Goal: Task Accomplishment & Management: Use online tool/utility

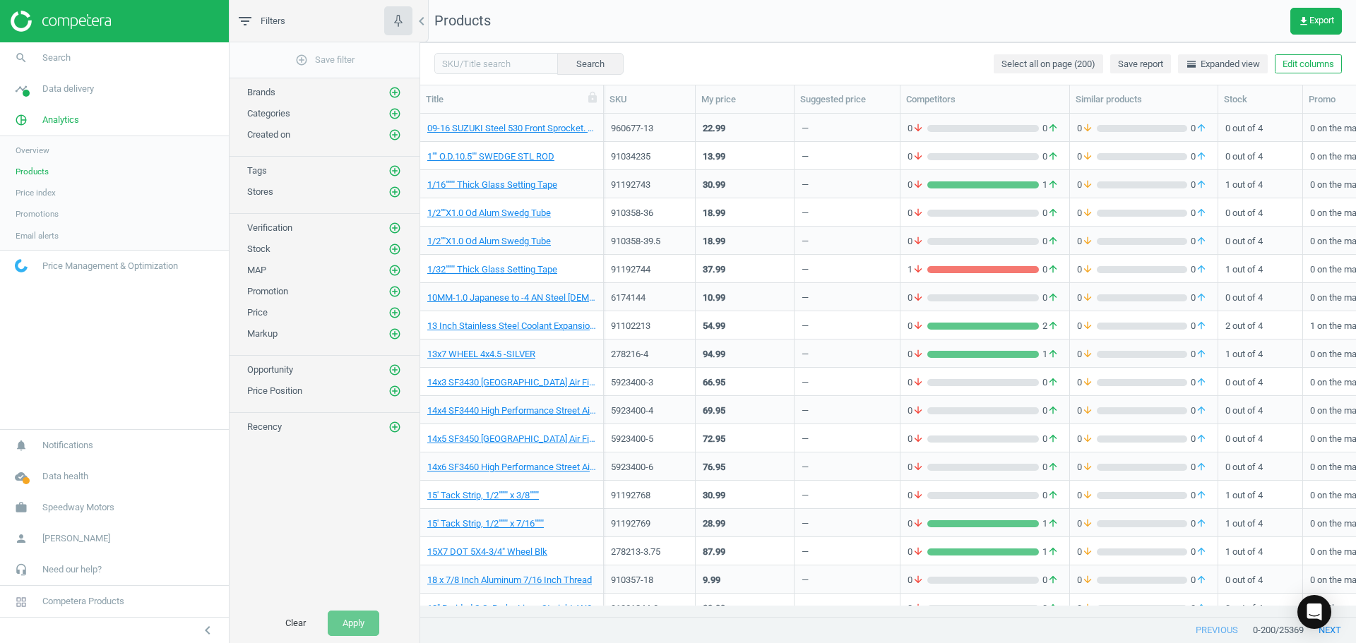
scroll to position [482, 925]
click at [44, 194] on span "Price index" at bounding box center [36, 192] width 40 height 11
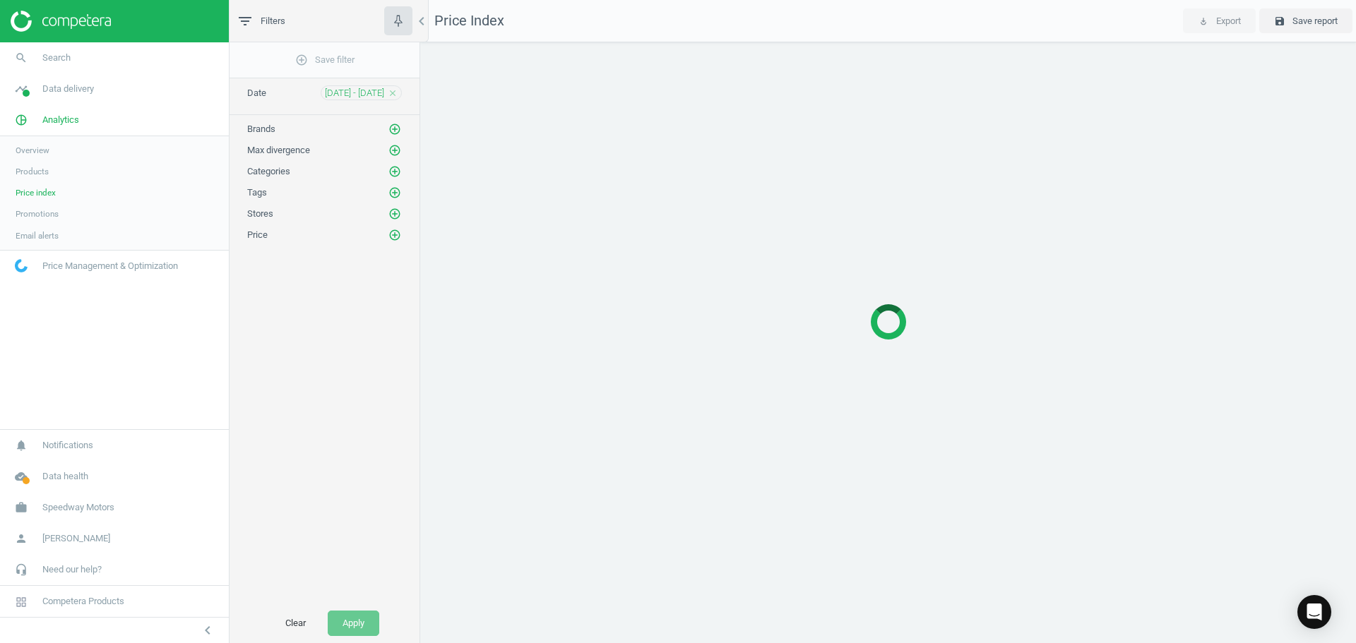
click at [42, 150] on span "Overview" at bounding box center [33, 150] width 34 height 11
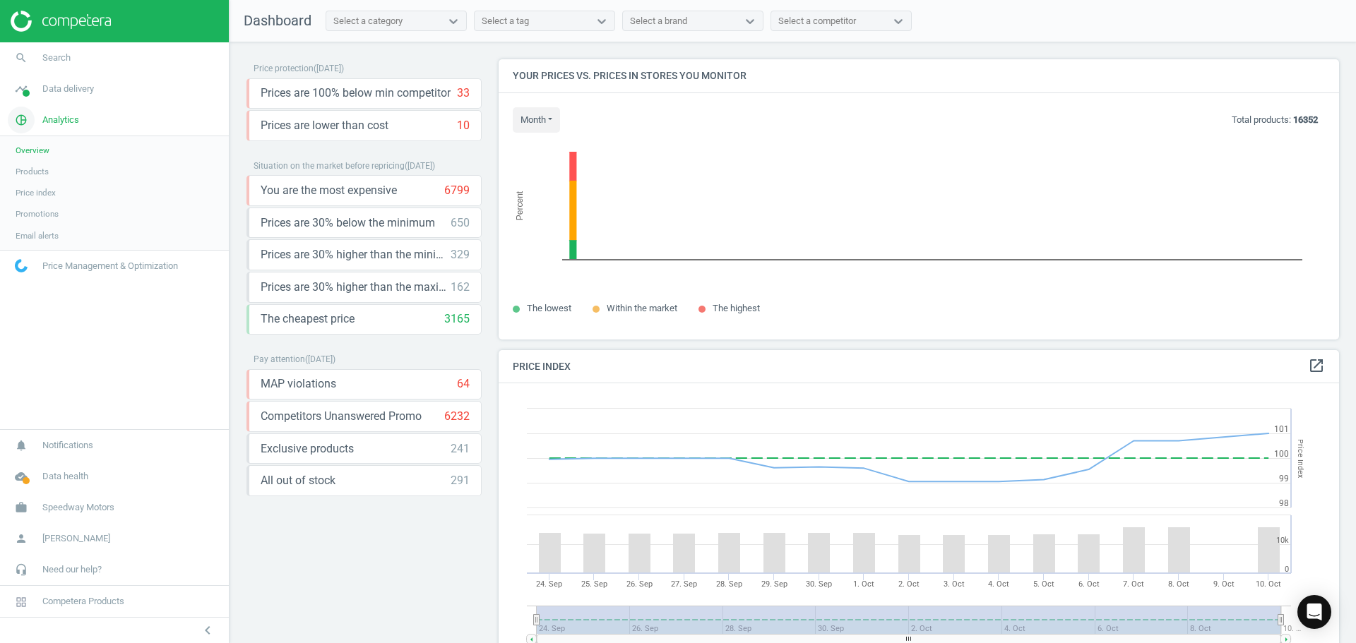
scroll to position [347, 852]
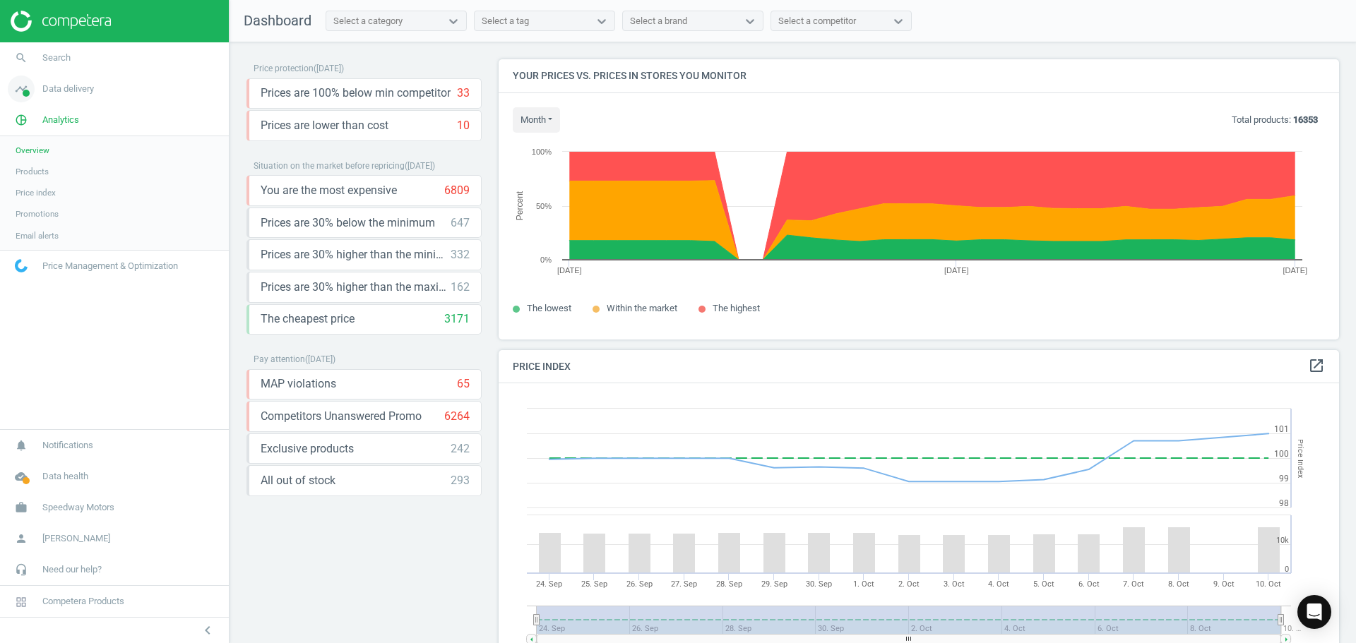
click at [76, 91] on span "Data delivery" at bounding box center [68, 89] width 52 height 13
click at [19, 128] on link "Overview" at bounding box center [114, 119] width 229 height 21
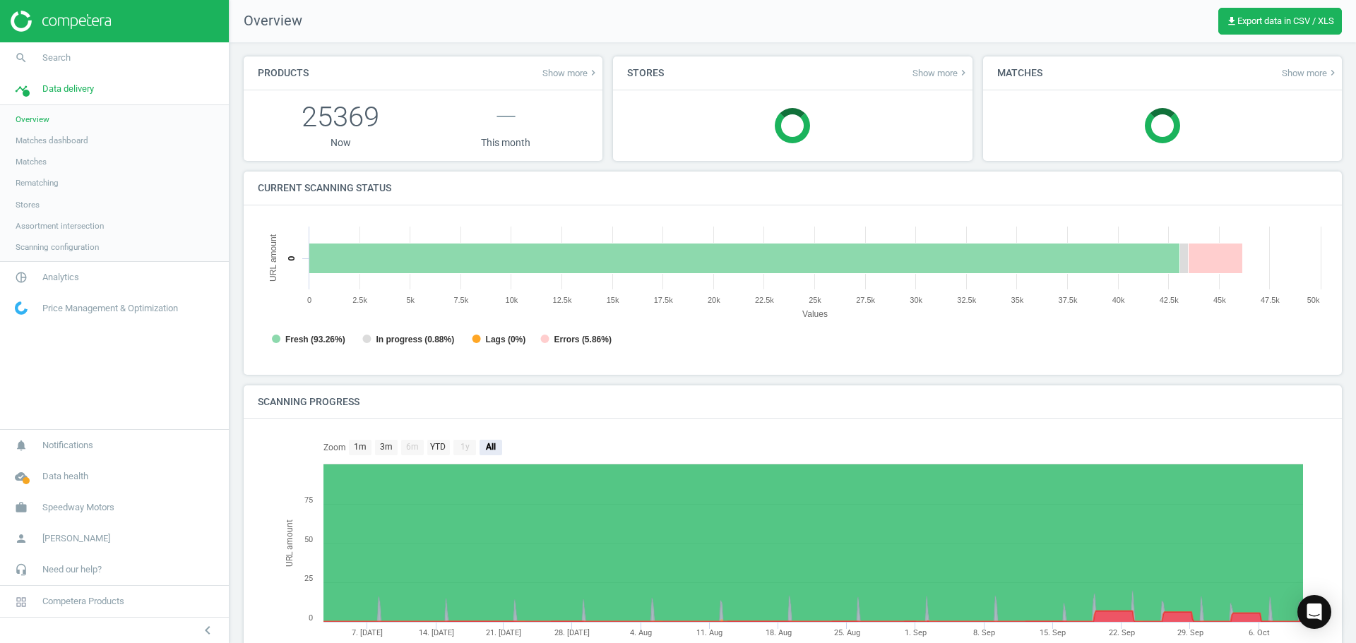
scroll to position [7, 7]
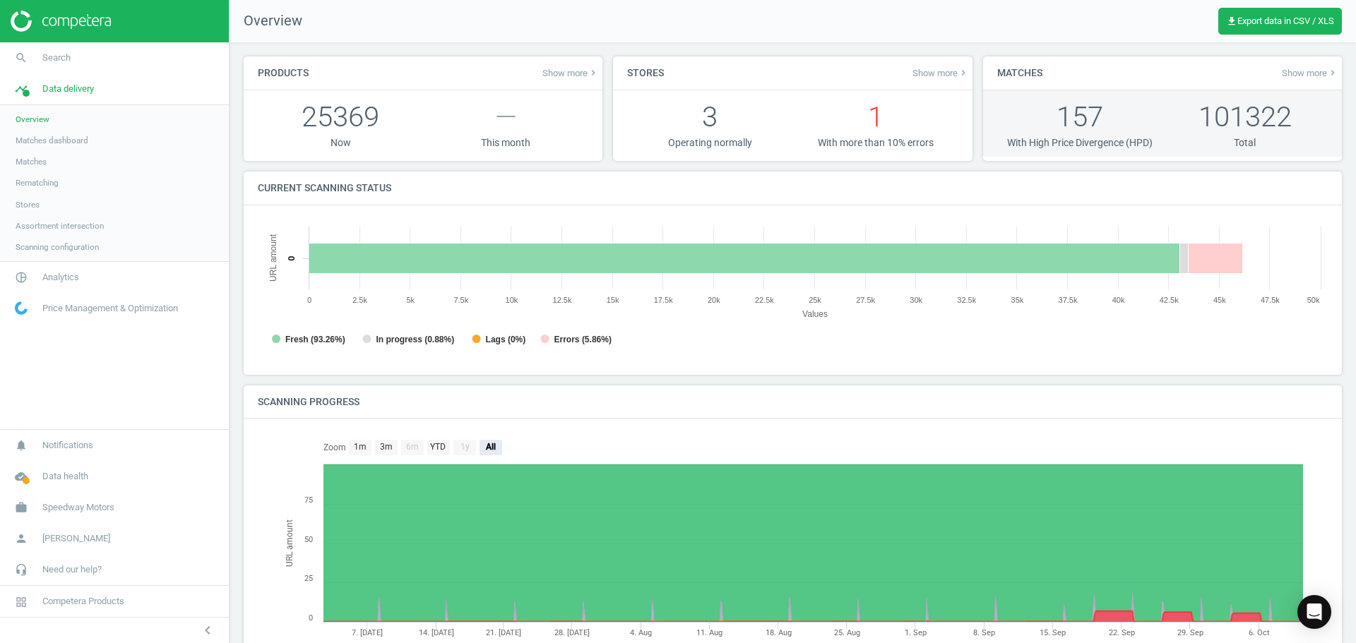
click at [1064, 116] on p "157" at bounding box center [1079, 116] width 165 height 39
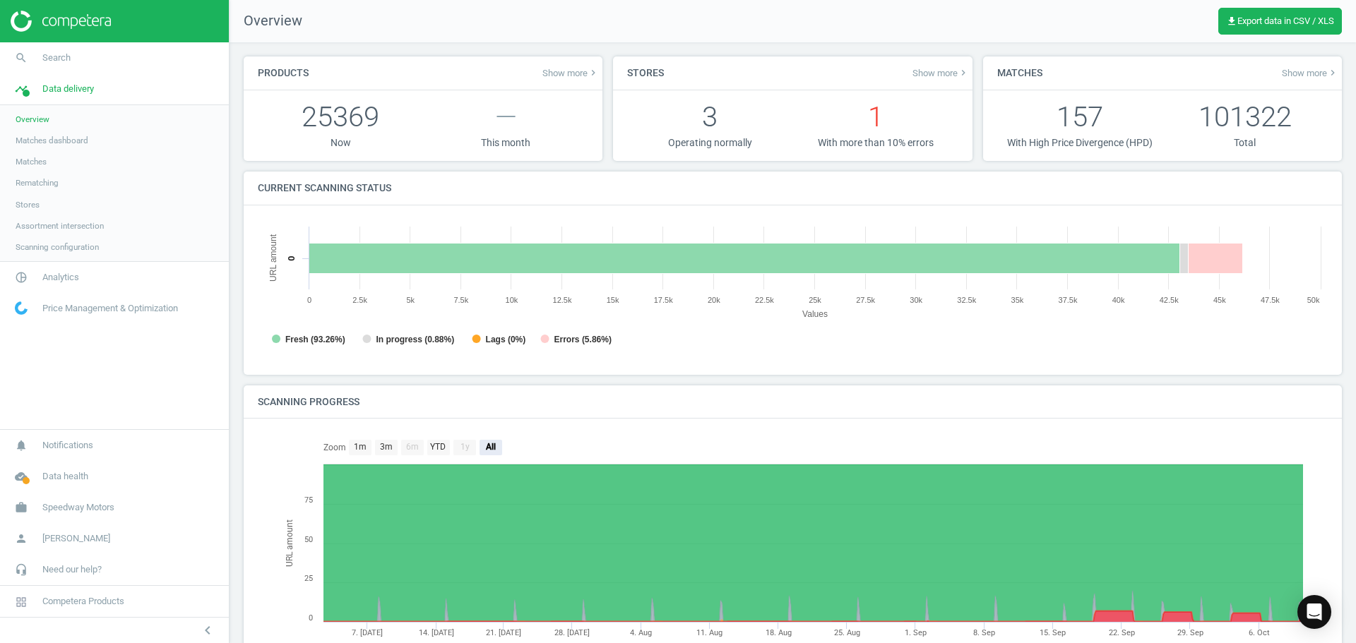
click at [1282, 76] on span "Show more keyboard_arrow_right" at bounding box center [1310, 72] width 56 height 11
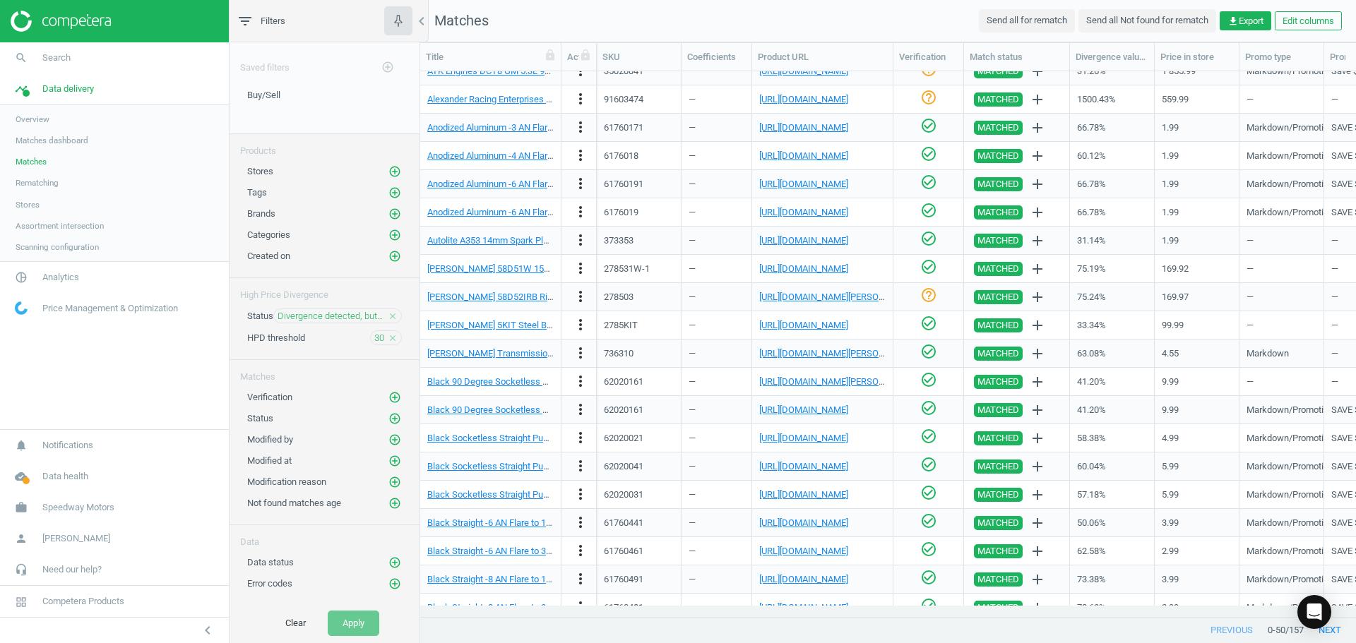
scroll to position [847, 0]
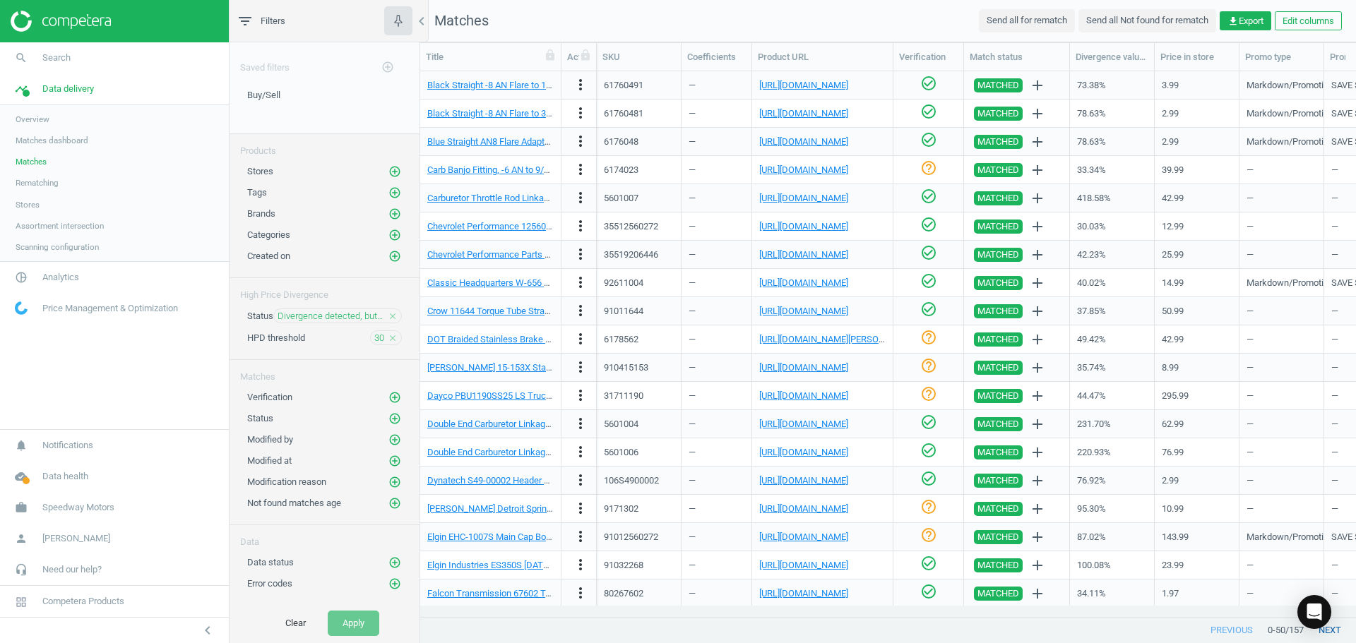
click at [1333, 628] on button "next" at bounding box center [1330, 630] width 52 height 25
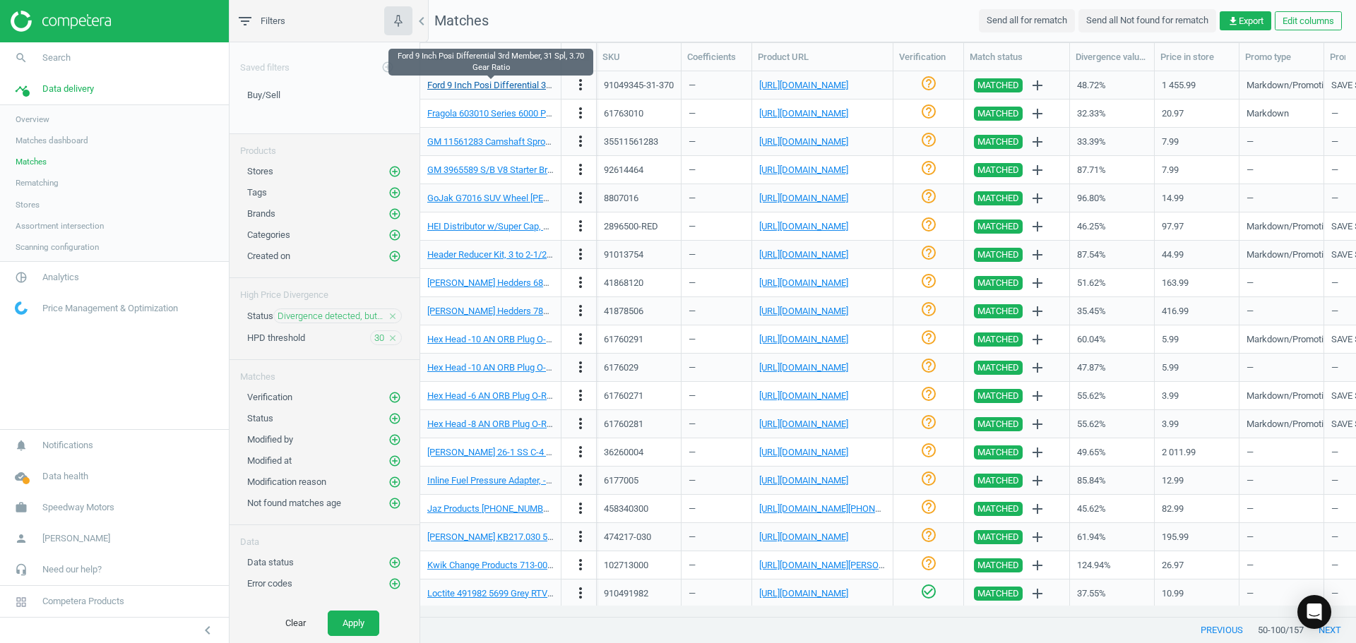
click at [490, 85] on link "Ford 9 Inch Posi Differential 3rd Member, 31 Spl, 3.70 Gear Ratio" at bounding box center [554, 85] width 255 height 11
click at [833, 84] on link "[URL][DOMAIN_NAME]" at bounding box center [803, 85] width 89 height 11
click at [531, 89] on link "Ford 9 Inch Posi Differential 3rd Member, 31 Spl, 3.70 Gear Ratio" at bounding box center [554, 85] width 255 height 11
click at [927, 83] on icon "check_circle_outline" at bounding box center [928, 83] width 17 height 17
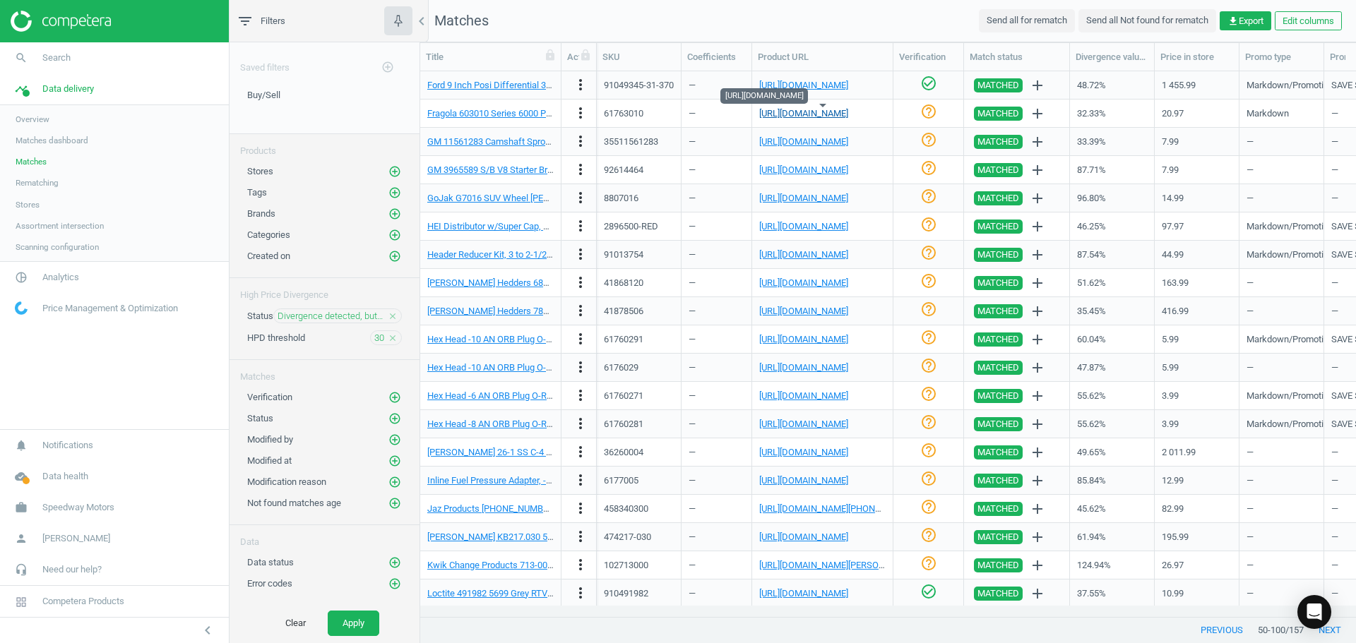
click at [824, 113] on link "[URL][DOMAIN_NAME]" at bounding box center [803, 113] width 89 height 11
click at [518, 108] on link "Fragola 603010 Series 6000 PTFE Lined Hose, -10 AN, 3 FT Roll" at bounding box center [552, 113] width 251 height 11
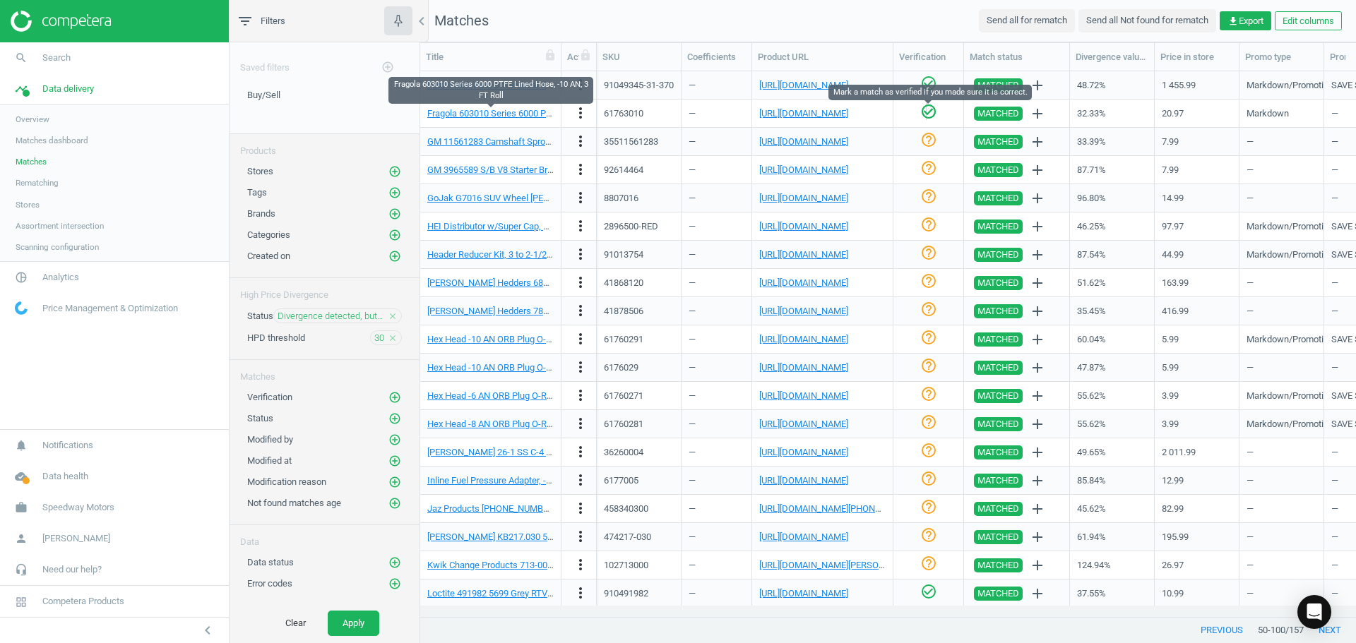
click at [926, 117] on icon "check_circle_outline" at bounding box center [928, 111] width 17 height 17
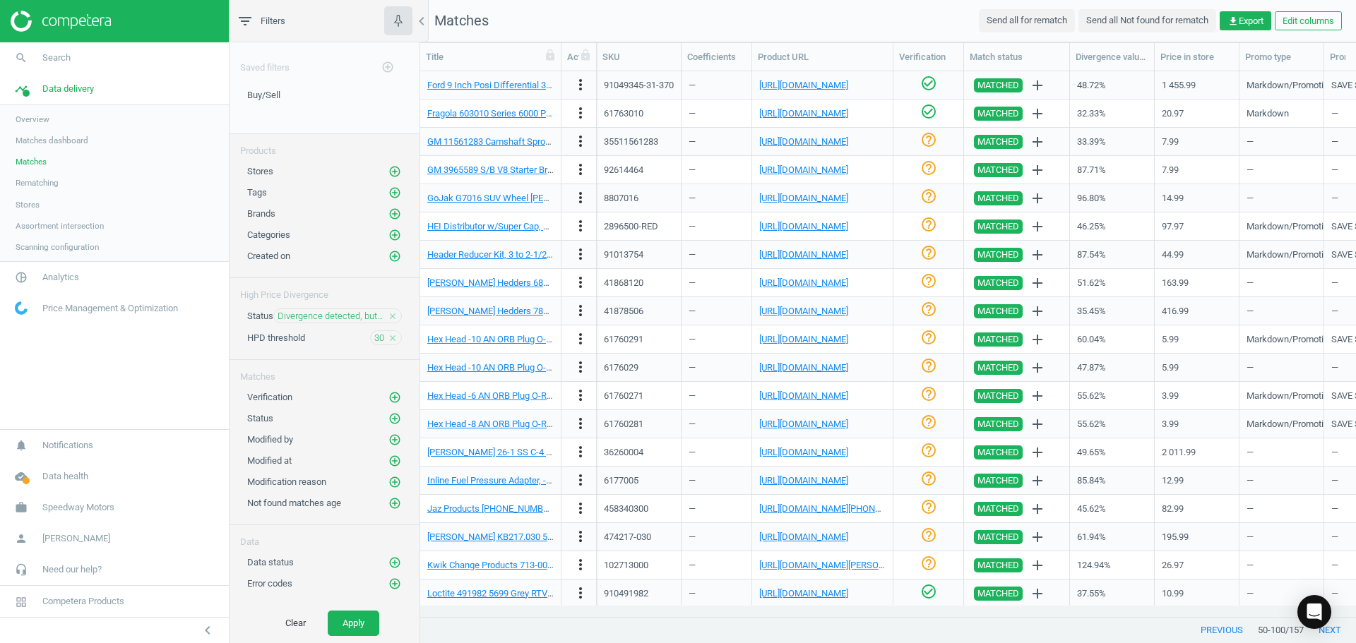
click at [926, 148] on icon "help_outline" at bounding box center [928, 139] width 17 height 17
click at [927, 167] on icon "check_circle_outline" at bounding box center [928, 168] width 17 height 17
click at [799, 172] on link "[URL][DOMAIN_NAME]" at bounding box center [803, 170] width 89 height 11
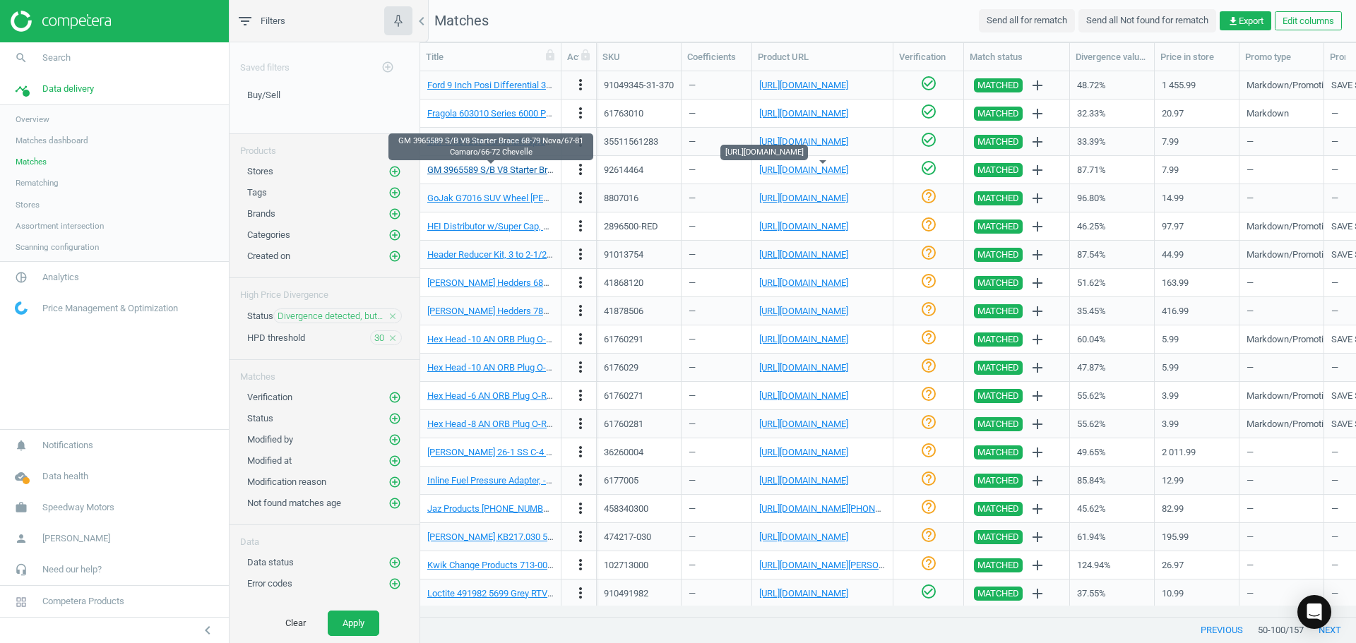
click at [479, 169] on link "GM 3965589 S/B V8 Starter Brace 68-79 Nova/67-81 Camaro/66-72 Chevelle" at bounding box center [579, 170] width 304 height 11
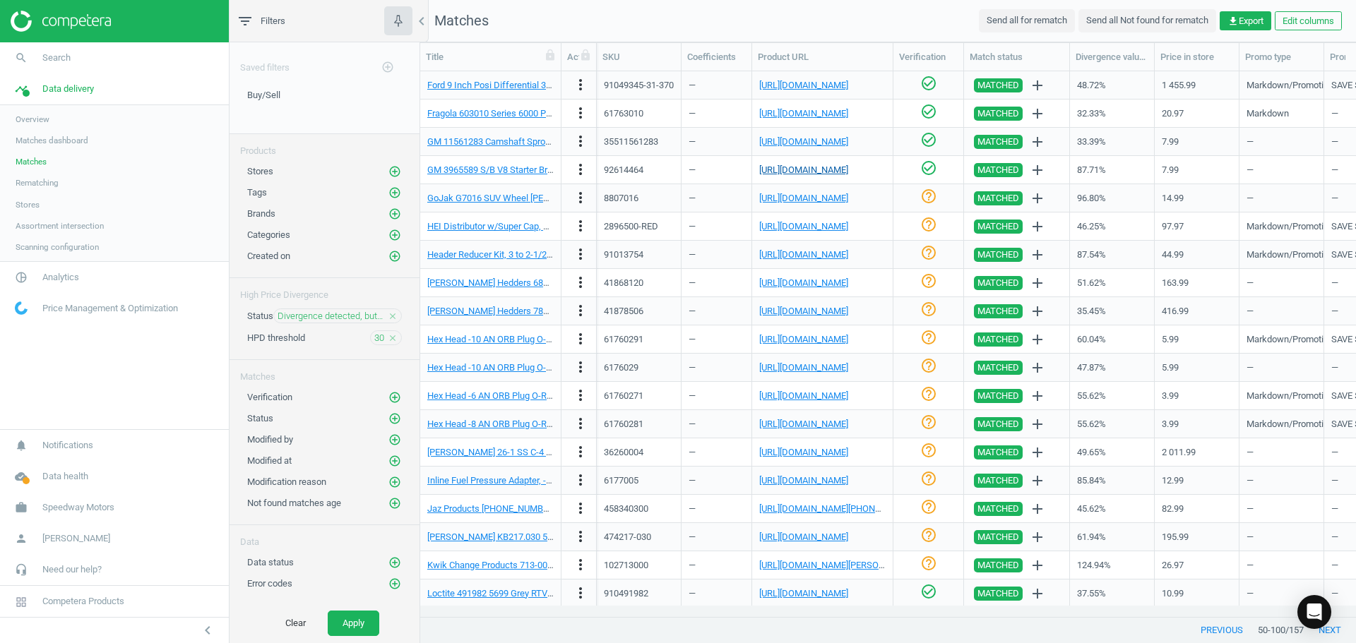
click at [778, 174] on link "[URL][DOMAIN_NAME]" at bounding box center [803, 170] width 89 height 11
click at [824, 201] on link "[URL][DOMAIN_NAME]" at bounding box center [803, 198] width 89 height 11
click at [506, 200] on link "GoJak G7016 SUV Wheel [PERSON_NAME]" at bounding box center [512, 198] width 171 height 11
click at [580, 194] on icon "more_vert" at bounding box center [580, 197] width 17 height 17
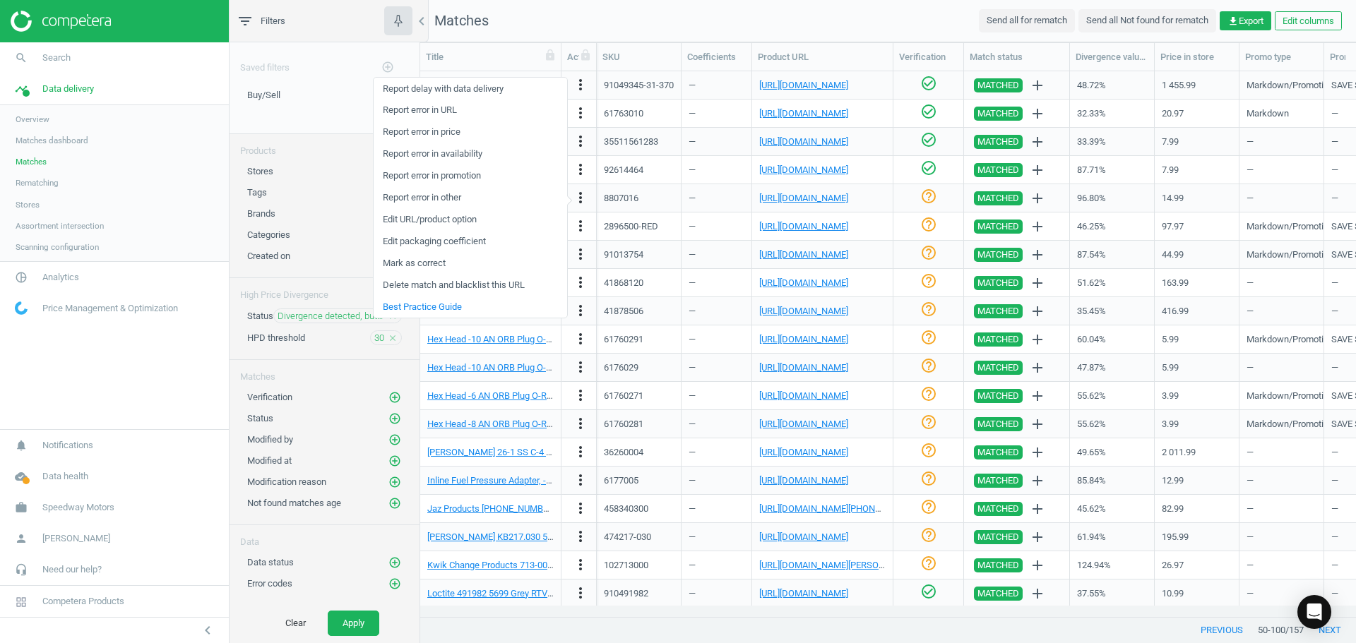
click at [440, 109] on link "Report error in URL" at bounding box center [471, 111] width 194 height 22
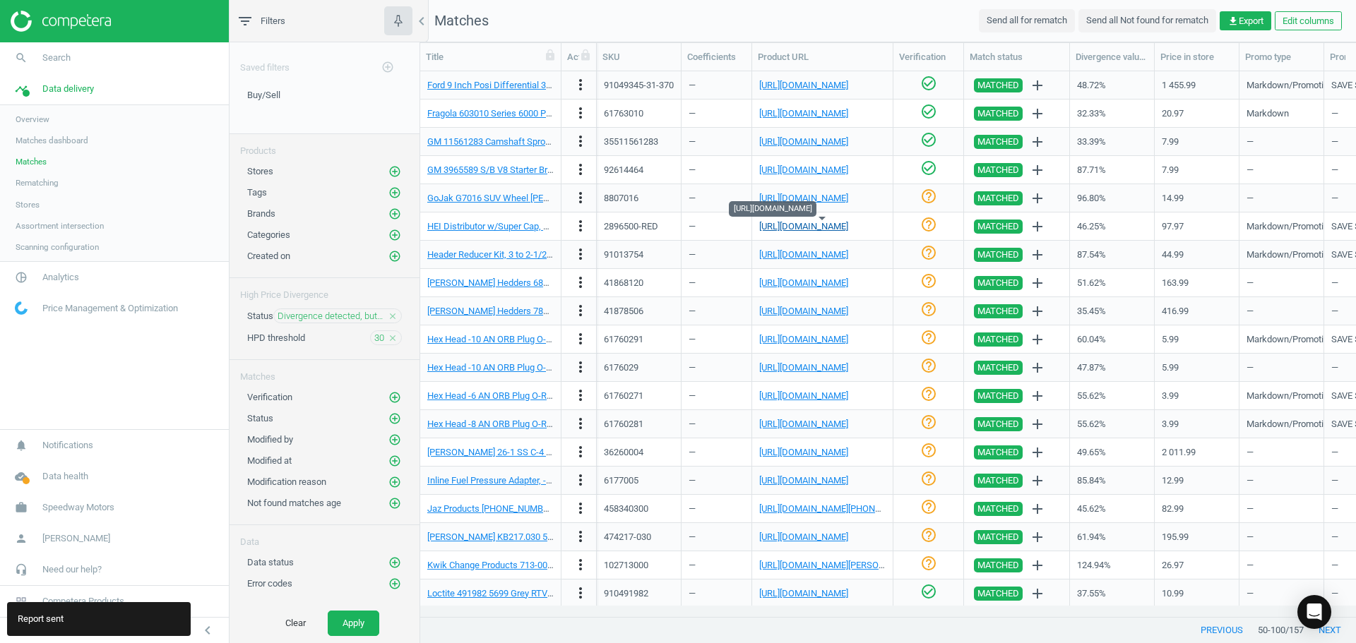
click at [814, 229] on link "[URL][DOMAIN_NAME]" at bounding box center [803, 226] width 89 height 11
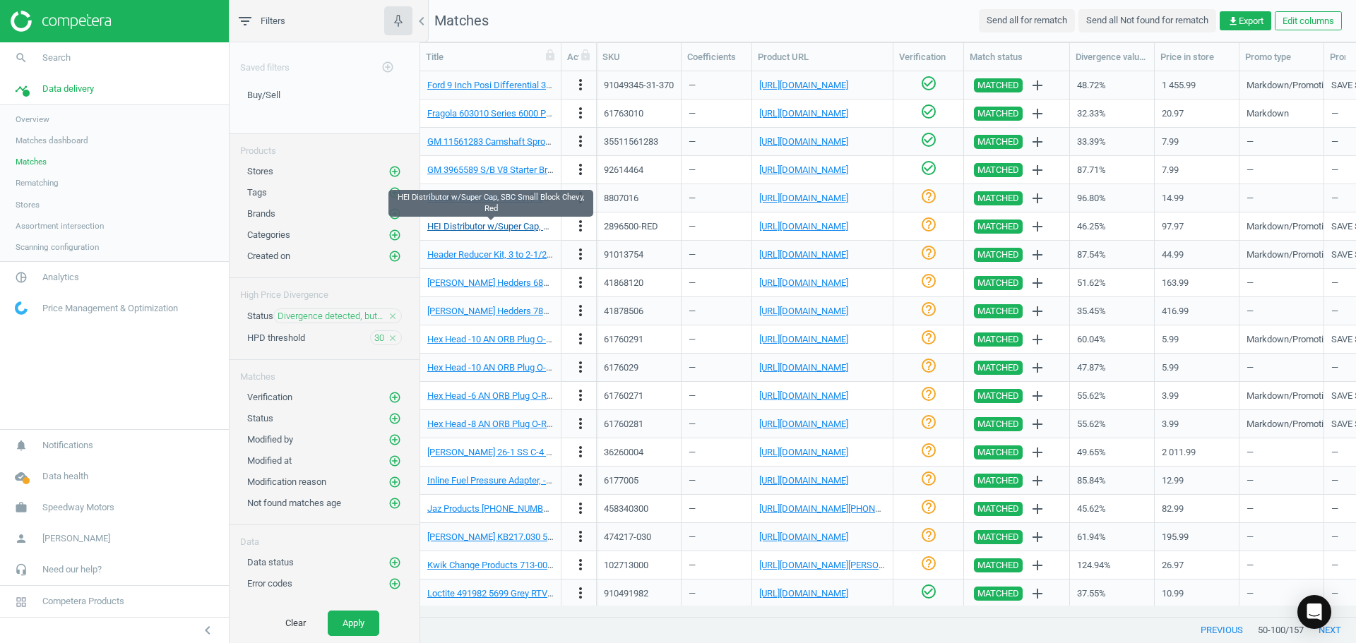
click at [482, 230] on link "HEI Distributor w/Super Cap, SBC Small Block Chevy, Red" at bounding box center [540, 226] width 227 height 11
click at [927, 222] on icon "check_circle_outline" at bounding box center [928, 224] width 17 height 17
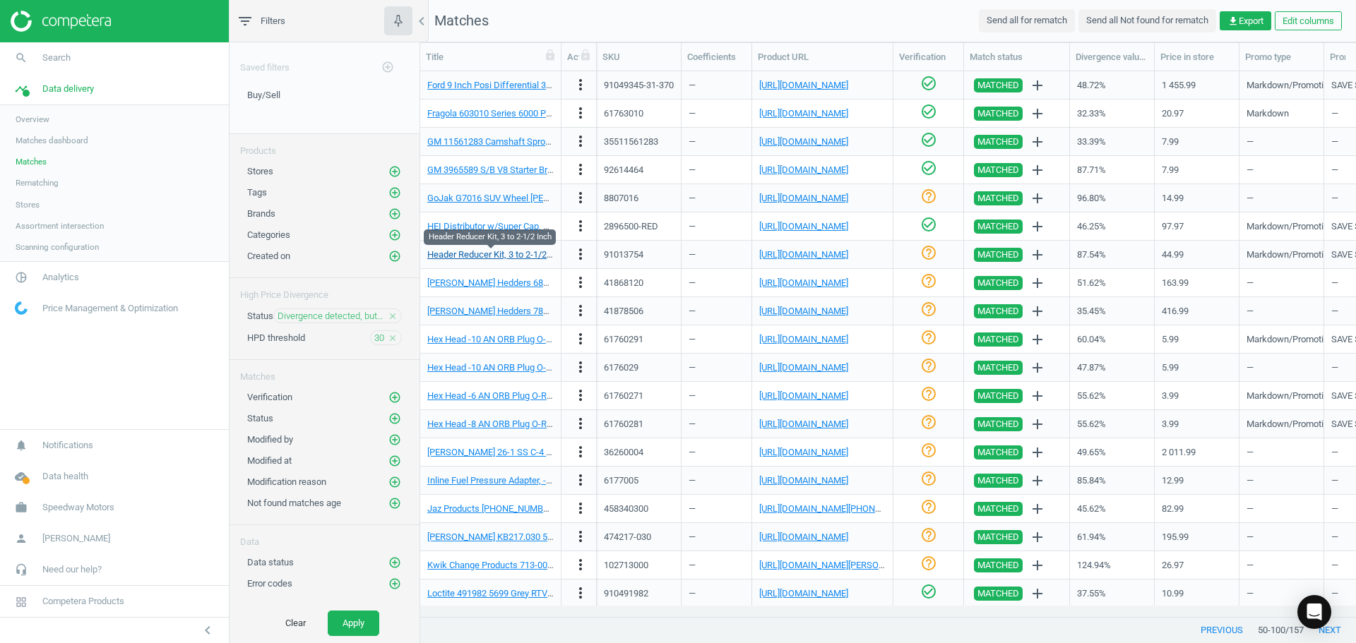
click at [524, 255] on link "Header Reducer Kit, 3 to 2-1/2 Inch" at bounding box center [496, 254] width 139 height 11
click at [782, 263] on div "[URL][DOMAIN_NAME]" at bounding box center [822, 254] width 126 height 25
click at [782, 258] on link "[URL][DOMAIN_NAME]" at bounding box center [803, 254] width 89 height 11
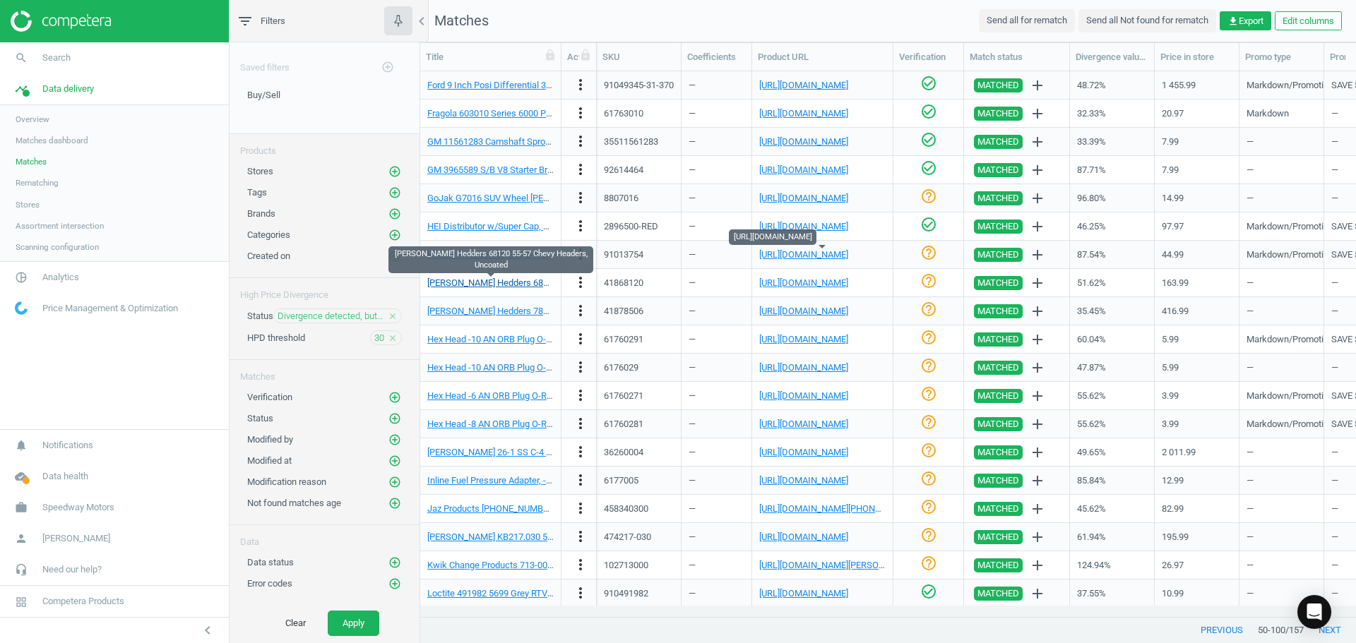
click at [511, 285] on link "[PERSON_NAME] Hedders 68120 55-57 Chevy Headers, Uncoated" at bounding box center [557, 283] width 260 height 11
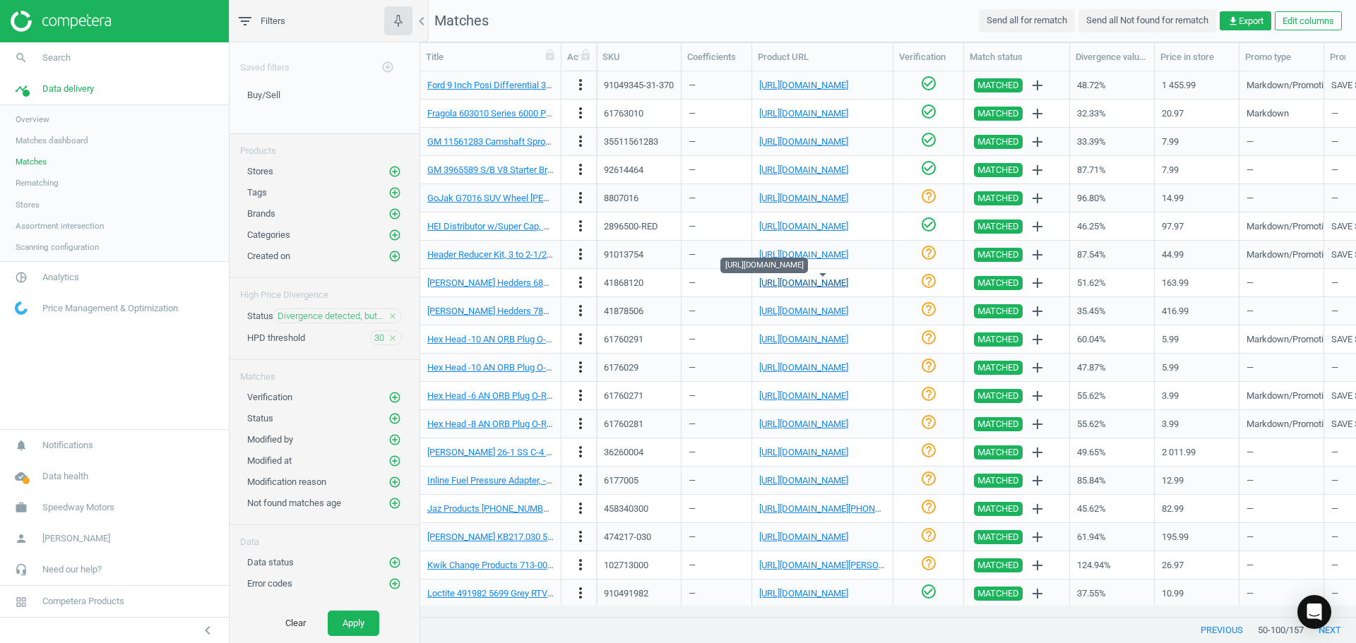
click at [804, 287] on link "[URL][DOMAIN_NAME]" at bounding box center [803, 283] width 89 height 11
click at [540, 282] on link "[PERSON_NAME] Hedders 68120 55-57 Chevy Headers, Uncoated" at bounding box center [557, 283] width 260 height 11
click at [576, 283] on icon "more_vert" at bounding box center [580, 282] width 17 height 17
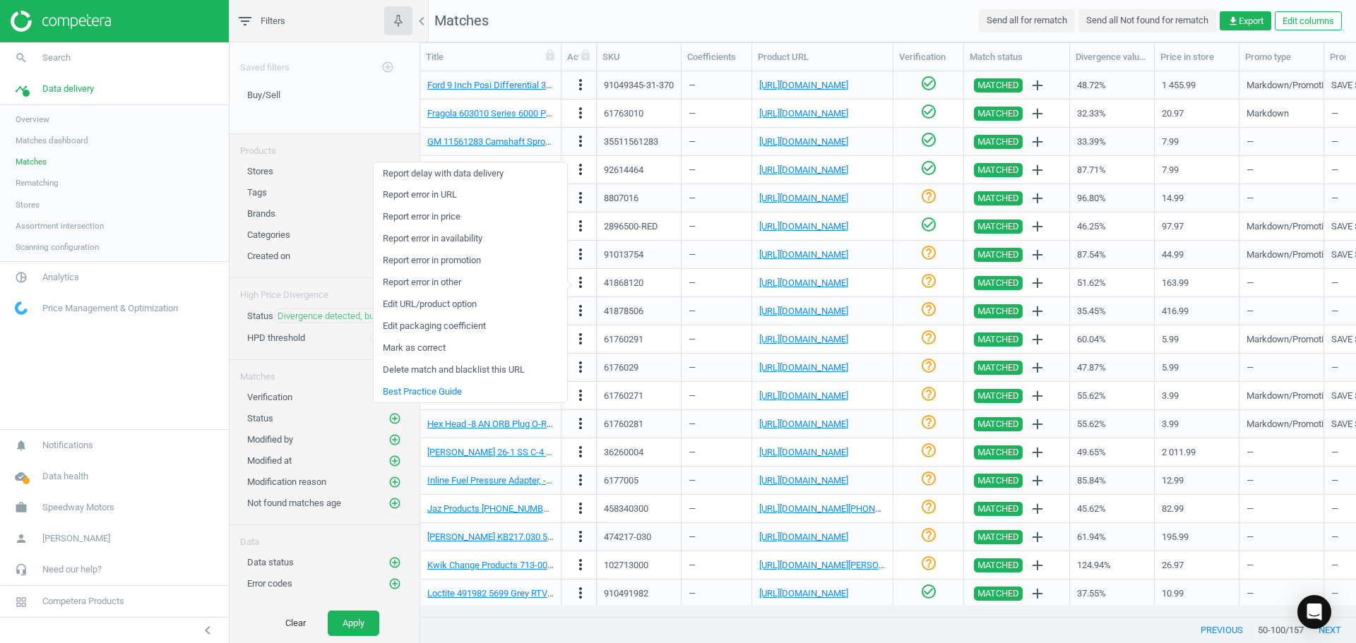
click at [421, 306] on link "Edit URL/product option" at bounding box center [471, 305] width 194 height 22
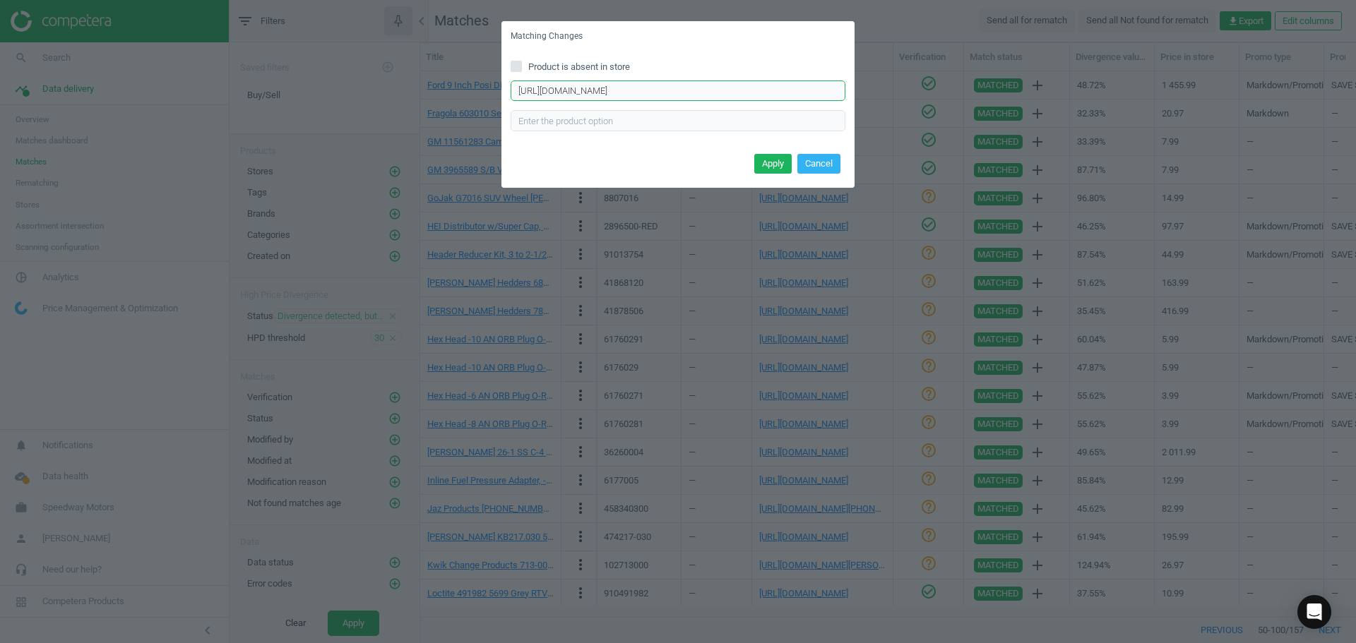
drag, startPoint x: 810, startPoint y: 90, endPoint x: 187, endPoint y: 68, distance: 623.3
click at [169, 71] on div "Matching Changes Product is absent in store [URL][DOMAIN_NAME] Enter correct pr…" at bounding box center [678, 321] width 1356 height 643
type input "UdS6TFfA3nAGkw6WEQCv_mcIL_Zyp7vArQxfTgZLie6o"
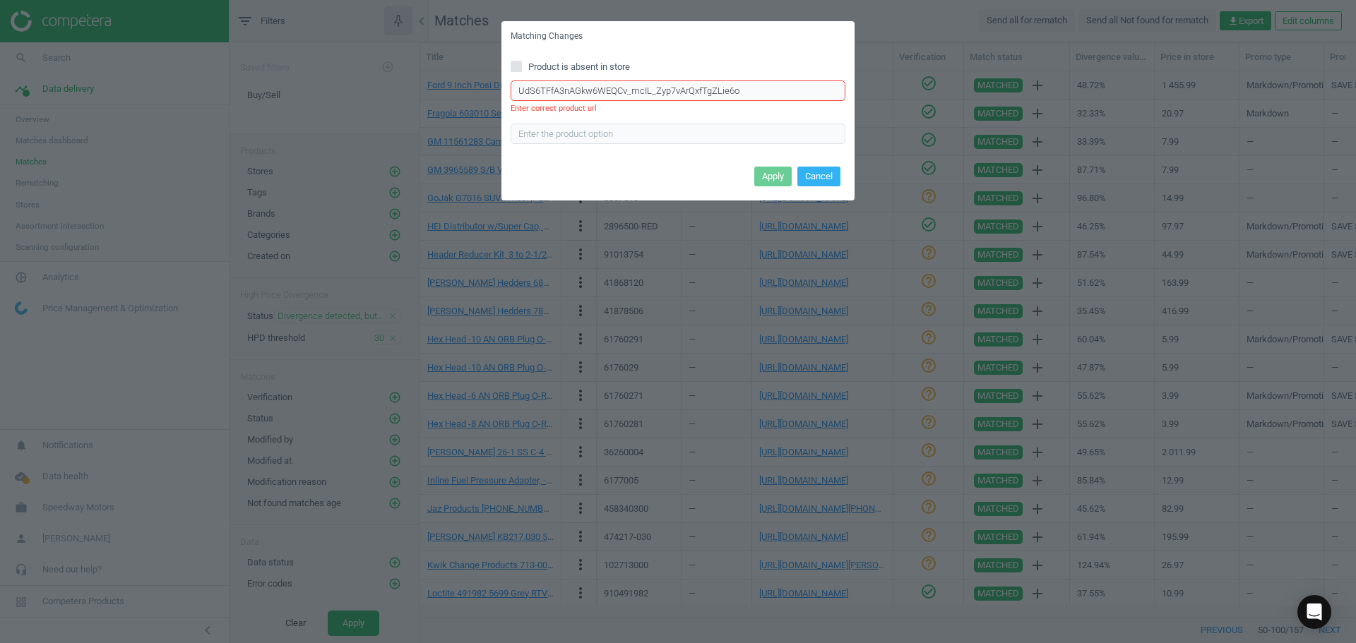
drag, startPoint x: 786, startPoint y: 87, endPoint x: 520, endPoint y: 80, distance: 266.3
click at [288, 71] on div "Matching Changes Product is absent in store UdS6TFfA3nAGkw6WEQCv_mcIL_Zyp7vArQx…" at bounding box center [678, 321] width 1356 height 643
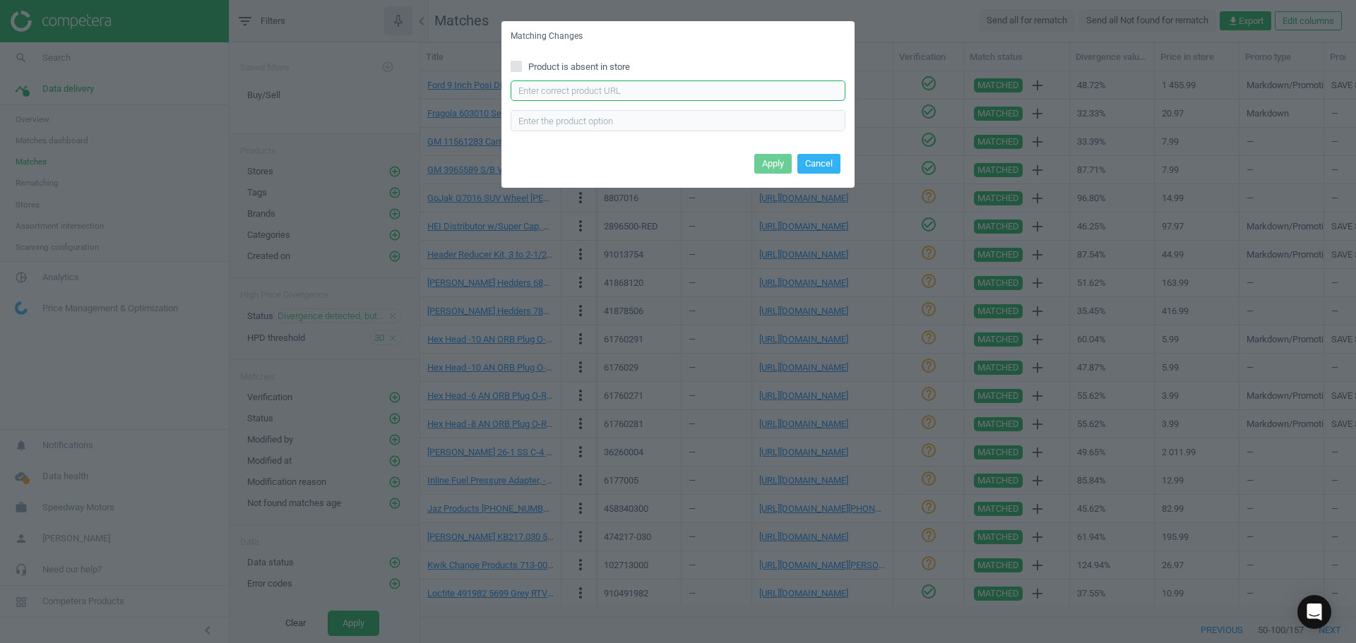
paste input "[URL][DOMAIN_NAME]"
type input "[URL][DOMAIN_NAME]"
click at [786, 165] on button "Apply" at bounding box center [772, 164] width 37 height 20
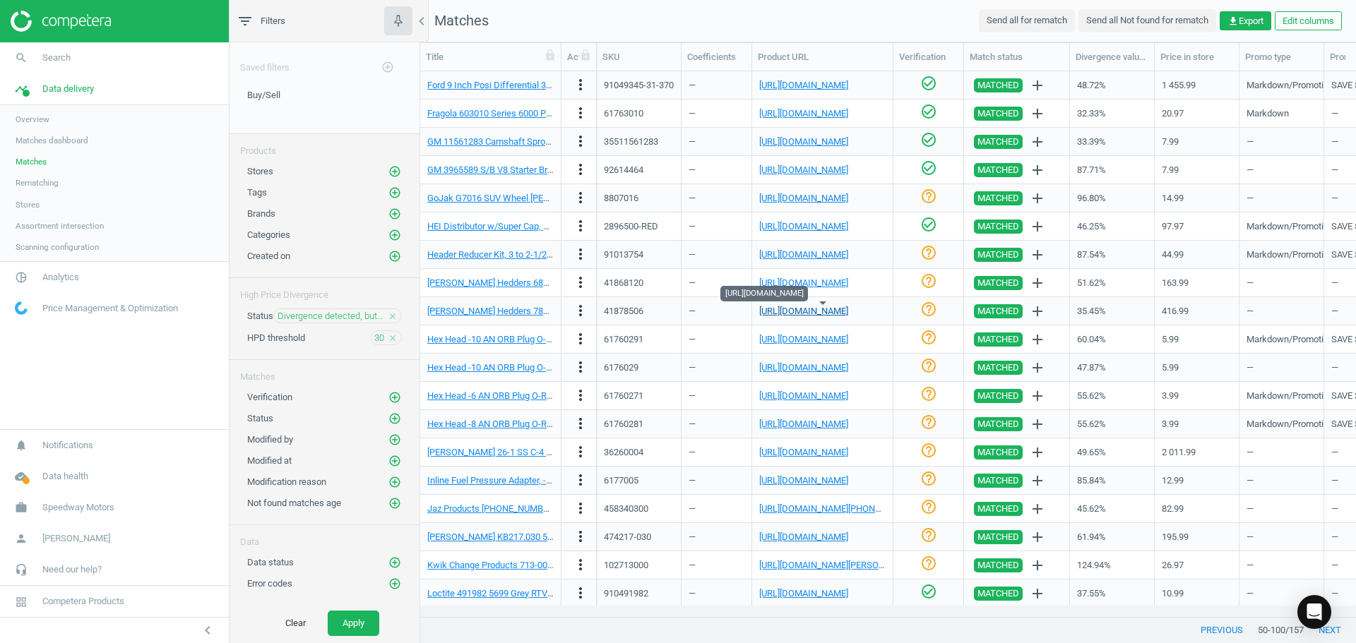
click at [783, 311] on link "[URL][DOMAIN_NAME]" at bounding box center [803, 311] width 89 height 11
click at [520, 315] on link "[PERSON_NAME] Hedders 78506 66-74 Mopar Headers, HTC" at bounding box center [547, 311] width 241 height 11
click at [580, 314] on icon "more_vert" at bounding box center [580, 310] width 17 height 17
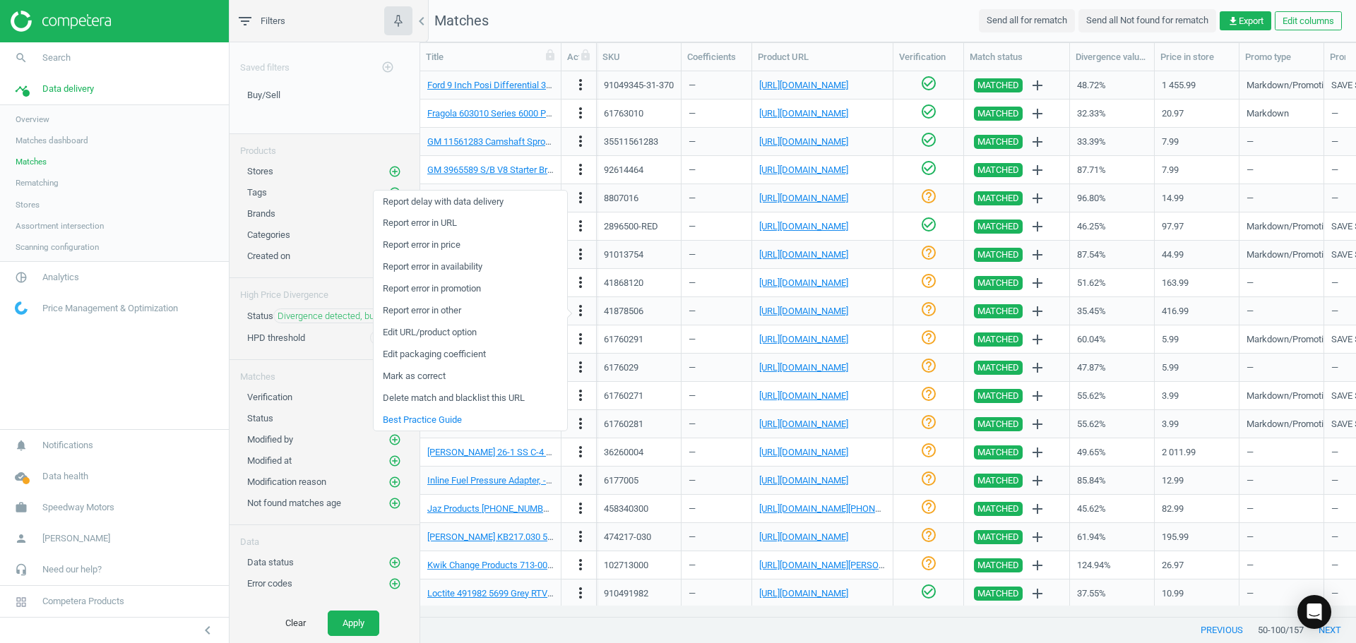
click at [443, 222] on link "Report error in URL" at bounding box center [471, 224] width 194 height 22
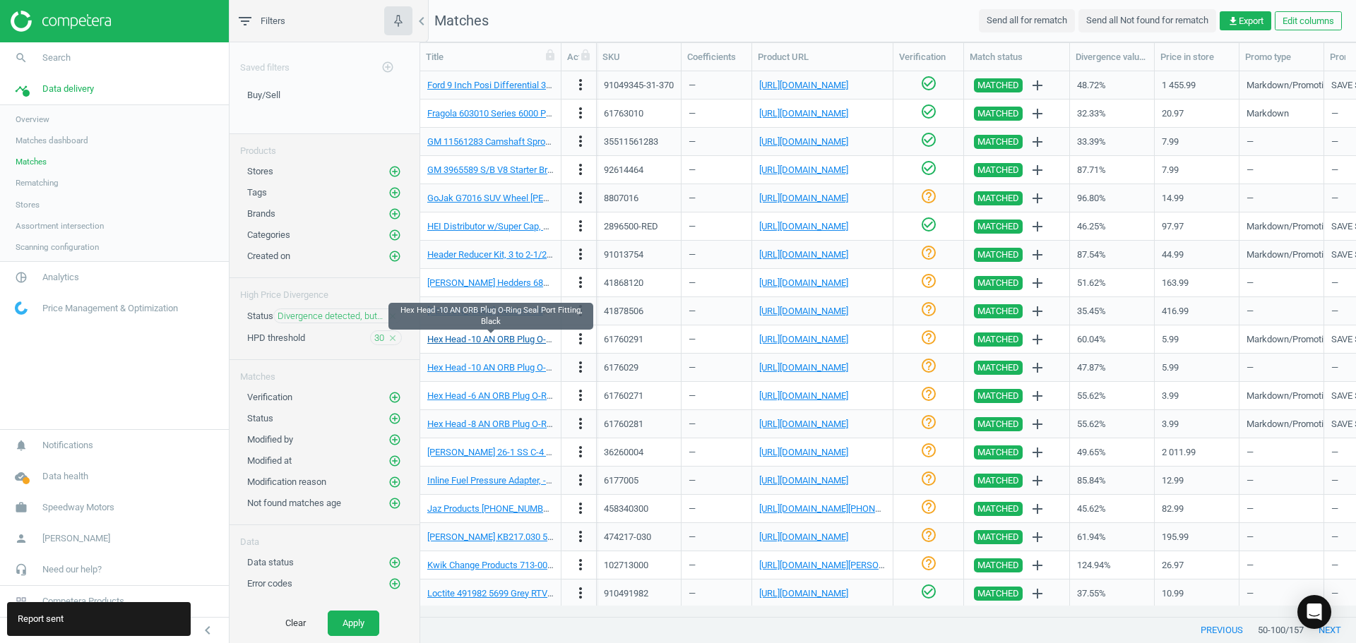
click at [496, 342] on link "Hex Head -10 AN ORB Plug O-Ring Seal Port Fitting, Black" at bounding box center [541, 339] width 228 height 11
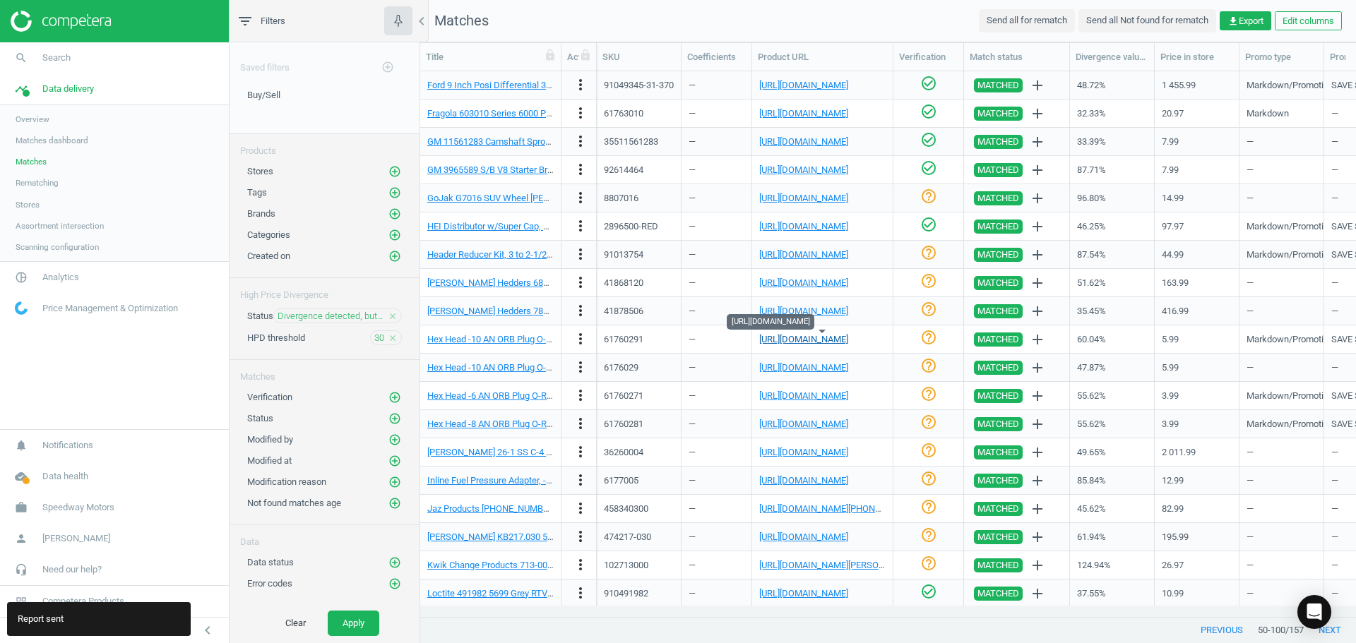
click at [820, 345] on div "[URL][DOMAIN_NAME]" at bounding box center [803, 339] width 89 height 13
click at [814, 342] on link "[URL][DOMAIN_NAME]" at bounding box center [803, 339] width 89 height 11
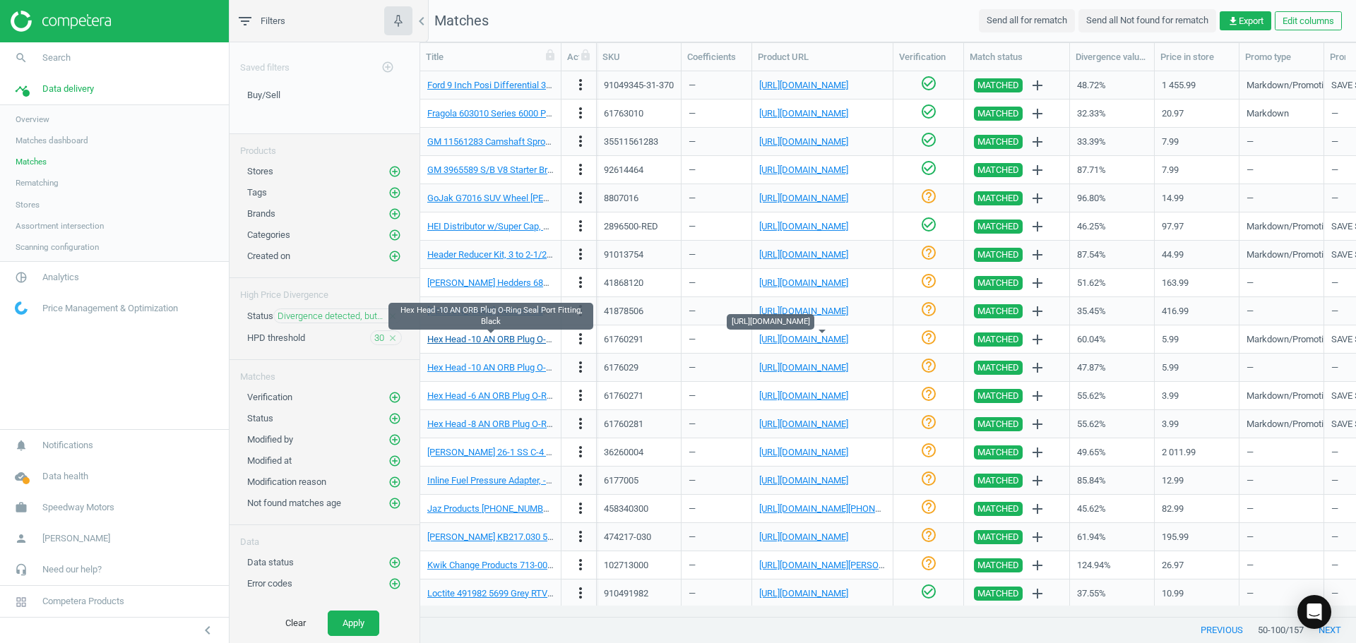
click at [519, 345] on link "Hex Head -10 AN ORB Plug O-Ring Seal Port Fitting, Black" at bounding box center [541, 339] width 228 height 11
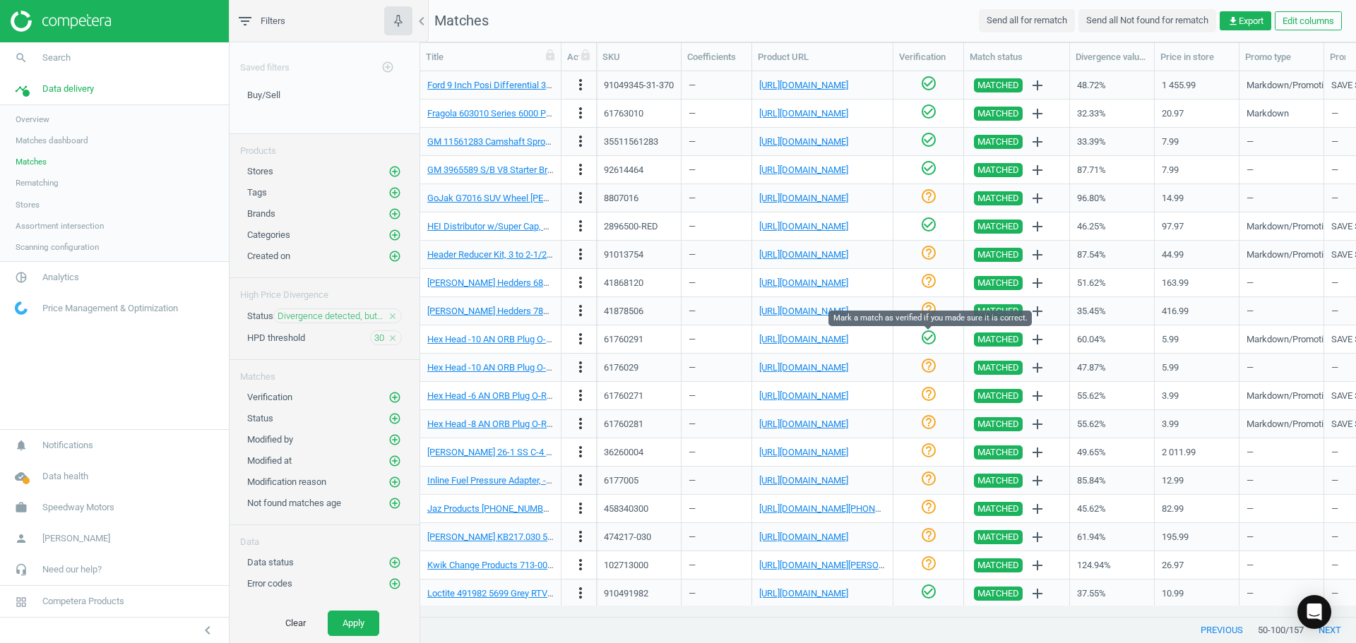
click at [929, 340] on icon "check_circle_outline" at bounding box center [928, 337] width 17 height 17
click at [844, 362] on link "[URL][DOMAIN_NAME]" at bounding box center [803, 367] width 89 height 11
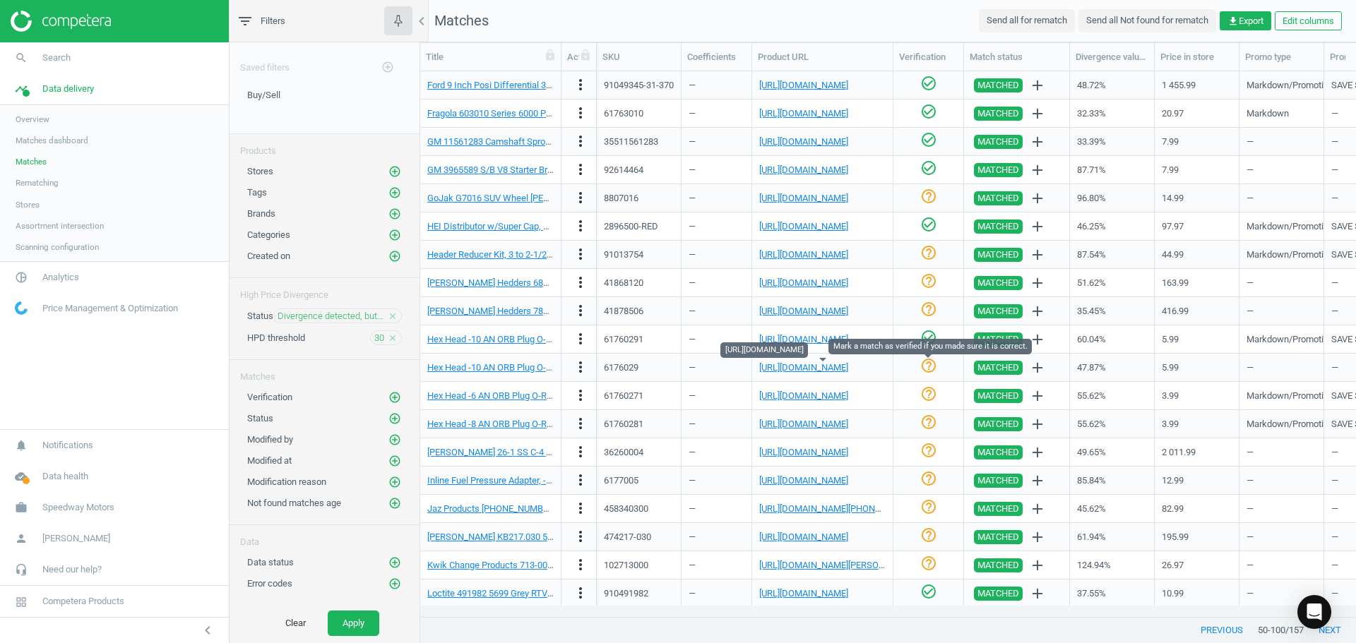
click at [931, 370] on icon "help_outline" at bounding box center [928, 365] width 17 height 17
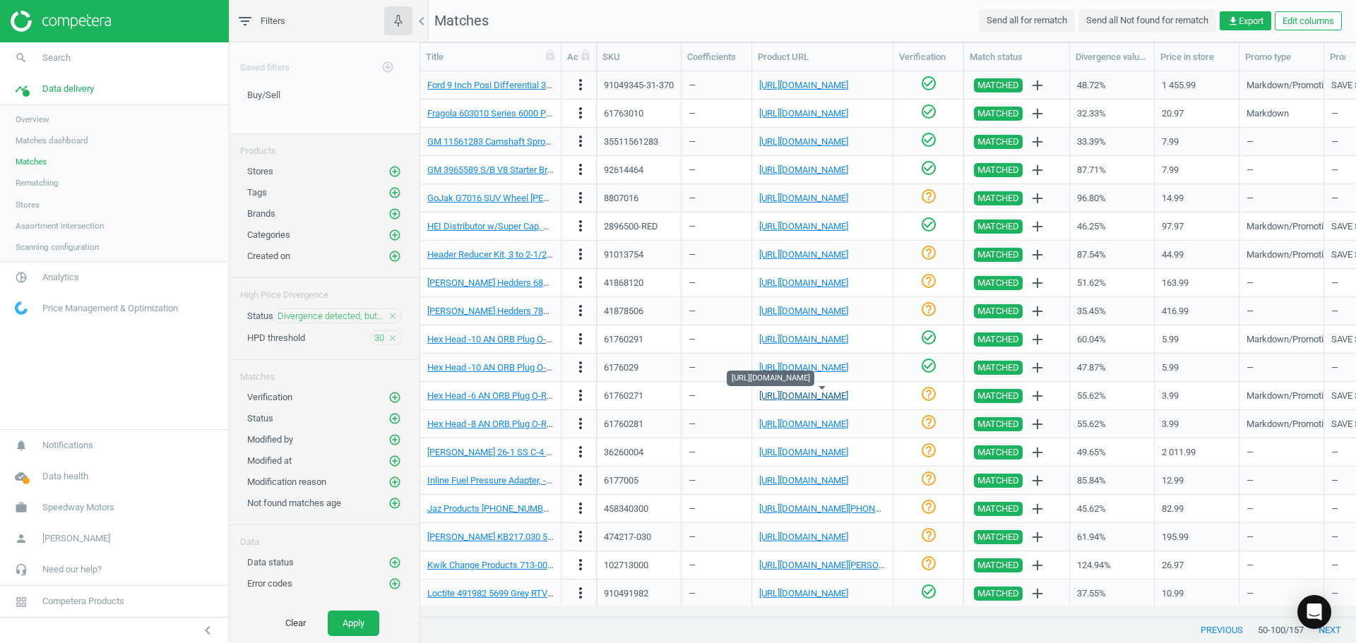
click at [799, 400] on link "[URL][DOMAIN_NAME]" at bounding box center [803, 396] width 89 height 11
click at [514, 392] on link "Hex Head -6 AN ORB Plug O-Ring Seal Port Fitting, Black" at bounding box center [538, 396] width 223 height 11
click at [931, 391] on icon "check_circle_outline" at bounding box center [928, 394] width 17 height 17
click at [828, 424] on link "[URL][DOMAIN_NAME]" at bounding box center [803, 424] width 89 height 11
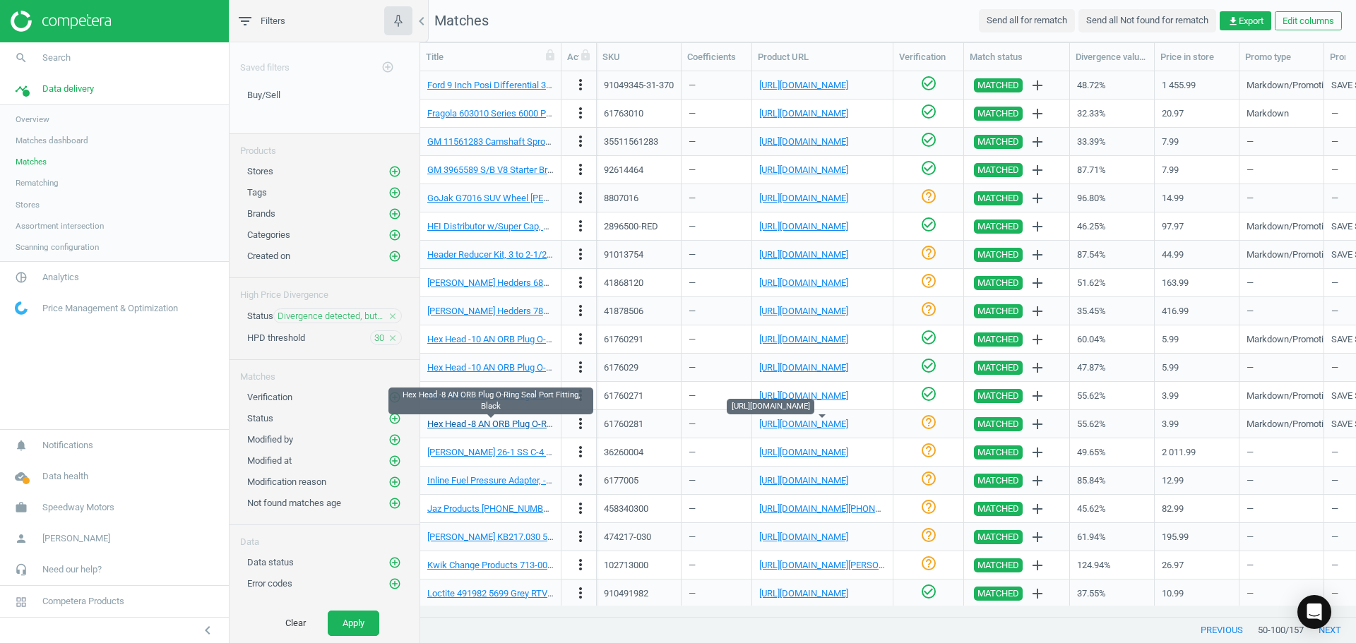
click at [518, 419] on link "Hex Head -8 AN ORB Plug O-Ring Seal Port Fitting, Black" at bounding box center [538, 424] width 223 height 11
click at [929, 427] on icon "check_circle_outline" at bounding box center [928, 422] width 17 height 17
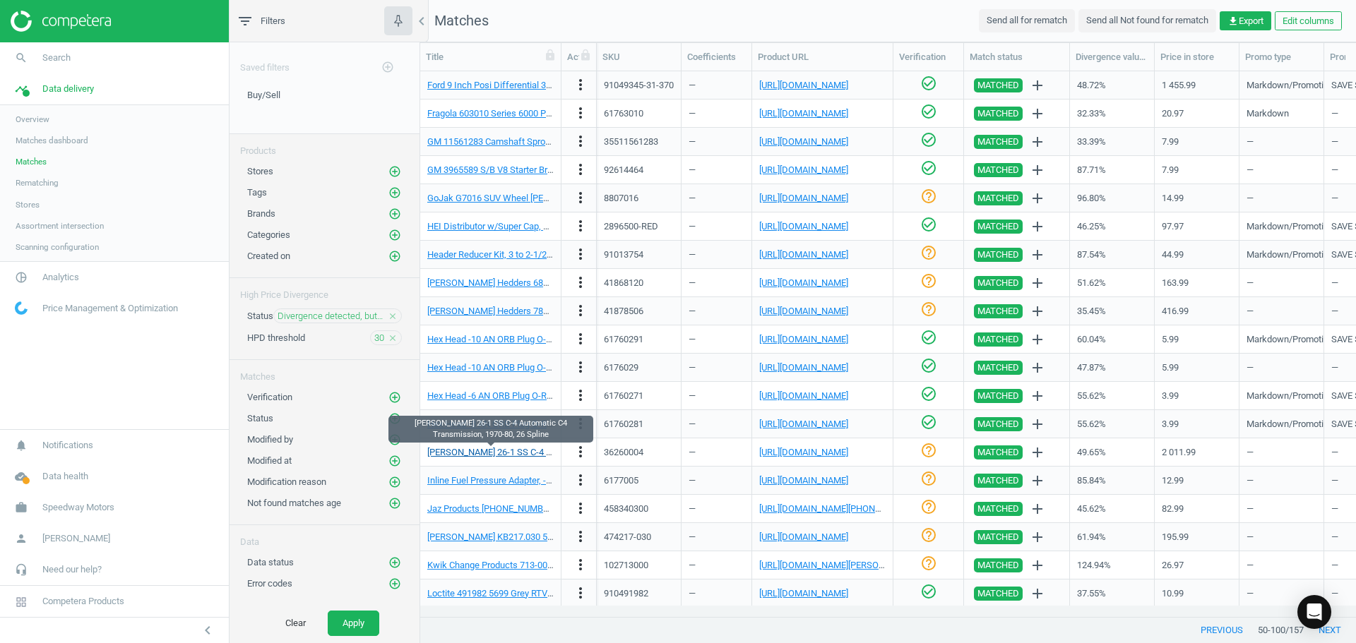
click at [496, 452] on link "[PERSON_NAME] 26-1 SS C-4 Automatic C4 Transmission, 1970-80, 26 Spline" at bounding box center [580, 452] width 307 height 11
click at [799, 456] on div "[URL][DOMAIN_NAME]" at bounding box center [803, 452] width 89 height 13
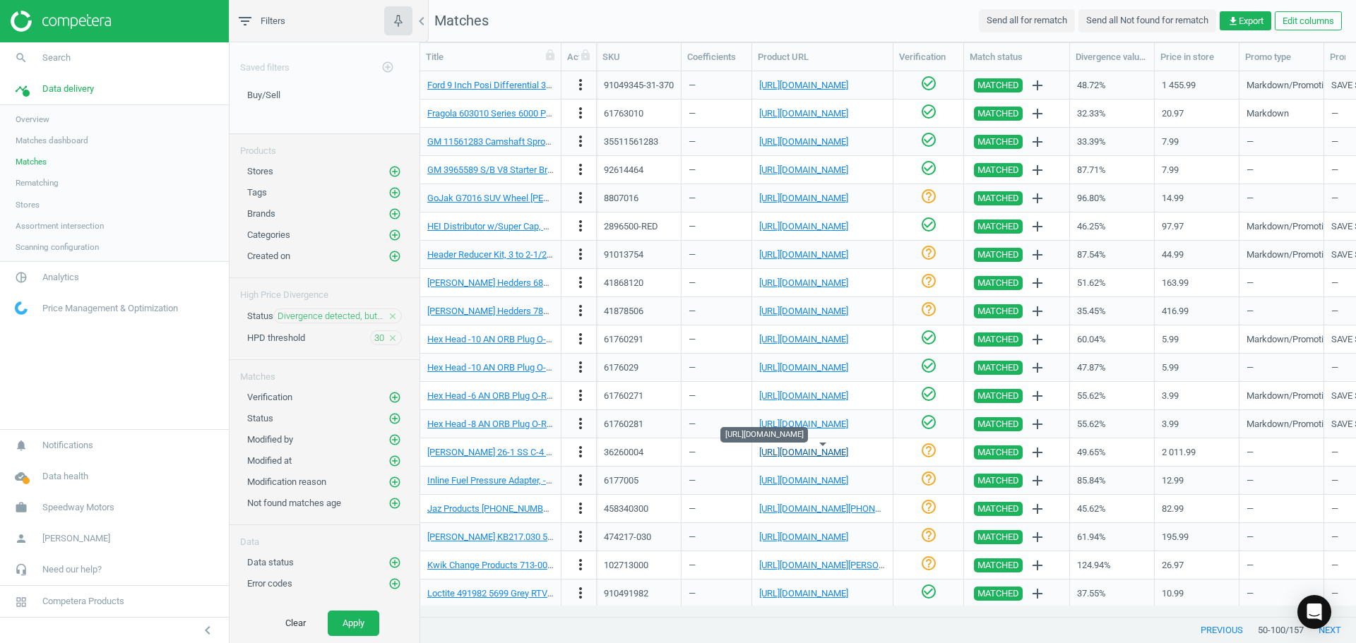
click at [799, 453] on link "[URL][DOMAIN_NAME]" at bounding box center [803, 452] width 89 height 11
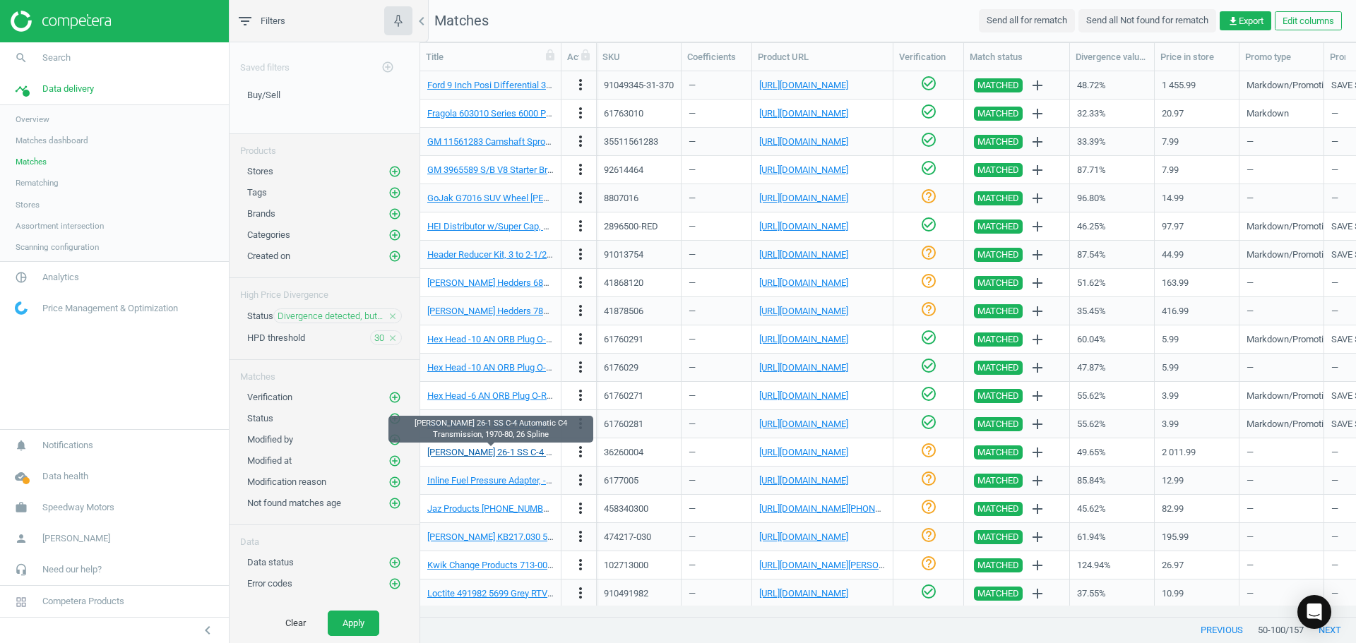
click at [511, 451] on link "[PERSON_NAME] 26-1 SS C-4 Automatic C4 Transmission, 1970-80, 26 Spline" at bounding box center [580, 452] width 307 height 11
click at [932, 453] on icon "check_circle_outline" at bounding box center [928, 450] width 17 height 17
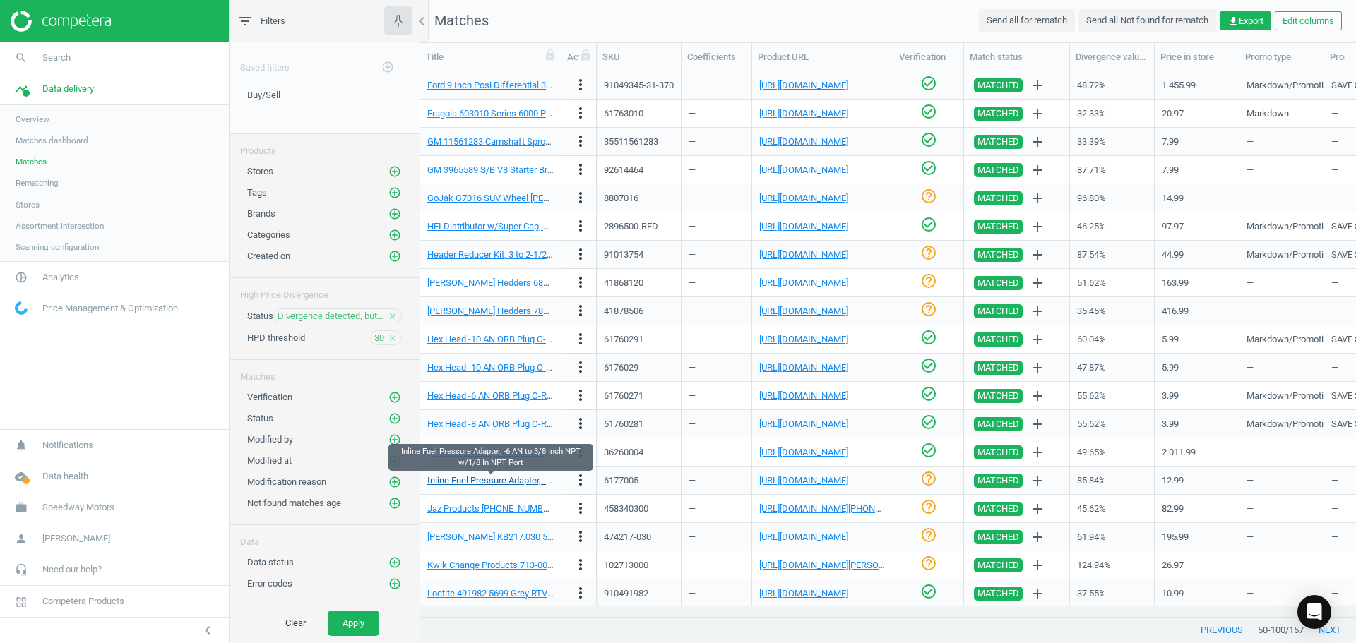
click at [505, 484] on link "Inline Fuel Pressure Adapter, -6 AN to 3/8 Inch NPT w/1/8 In NPT Port" at bounding box center [565, 480] width 277 height 11
click at [800, 487] on div "[URL][DOMAIN_NAME]" at bounding box center [803, 481] width 89 height 13
click at [794, 476] on link "[URL][DOMAIN_NAME]" at bounding box center [803, 480] width 89 height 11
click at [511, 479] on link "Inline Fuel Pressure Adapter, -6 AN to 3/8 Inch NPT w/1/8 In NPT Port" at bounding box center [565, 480] width 277 height 11
click at [581, 481] on icon "more_vert" at bounding box center [580, 480] width 17 height 17
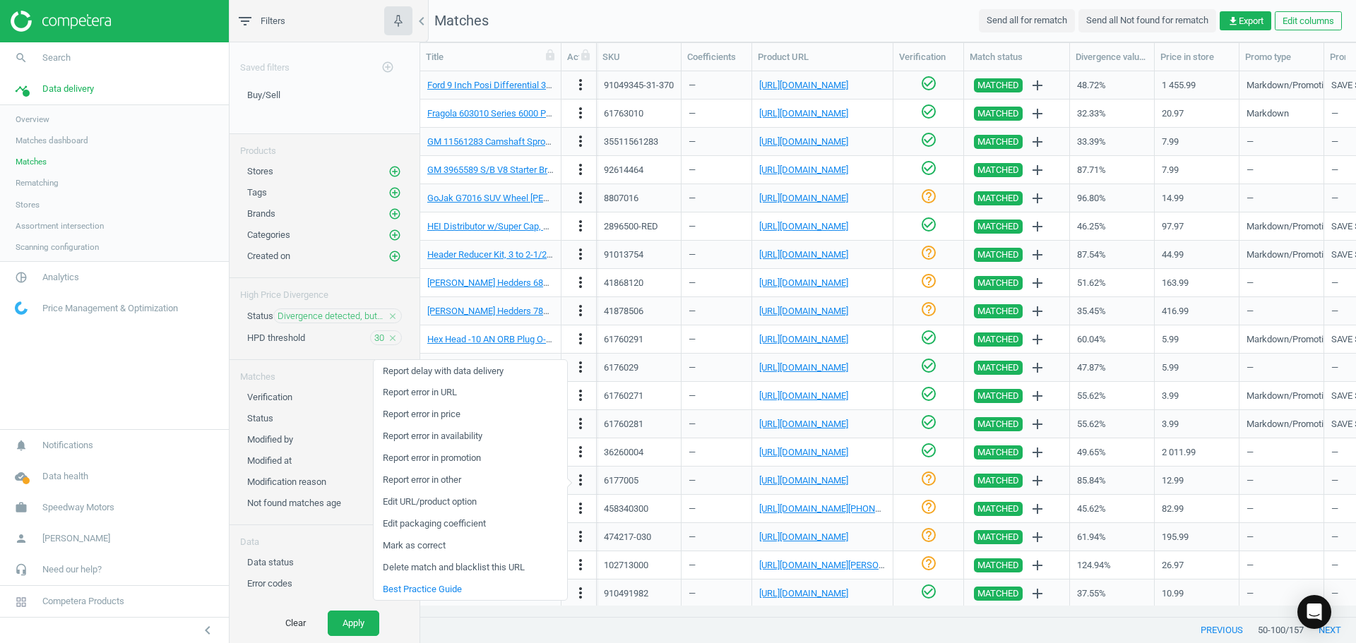
click at [442, 505] on link "Edit URL/product option" at bounding box center [471, 503] width 194 height 22
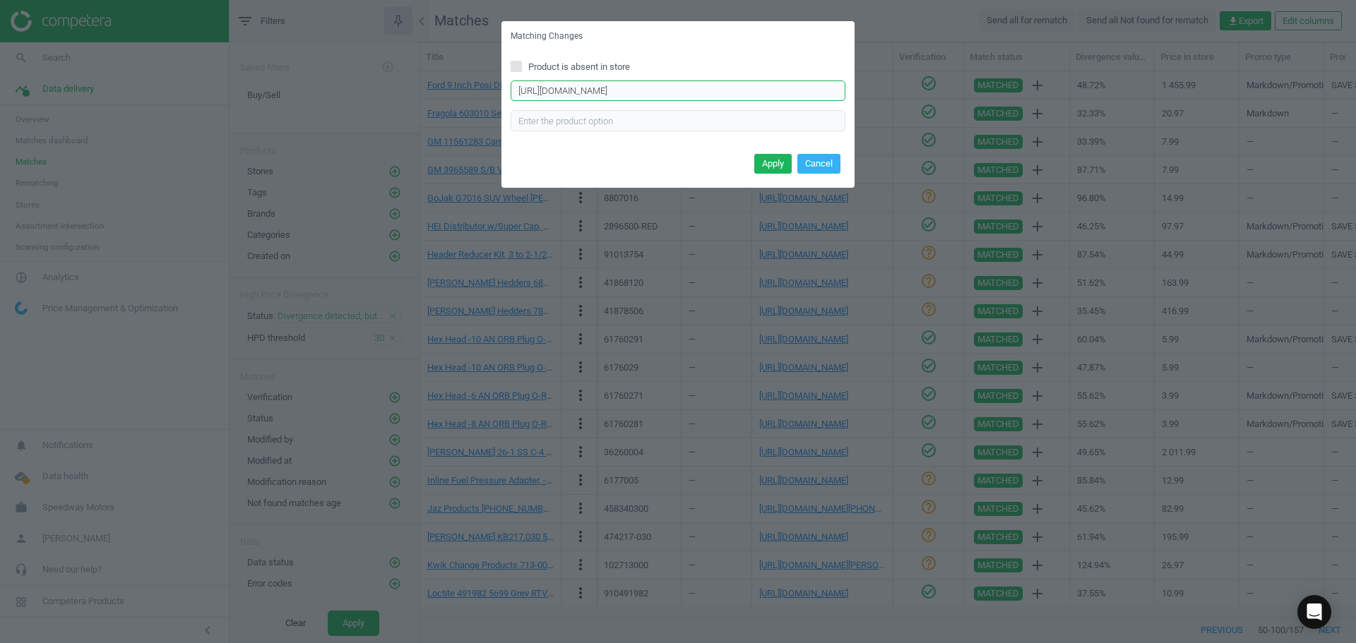
drag, startPoint x: 743, startPoint y: 93, endPoint x: 230, endPoint y: 101, distance: 513.5
click at [227, 102] on div "Matching Changes Product is absent in store [URL][DOMAIN_NAME] Enter correct pr…" at bounding box center [678, 321] width 1356 height 643
paste input "[URL][DOMAIN_NAME]"
type input "[URL][DOMAIN_NAME]"
click at [778, 157] on button "Apply" at bounding box center [772, 164] width 37 height 20
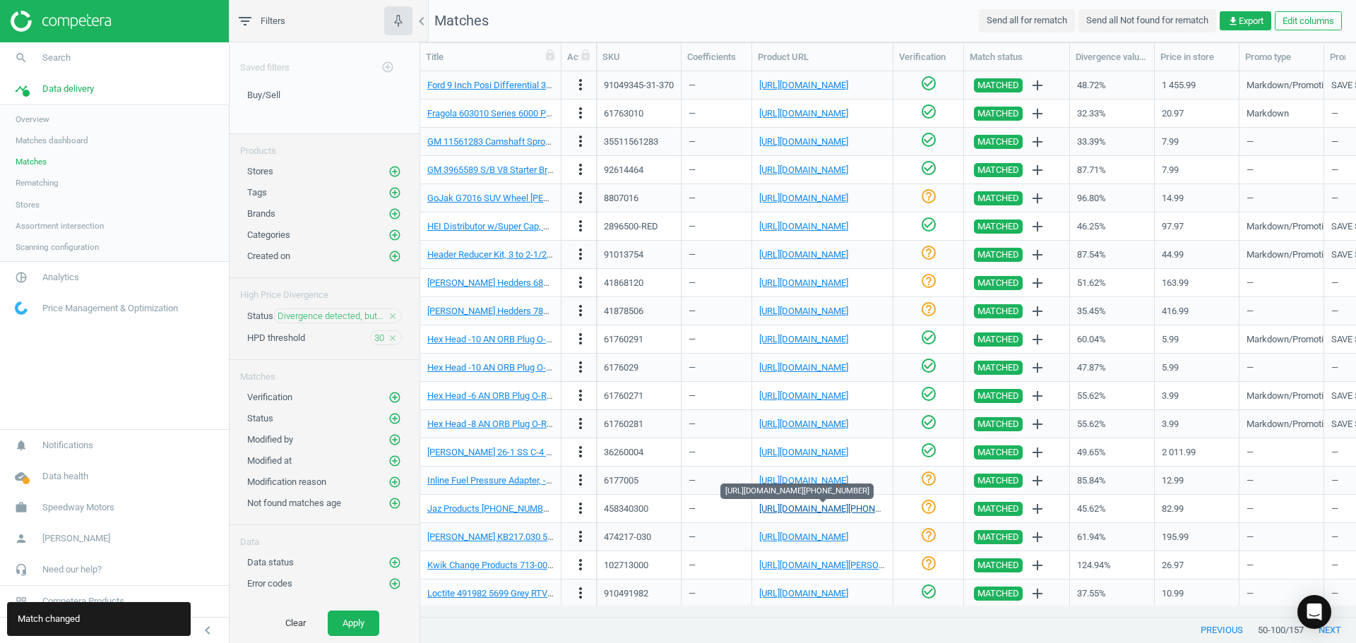
click at [794, 504] on link "[URL][DOMAIN_NAME][PHONE_NUMBER]" at bounding box center [840, 509] width 163 height 11
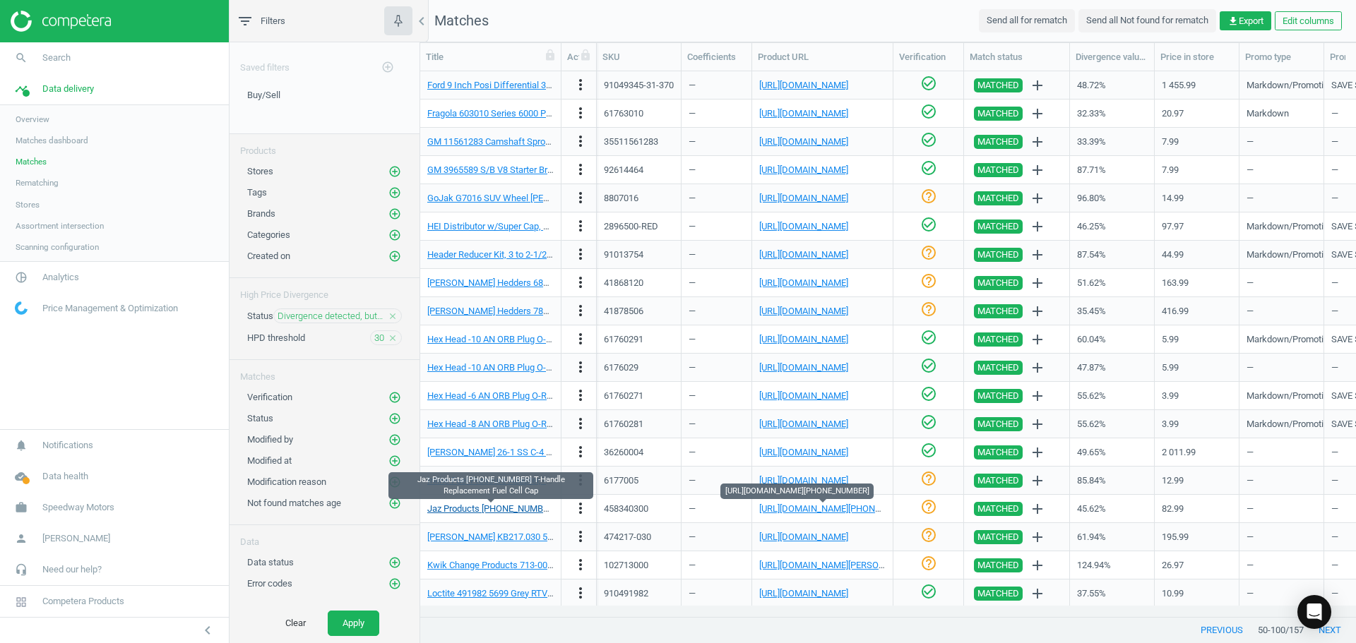
click at [524, 507] on link "Jaz Products [PHONE_NUMBER] T-Handle Replacement Fuel Cell Cap" at bounding box center [564, 509] width 275 height 11
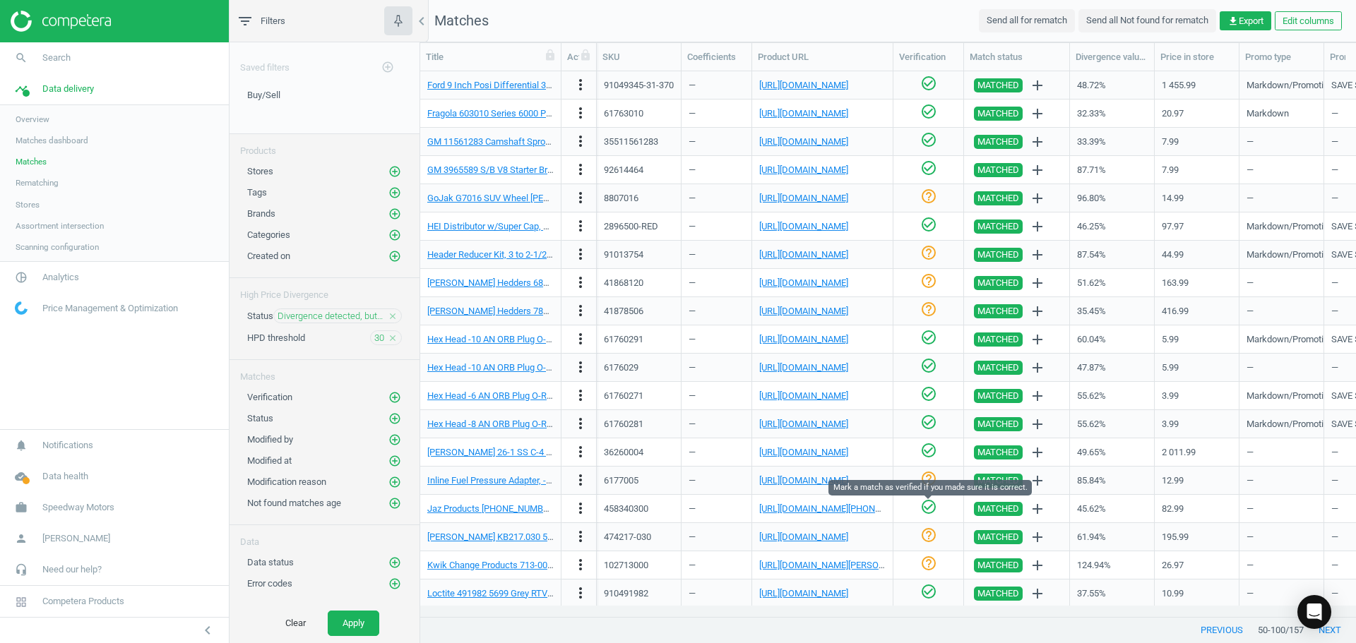
click at [927, 507] on icon "check_circle_outline" at bounding box center [928, 507] width 17 height 17
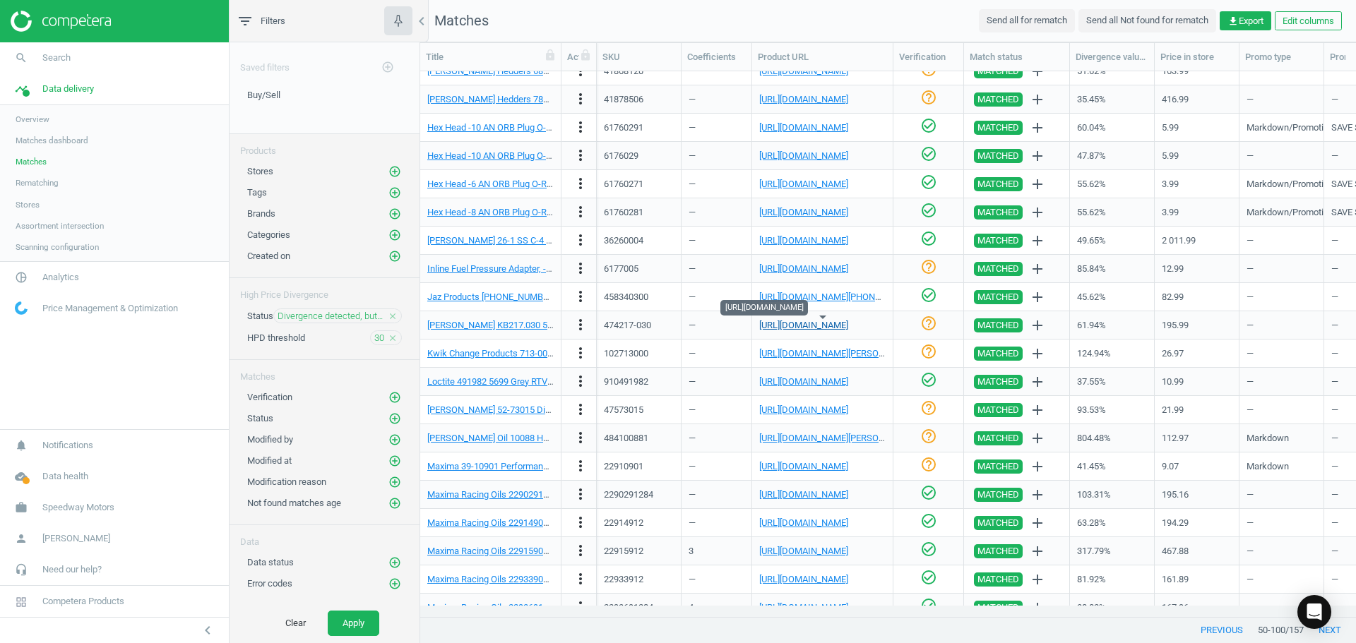
click at [833, 328] on link "[URL][DOMAIN_NAME]" at bounding box center [803, 325] width 89 height 11
click at [507, 328] on link "[PERSON_NAME] KB217.030 5.205 Ford 2300 Hypereutectic Pistons .030 Over" at bounding box center [581, 325] width 309 height 11
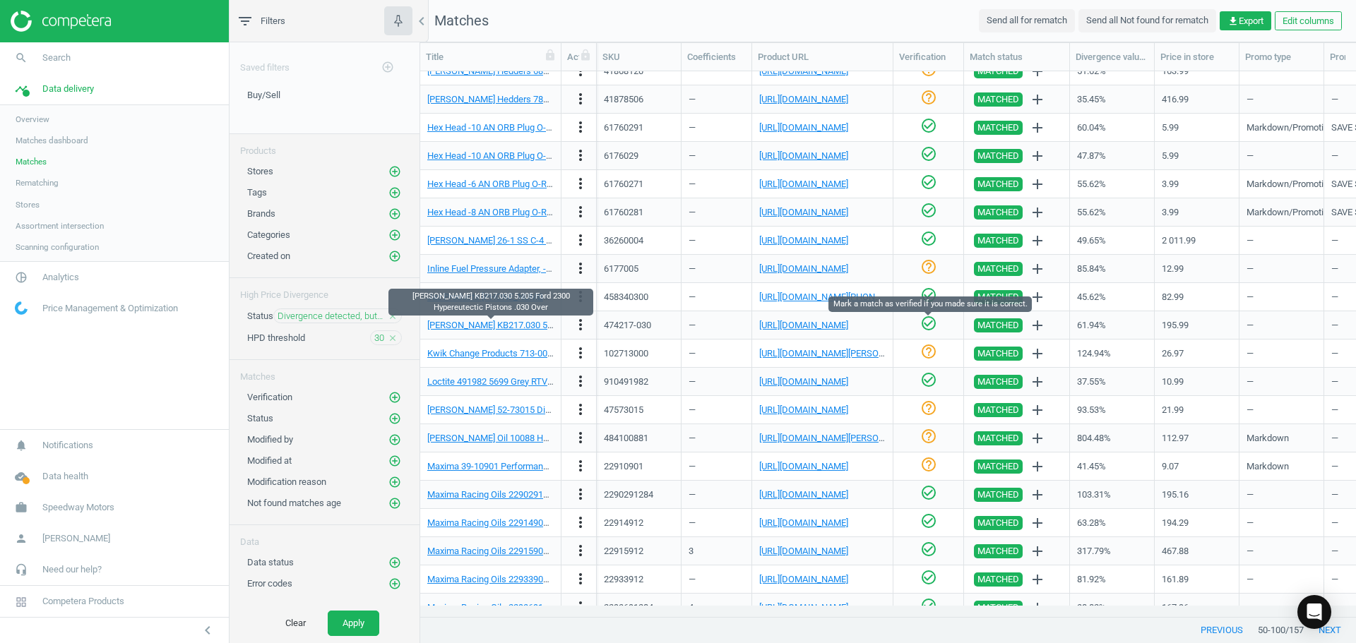
click at [931, 327] on icon "check_circle_outline" at bounding box center [928, 323] width 17 height 17
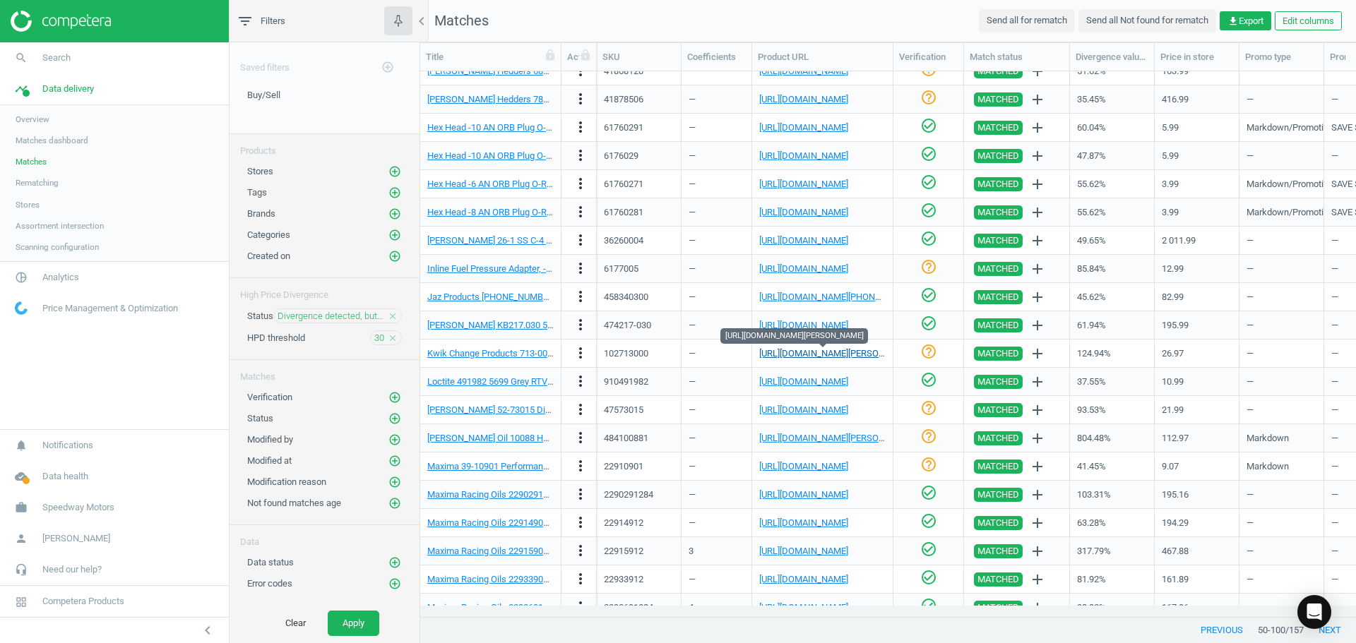
click at [862, 355] on link "[URL][DOMAIN_NAME][PERSON_NAME]" at bounding box center [837, 353] width 157 height 11
click at [927, 350] on icon "check_circle_outline" at bounding box center [928, 351] width 17 height 17
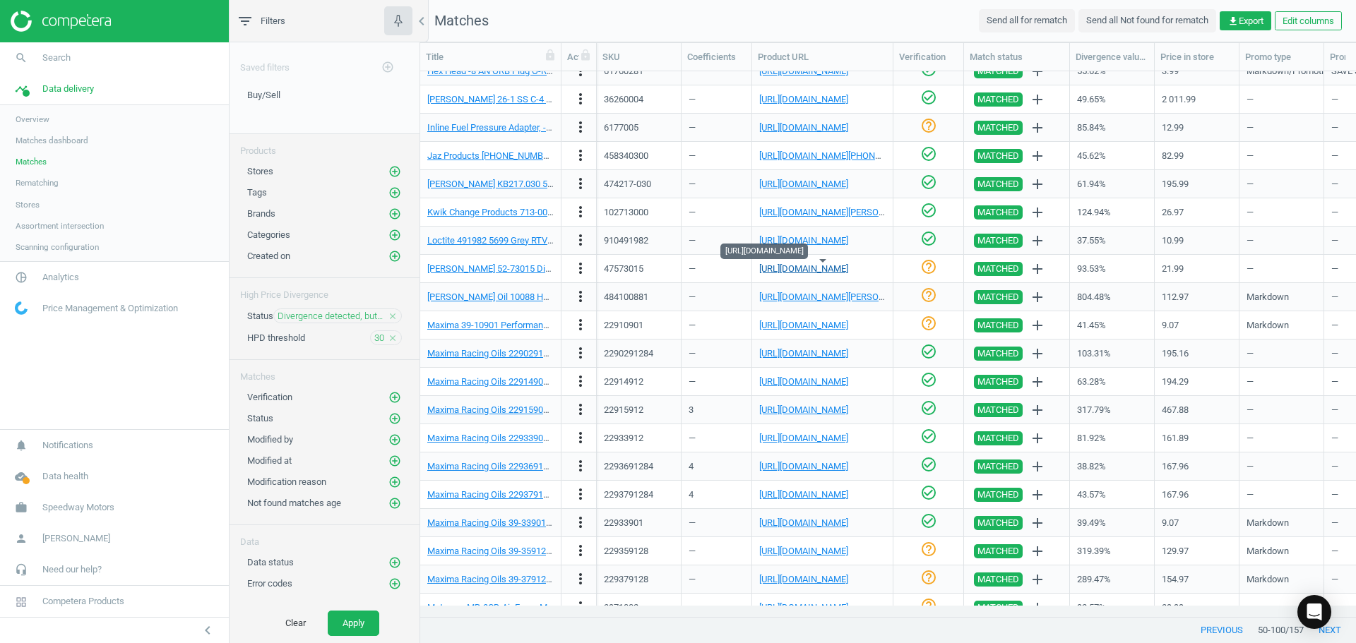
click at [806, 266] on link "[URL][DOMAIN_NAME]" at bounding box center [803, 268] width 89 height 11
click at [477, 273] on link "[PERSON_NAME] 52-73015 Digital Engine Leak Down Tester - 12 mm" at bounding box center [563, 268] width 273 height 11
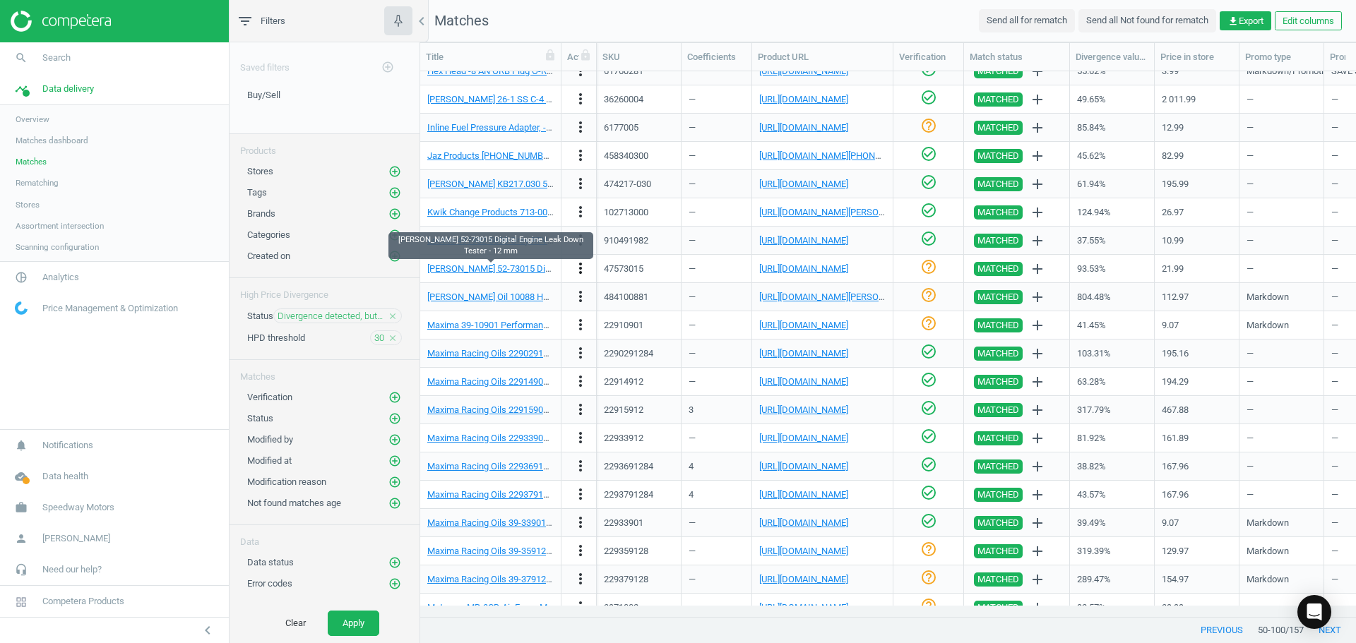
click at [578, 263] on icon "more_vert" at bounding box center [580, 268] width 17 height 17
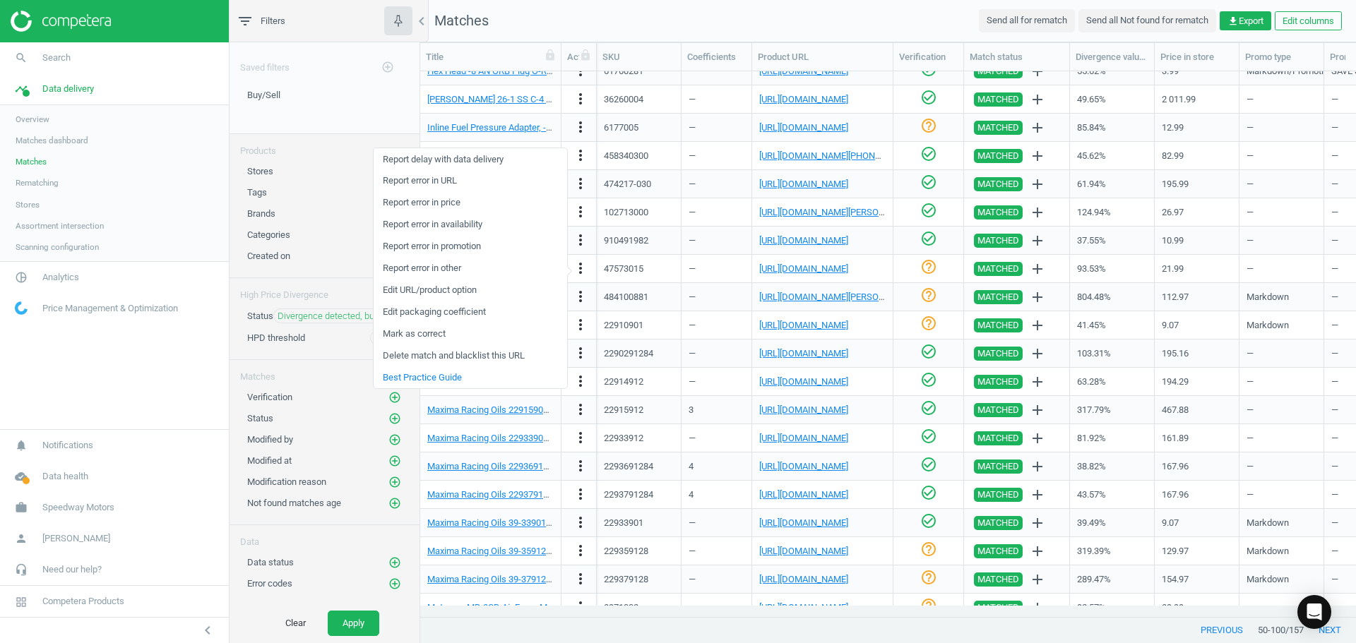
click at [447, 288] on link "Edit URL/product option" at bounding box center [471, 291] width 194 height 22
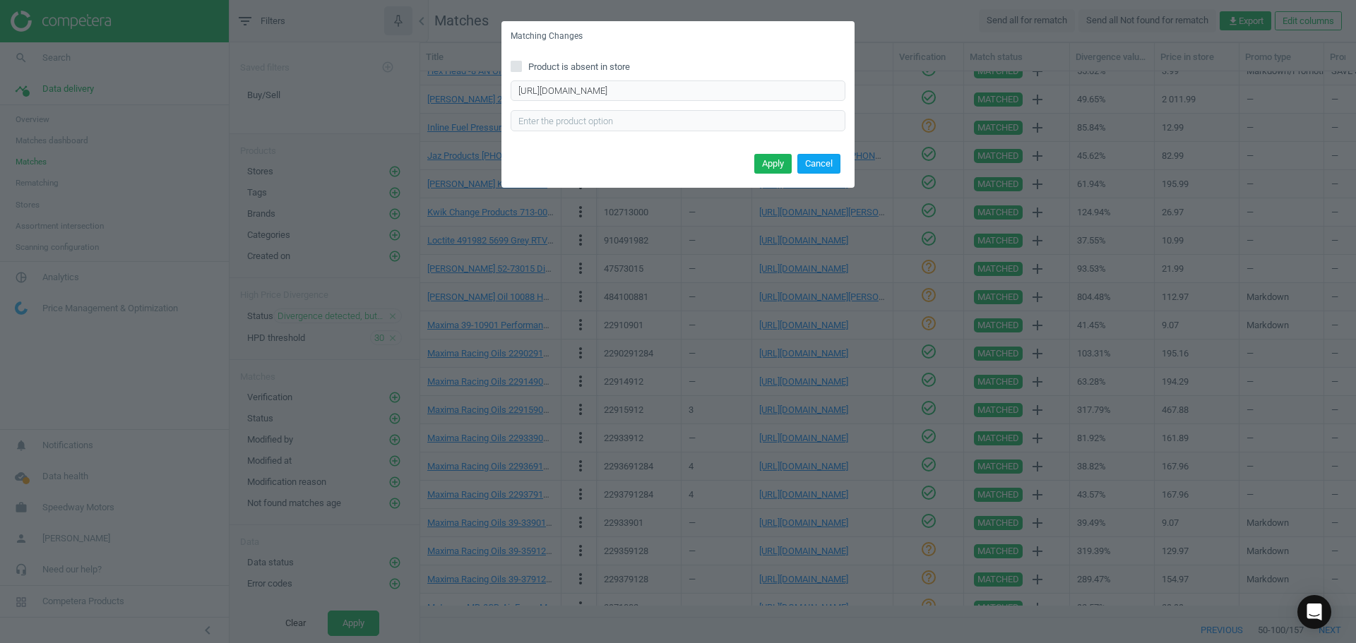
click at [826, 161] on button "Cancel" at bounding box center [818, 164] width 43 height 20
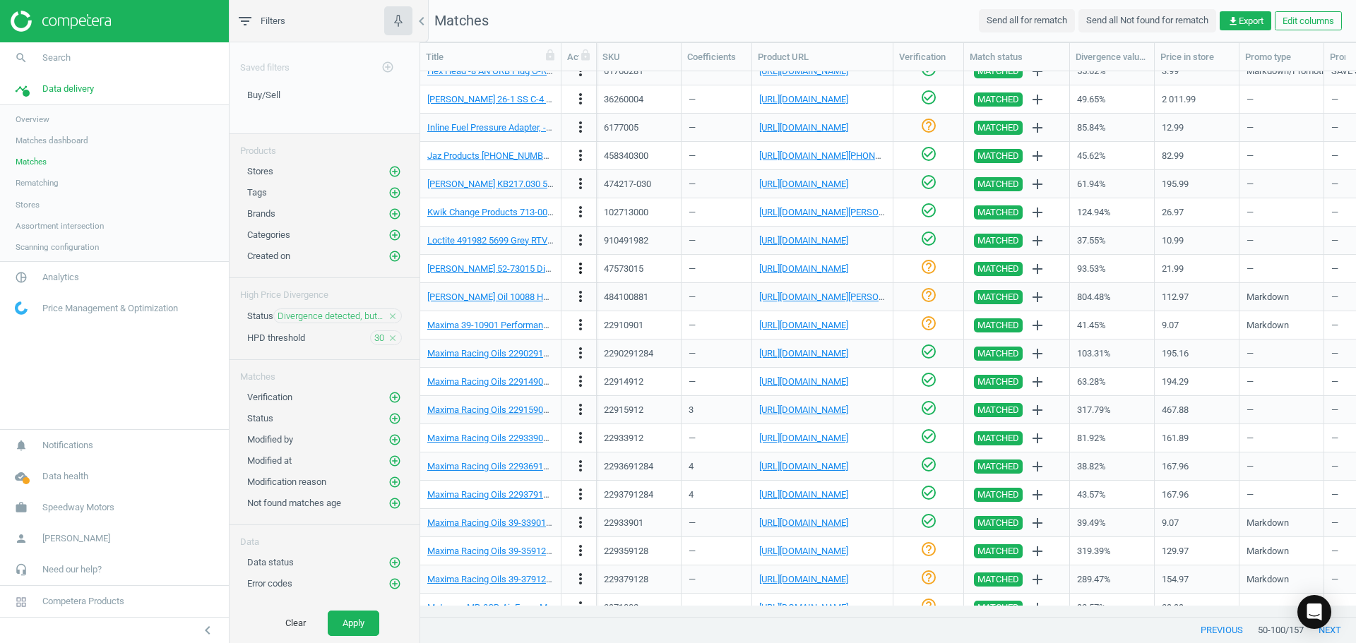
click at [577, 267] on icon "more_vert" at bounding box center [580, 268] width 17 height 17
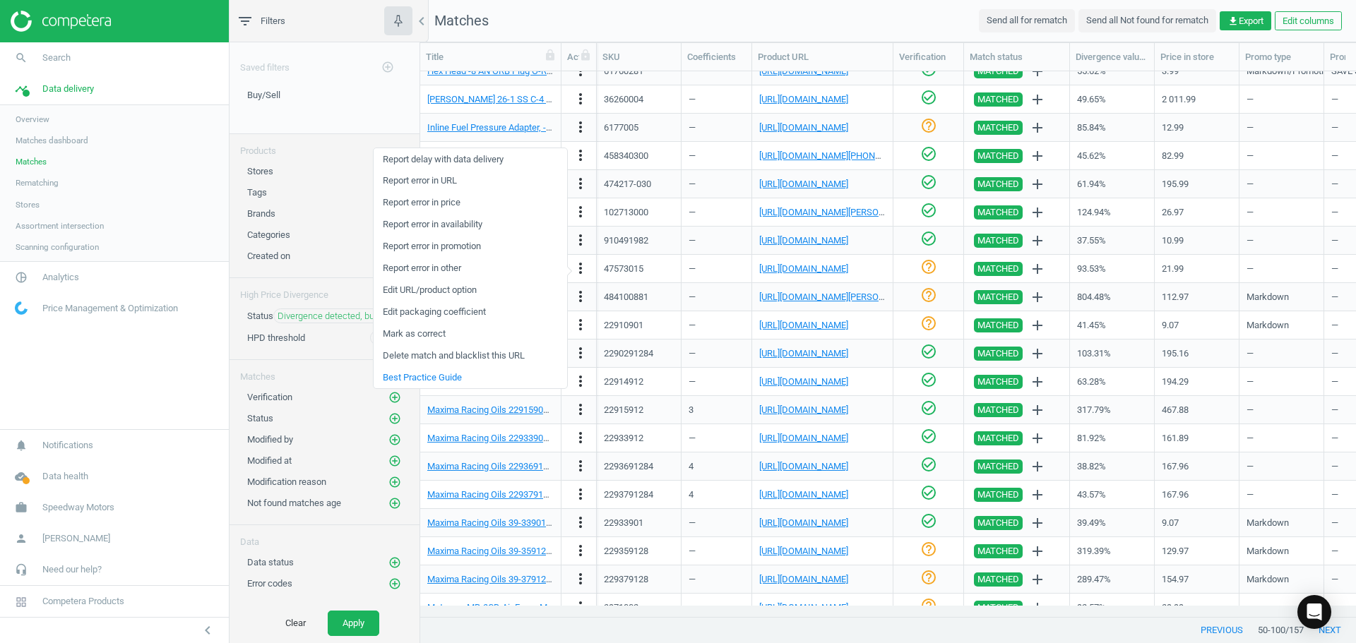
click at [463, 183] on link "Report error in URL" at bounding box center [471, 181] width 194 height 22
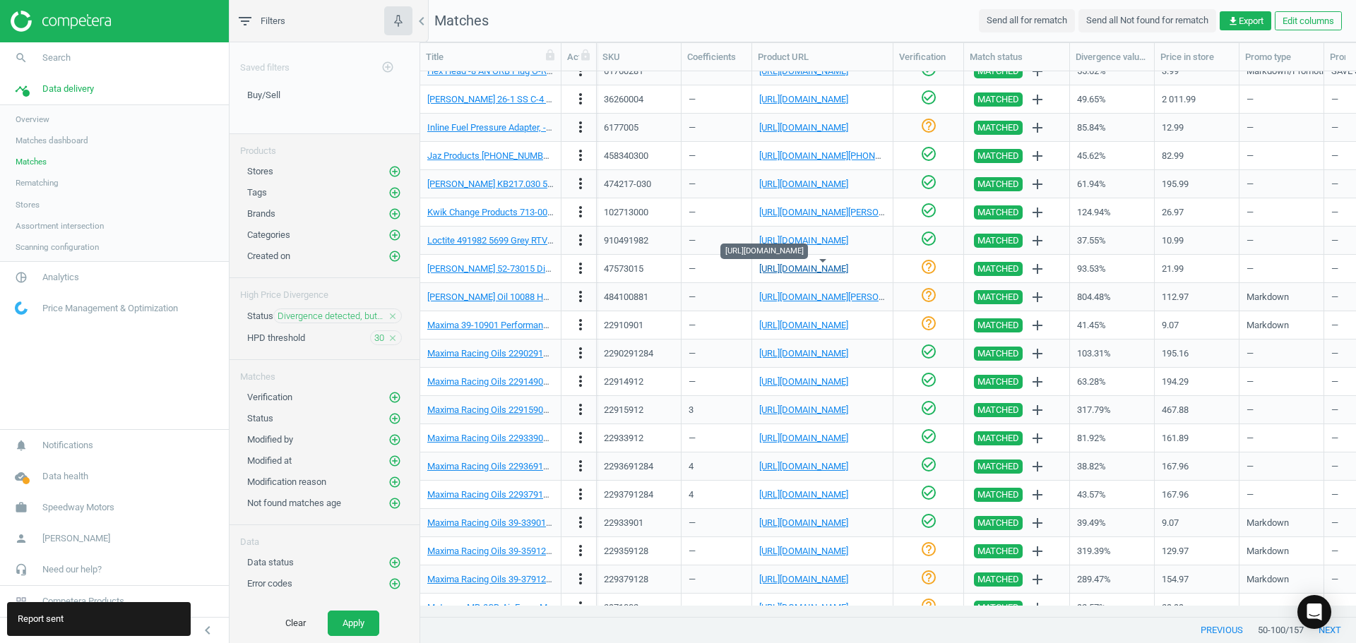
click at [802, 268] on link "[URL][DOMAIN_NAME]" at bounding box center [803, 268] width 89 height 11
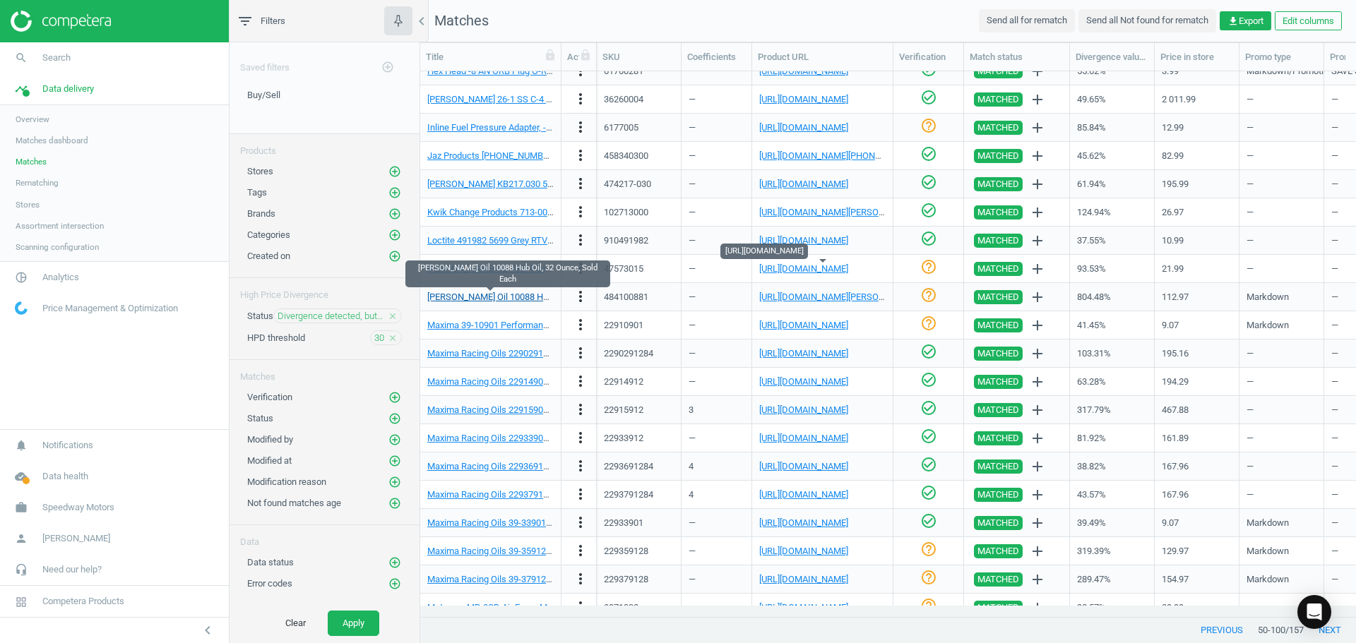
click at [490, 297] on link "[PERSON_NAME] Oil 10088 Hub Oil, 32 Ounce, Sold Each" at bounding box center [539, 297] width 225 height 11
click at [811, 299] on link "[URL][DOMAIN_NAME][PERSON_NAME]" at bounding box center [837, 297] width 157 height 11
click at [513, 298] on link "[PERSON_NAME] Oil 10088 Hub Oil, 32 Ounce, Sold Each" at bounding box center [539, 297] width 225 height 11
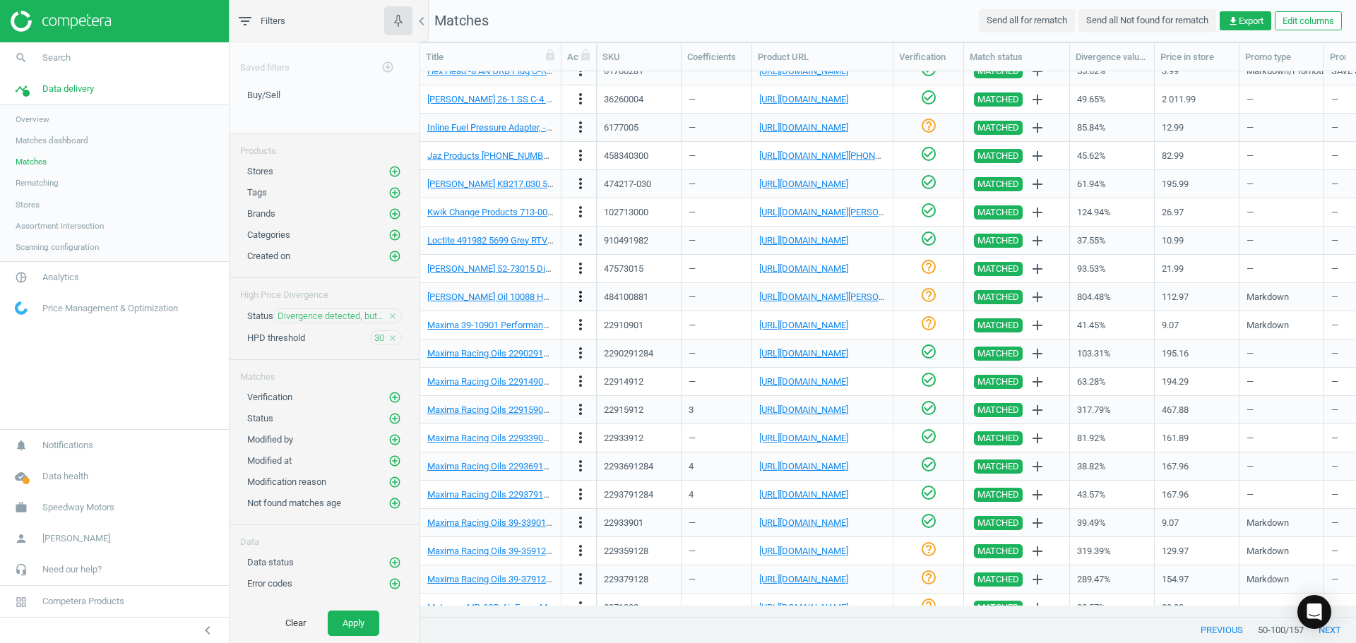
click at [578, 296] on icon "more_vert" at bounding box center [580, 296] width 17 height 17
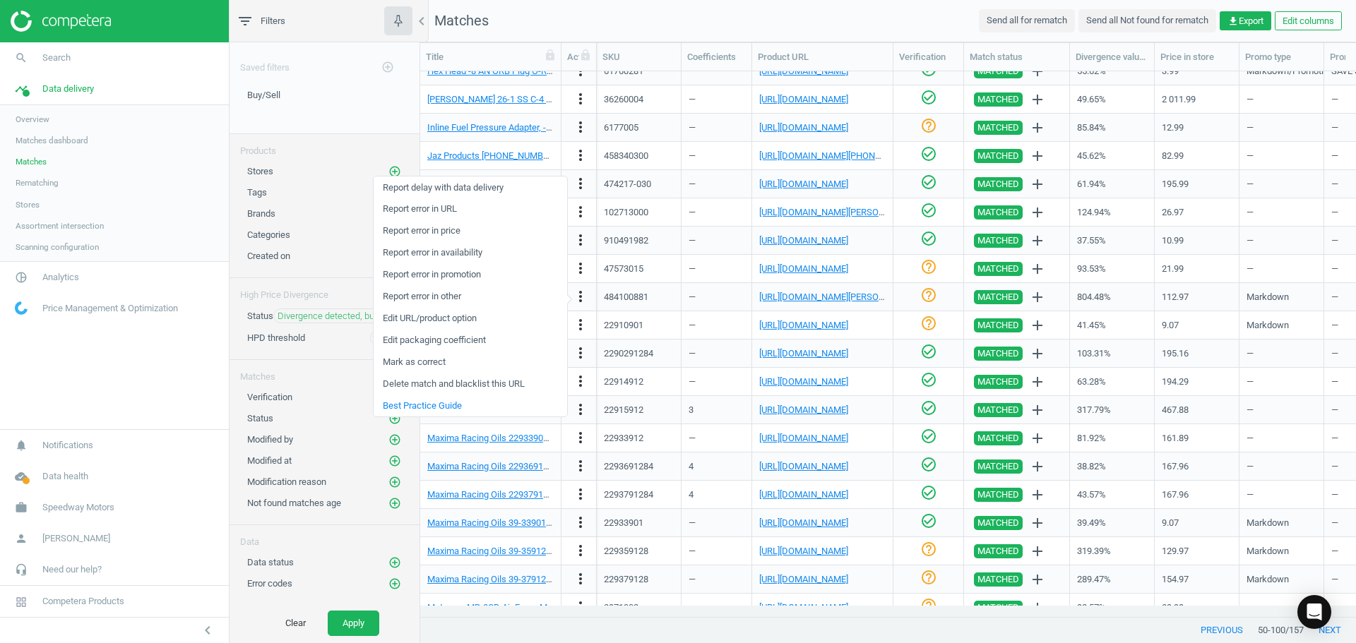
click at [442, 320] on link "Edit URL/product option" at bounding box center [471, 319] width 194 height 22
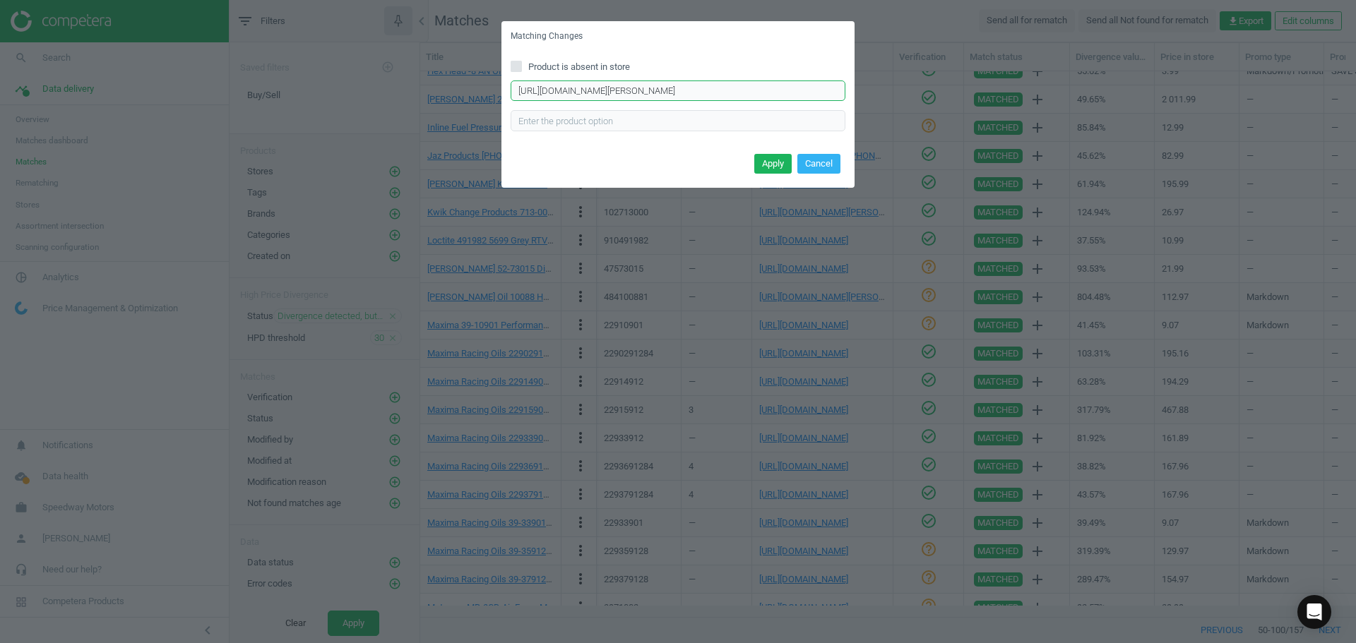
scroll to position [0, 394]
drag, startPoint x: 514, startPoint y: 90, endPoint x: 1314, endPoint y: 119, distance: 800.0
click at [1314, 119] on div "Matching Changes Product is absent in store [URL][DOMAIN_NAME][PERSON_NAME] Ent…" at bounding box center [678, 321] width 1356 height 643
paste input "[URL][DOMAIN_NAME][PERSON_NAME]"
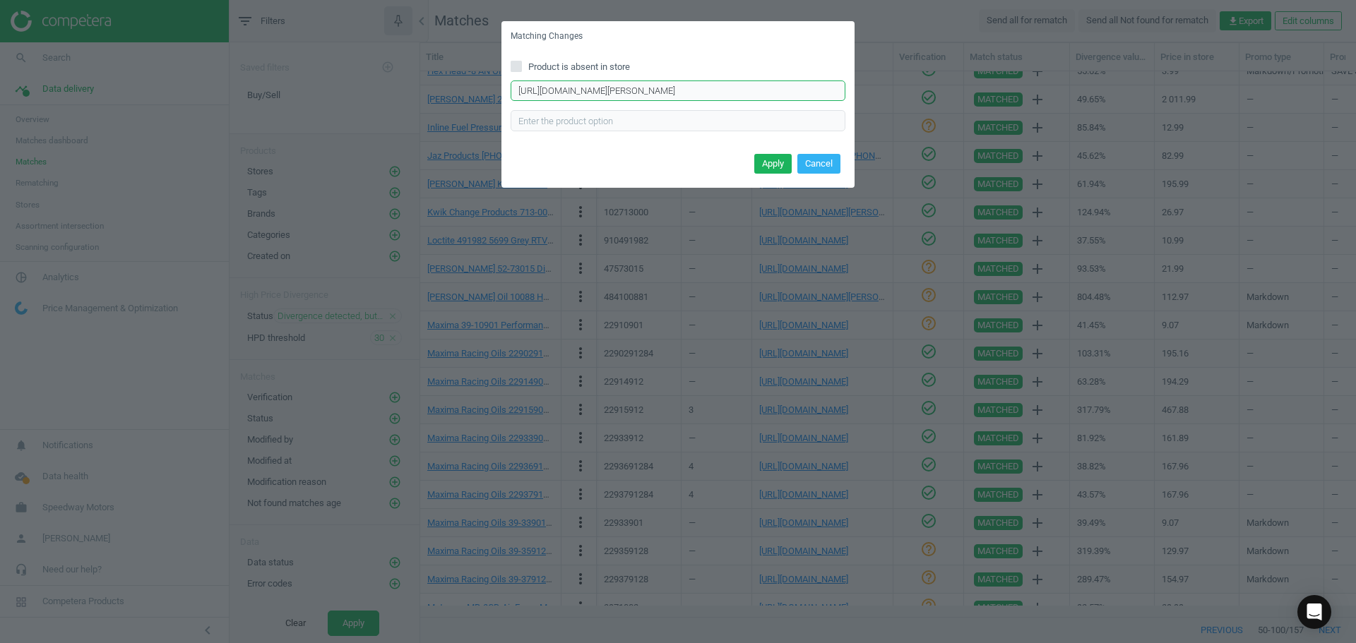
scroll to position [0, 66]
type input "[URL][DOMAIN_NAME][PERSON_NAME]"
click at [778, 165] on button "Apply" at bounding box center [772, 164] width 37 height 20
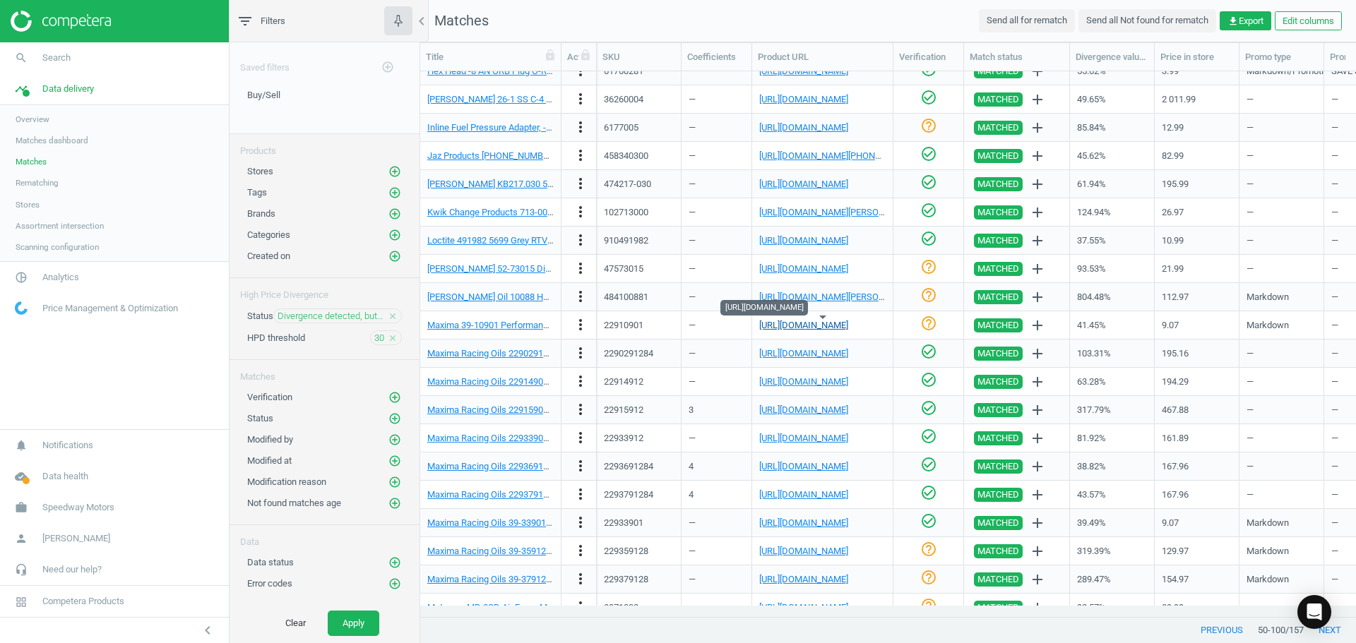
click at [828, 326] on link "[URL][DOMAIN_NAME]" at bounding box center [803, 325] width 89 height 11
click at [496, 327] on link "Maxima 39-10901 Performance Break-In Engine Oil, 1QT, 10W30" at bounding box center [555, 325] width 256 height 11
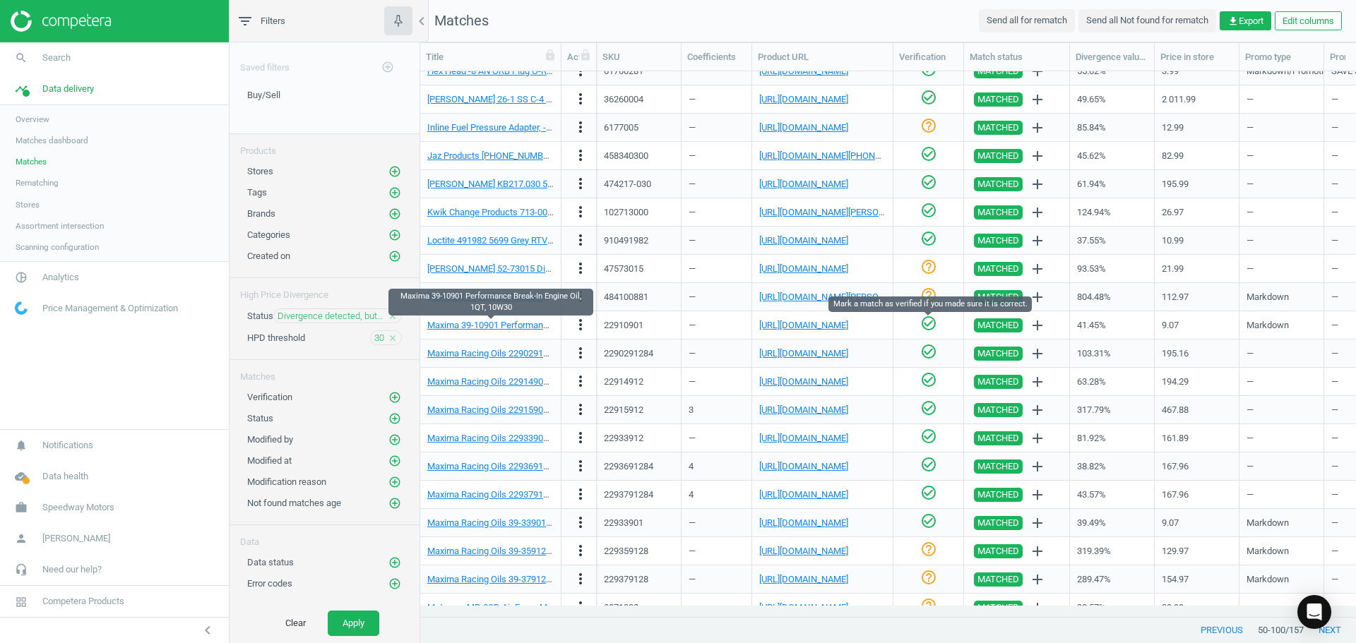
click at [927, 323] on icon "check_circle_outline" at bounding box center [928, 323] width 17 height 17
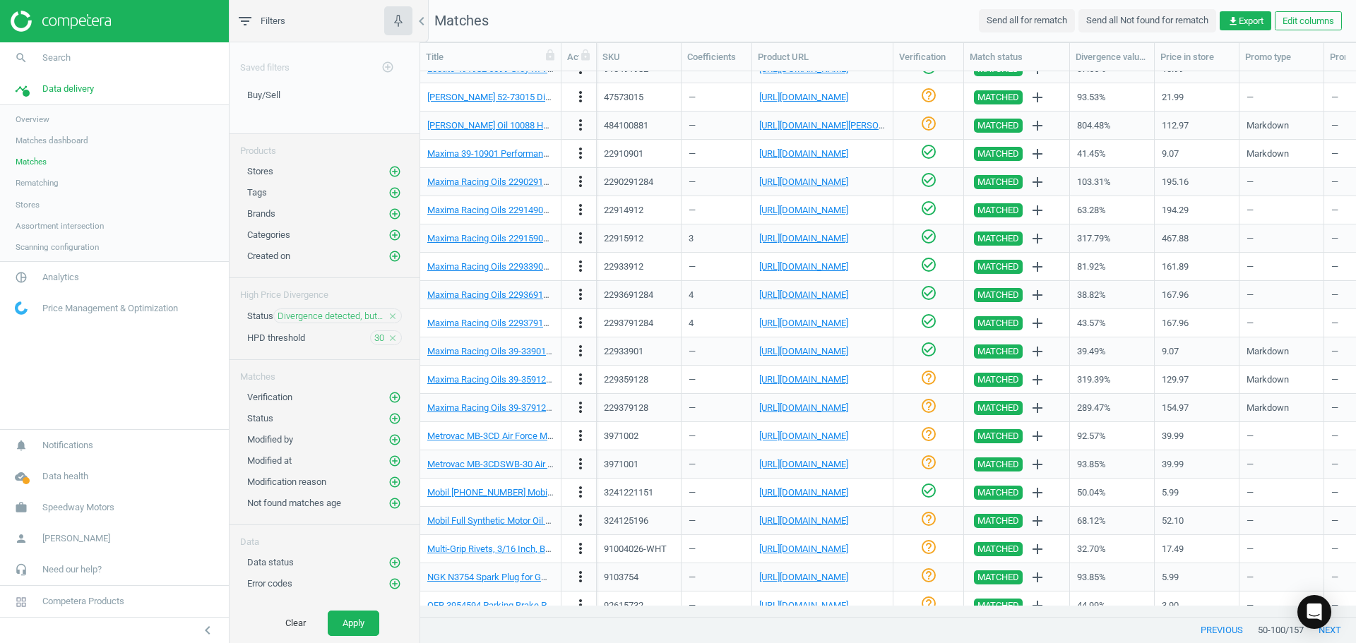
scroll to position [666, 0]
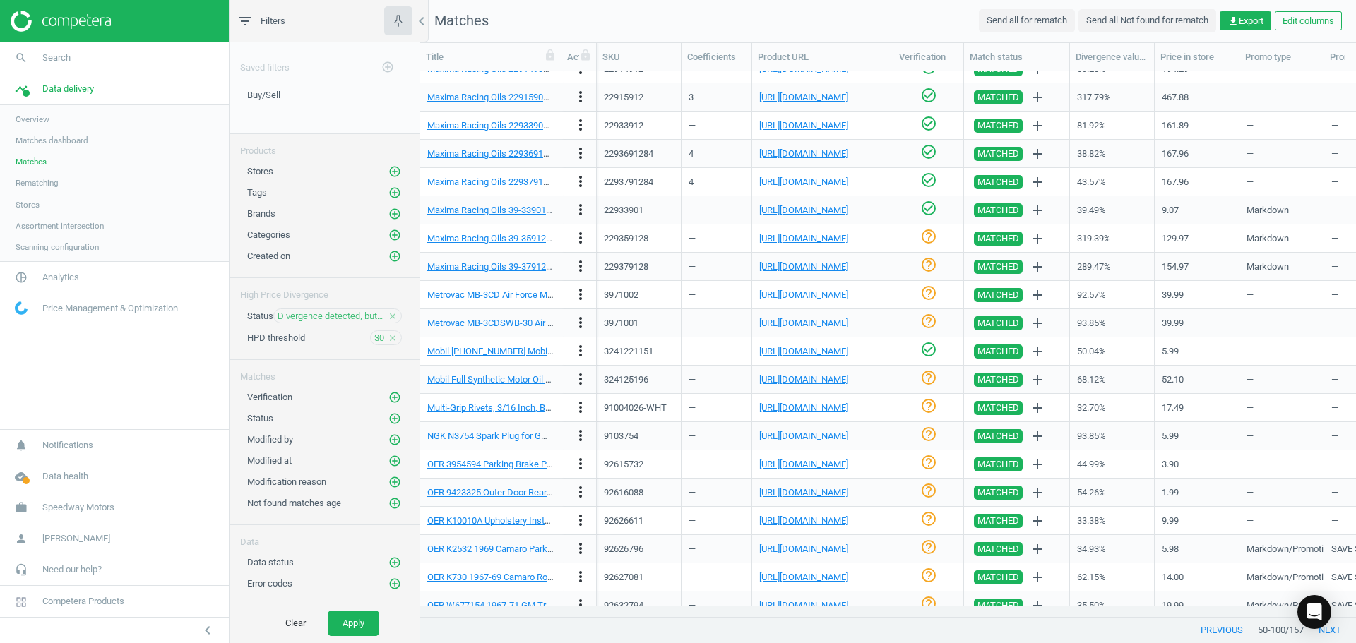
click at [792, 245] on div "[URL][DOMAIN_NAME]" at bounding box center [822, 238] width 126 height 25
click at [774, 240] on link "[URL][DOMAIN_NAME]" at bounding box center [803, 238] width 89 height 11
click at [503, 242] on link "Maxima Racing Oils 39-359128 Performance Oil, 20W50, 1 Gallon" at bounding box center [557, 238] width 260 height 11
click at [799, 241] on link "[URL][DOMAIN_NAME]" at bounding box center [803, 238] width 89 height 11
click at [582, 242] on icon "more_vert" at bounding box center [580, 238] width 17 height 17
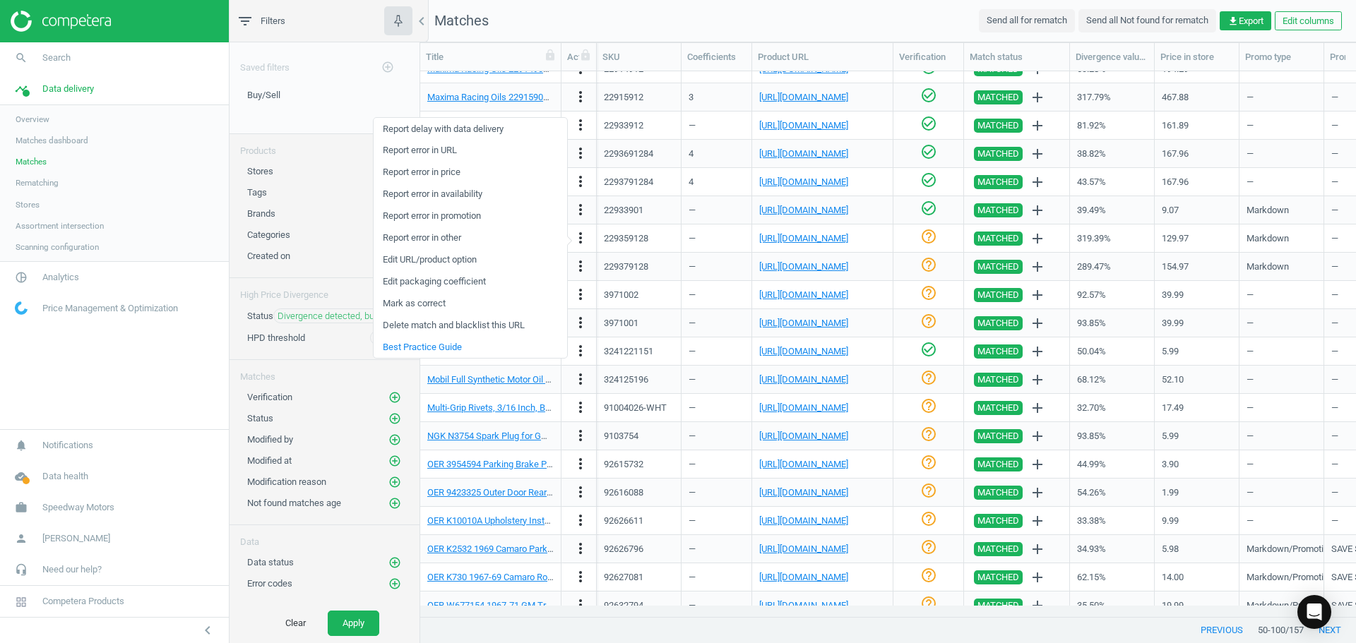
click at [448, 151] on link "Report error in URL" at bounding box center [471, 151] width 194 height 22
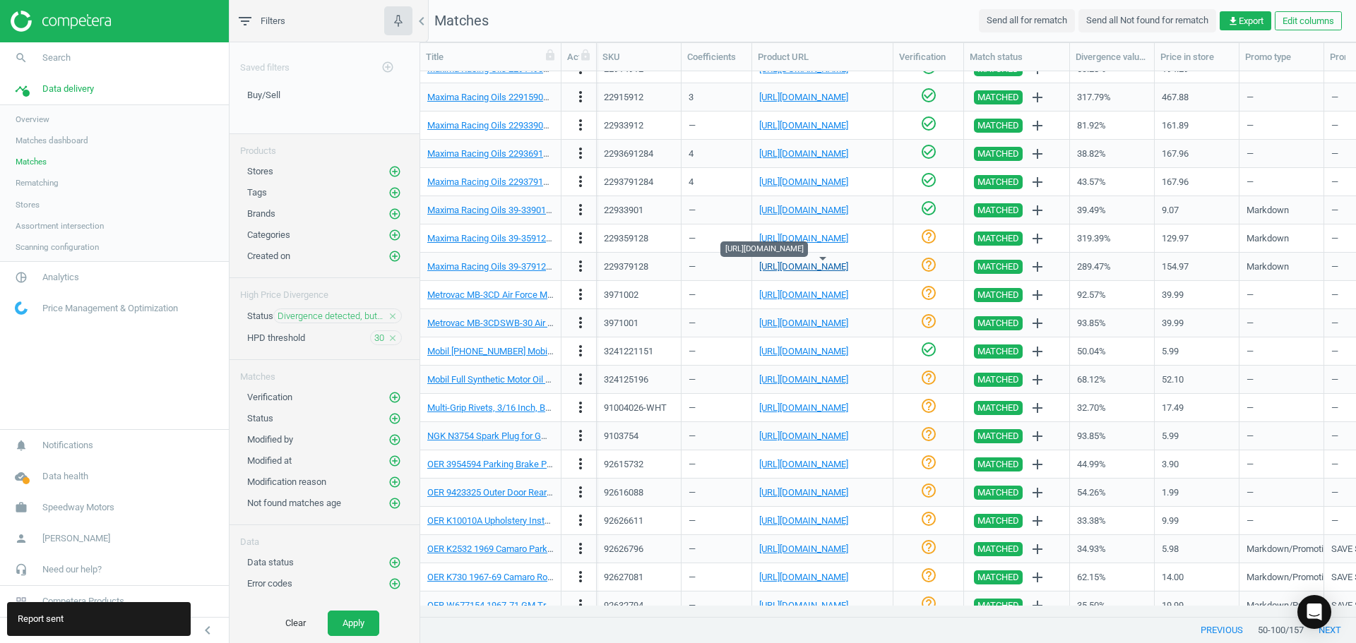
click at [779, 268] on link "[URL][DOMAIN_NAME]" at bounding box center [803, 266] width 89 height 11
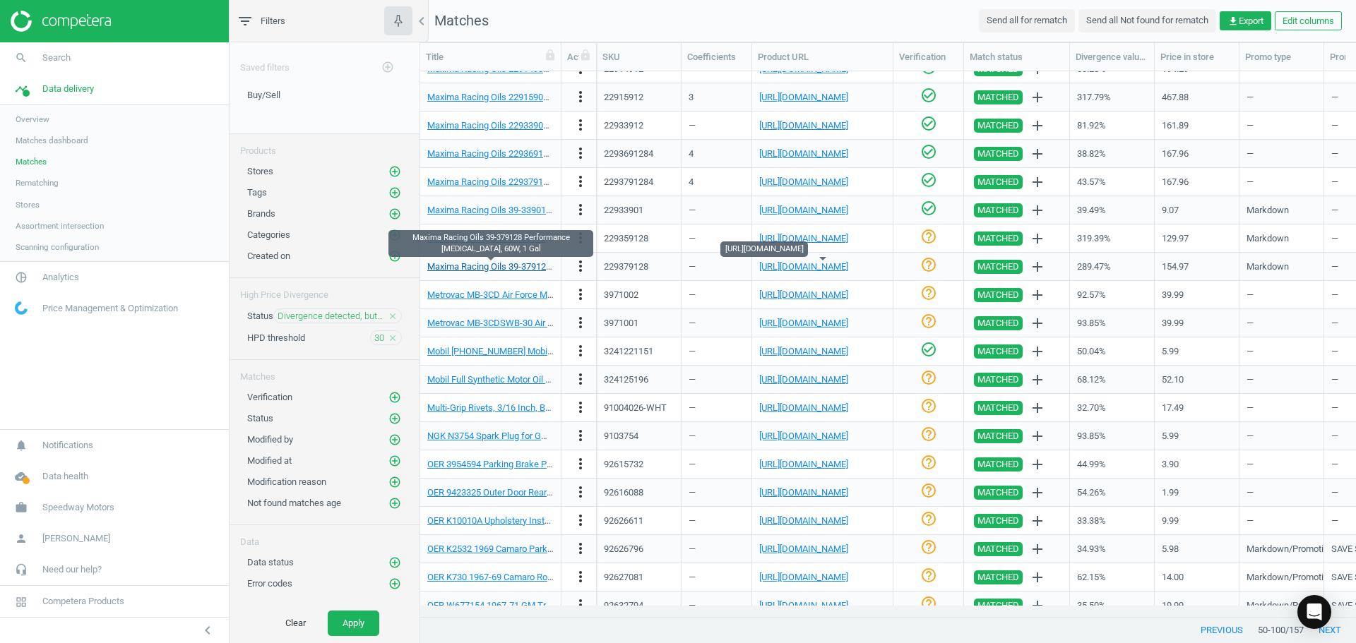
click at [499, 269] on link "Maxima Racing Oils 39-379128 Performance [MEDICAL_DATA], 60W, 1 Gal" at bounding box center [574, 266] width 295 height 11
click at [578, 264] on icon "more_vert" at bounding box center [580, 266] width 17 height 17
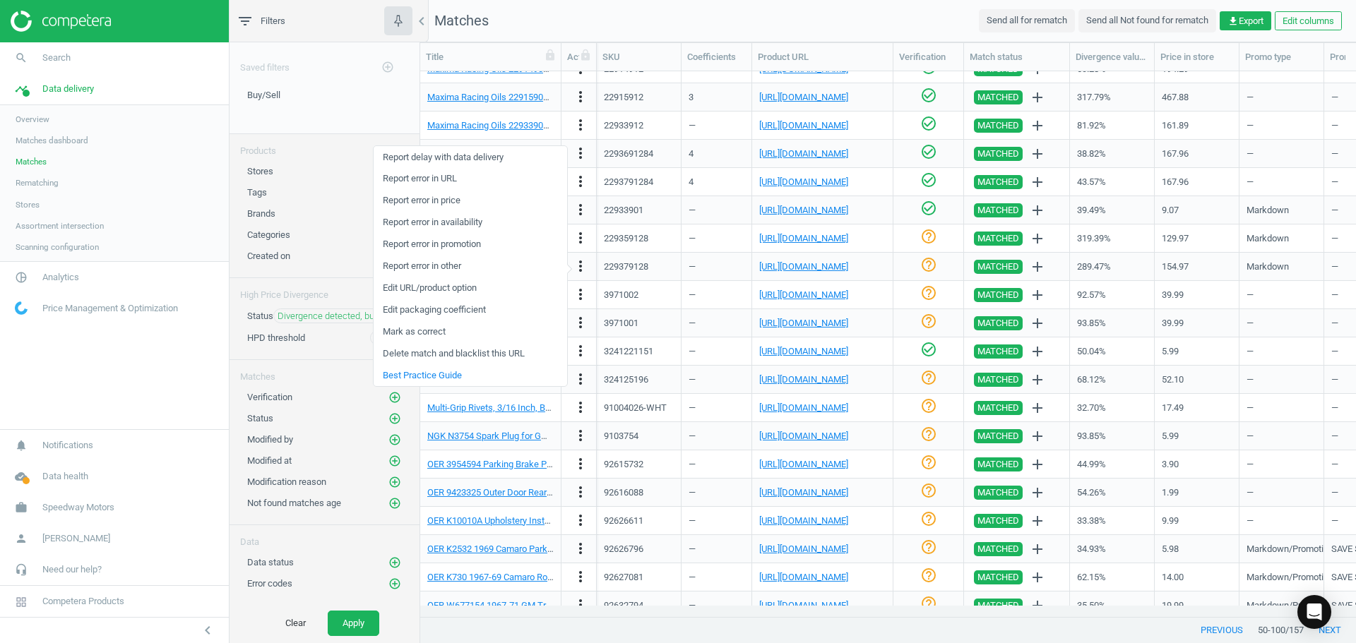
click at [435, 291] on link "Edit URL/product option" at bounding box center [471, 289] width 194 height 22
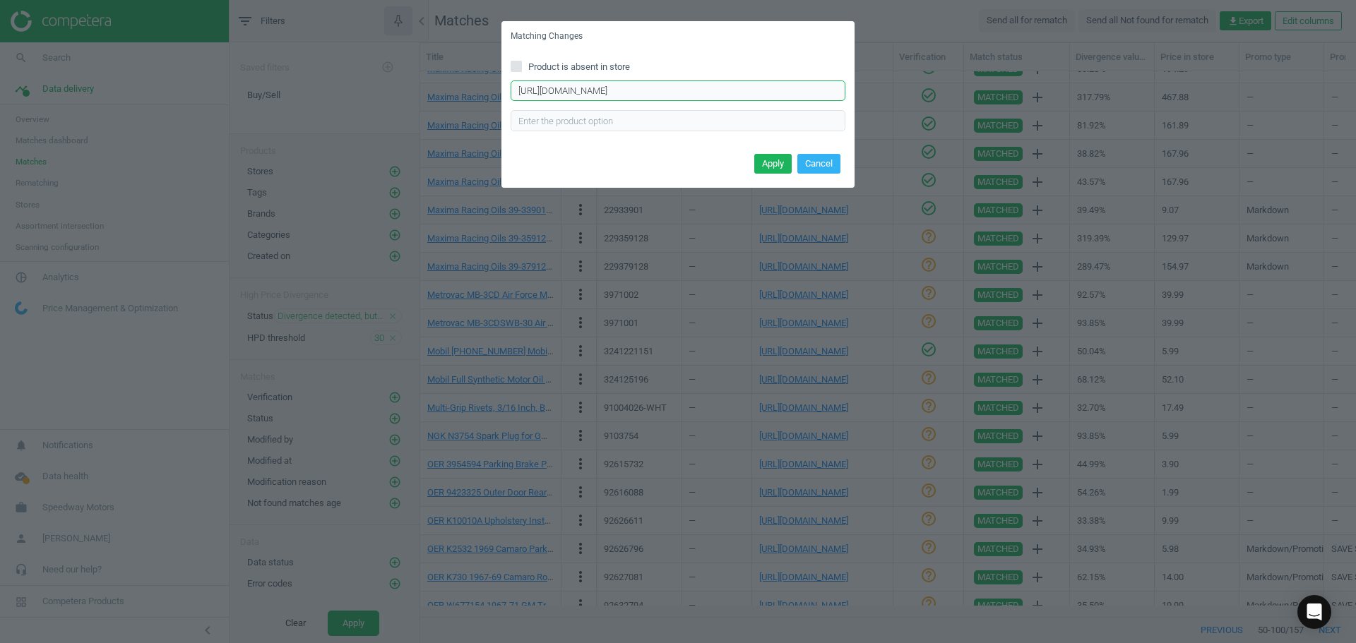
scroll to position [0, 281]
drag, startPoint x: 516, startPoint y: 93, endPoint x: 1515, endPoint y: 114, distance: 999.5
click at [1355, 114] on html "Group 2 Created with Sketch. ic/cloud_download/grey600 Created with Sketch. gra…" at bounding box center [678, 321] width 1356 height 643
paste input "[URL][DOMAIN_NAME]"
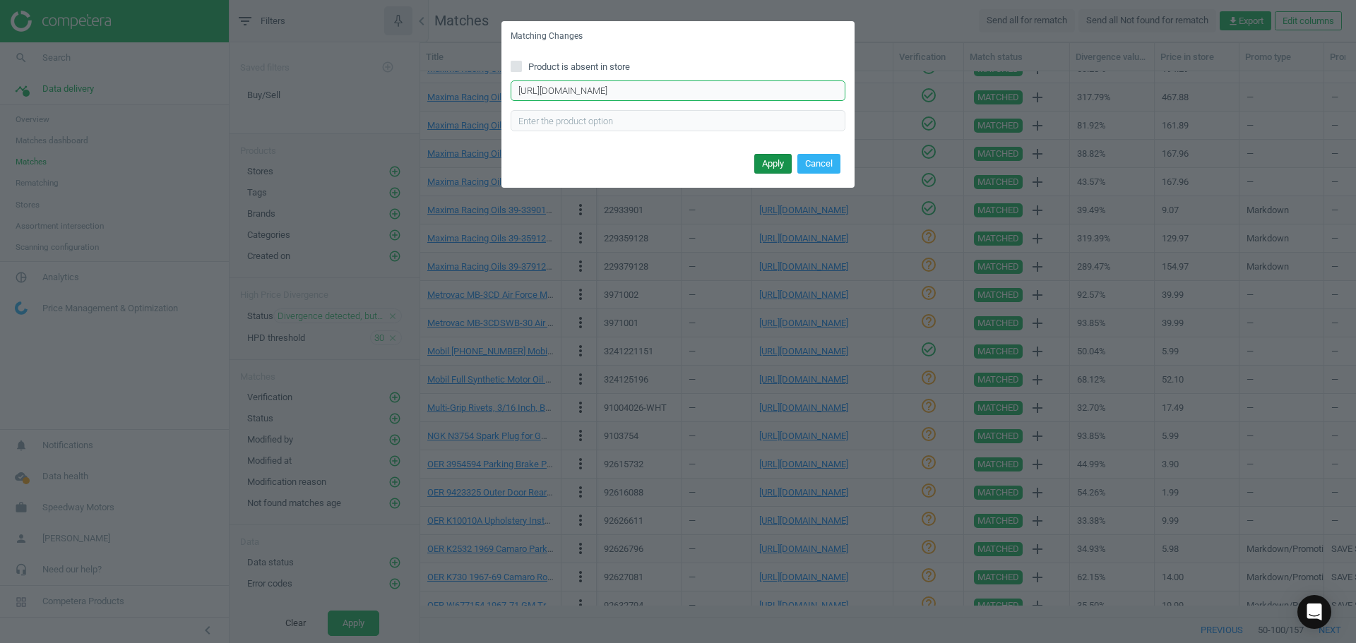
type input "[URL][DOMAIN_NAME]"
click at [773, 164] on button "Apply" at bounding box center [772, 164] width 37 height 20
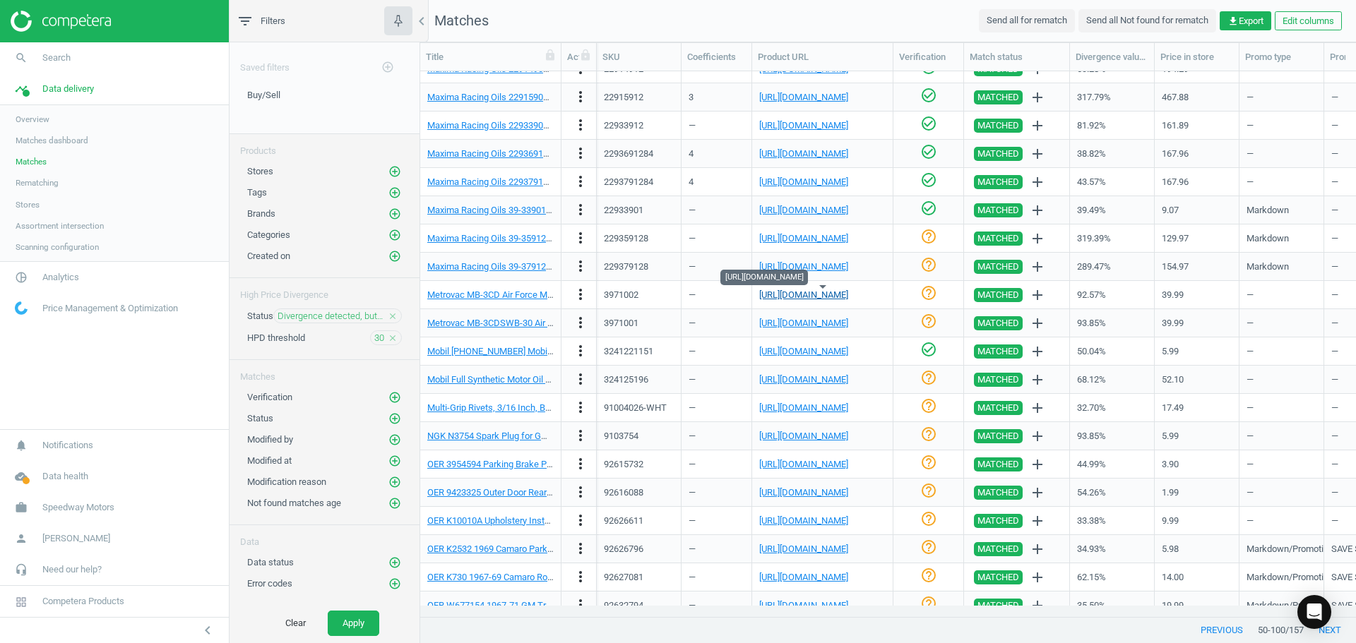
click at [778, 298] on link "[URL][DOMAIN_NAME]" at bounding box center [803, 295] width 89 height 11
click at [522, 285] on div "Metrovac MB-3CD Air Force Master Blaster Car Dryer" at bounding box center [490, 294] width 126 height 25
click at [522, 294] on link "Metrovac MB-3CD Air Force Master Blaster Car Dryer" at bounding box center [532, 295] width 210 height 11
click at [576, 292] on icon "more_vert" at bounding box center [580, 294] width 17 height 17
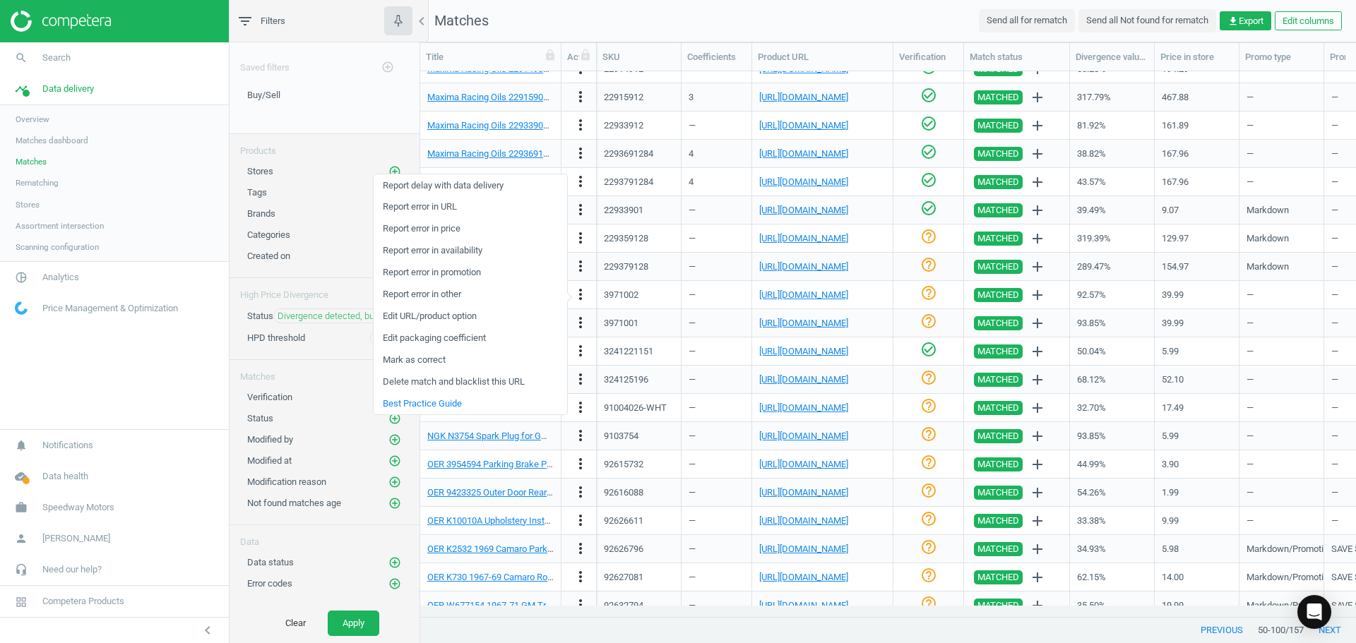
click at [438, 208] on link "Report error in URL" at bounding box center [471, 207] width 194 height 22
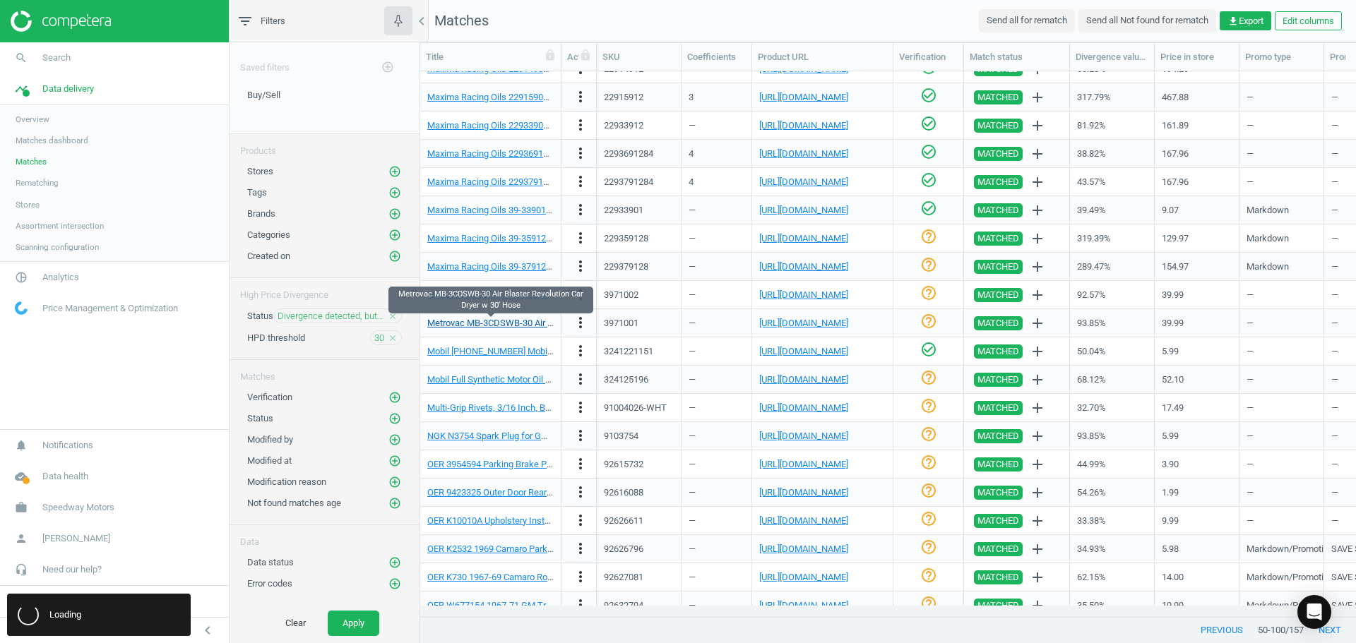
click at [511, 323] on link "Metrovac MB-3CDSWB-30 Air Blaster Revolution Car Dryer w 30' Hose" at bounding box center [565, 323] width 277 height 11
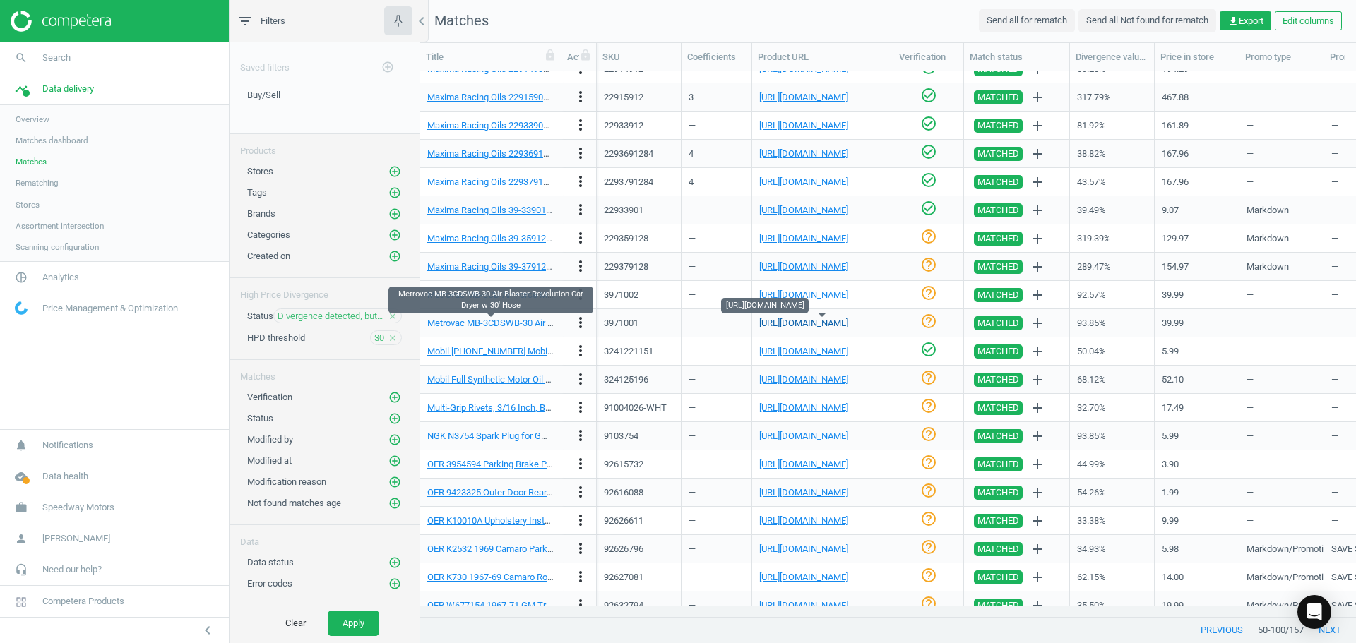
click at [835, 321] on link "[URL][DOMAIN_NAME]" at bounding box center [803, 323] width 89 height 11
click at [585, 319] on icon "more_vert" at bounding box center [580, 322] width 17 height 17
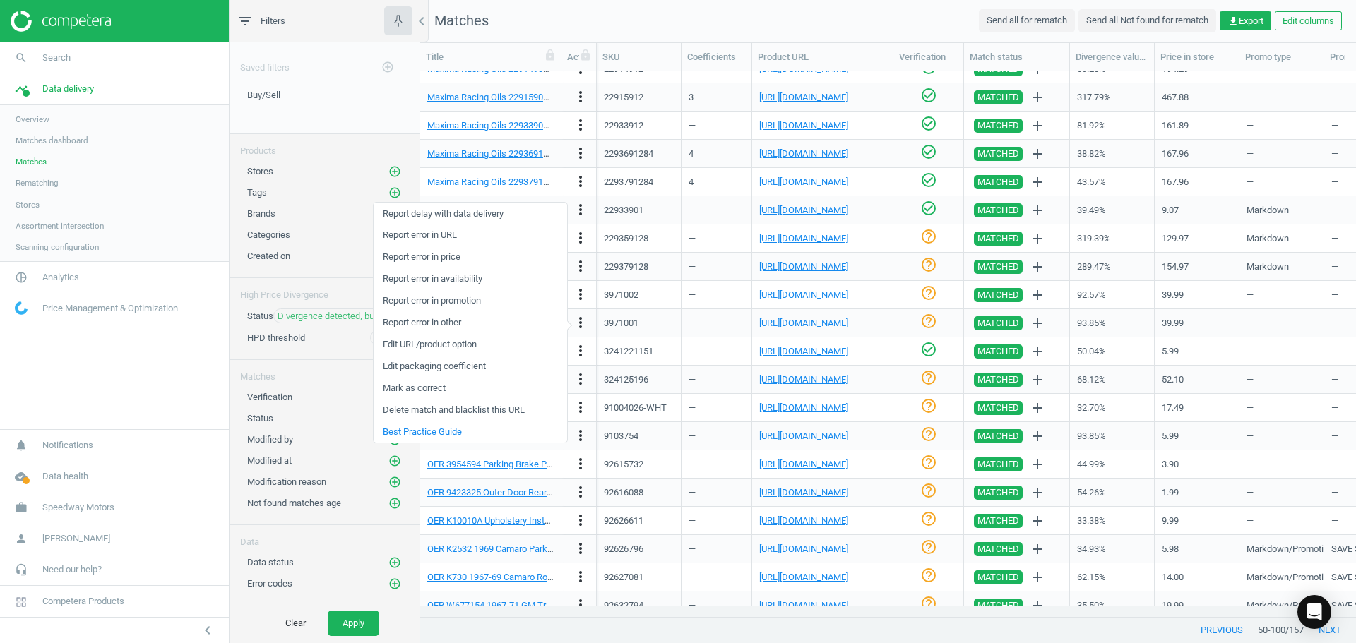
click at [446, 236] on link "Report error in URL" at bounding box center [471, 236] width 194 height 22
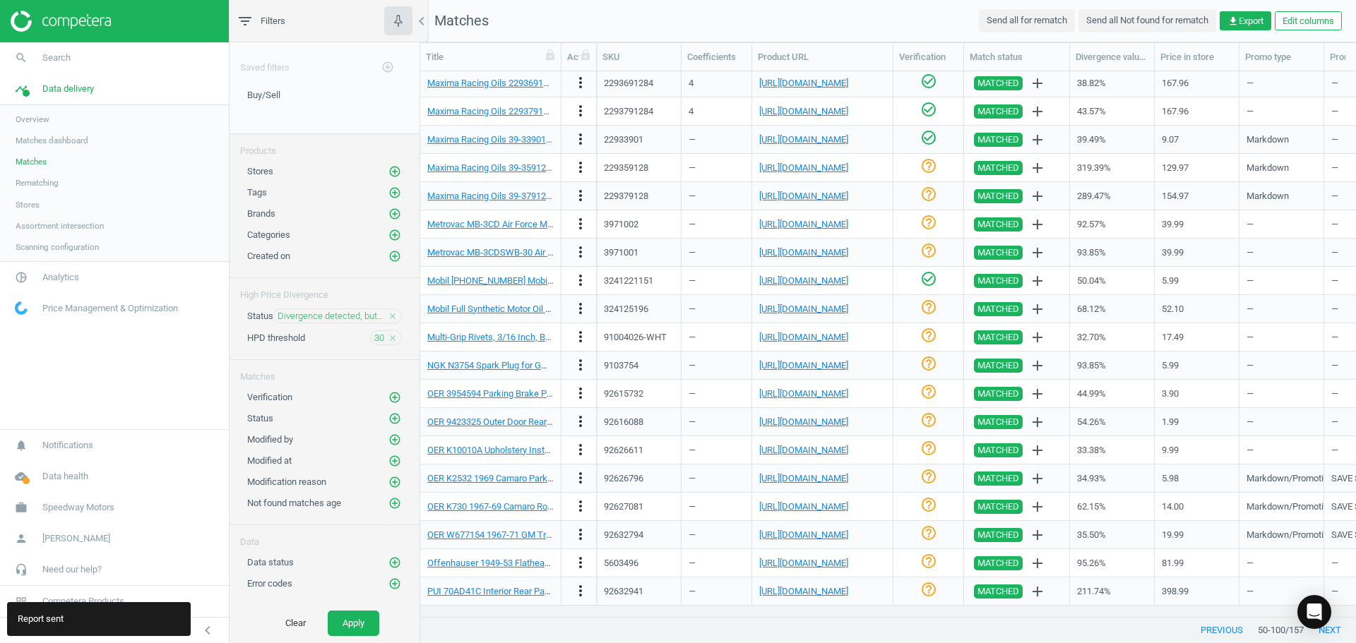
scroll to position [878, 0]
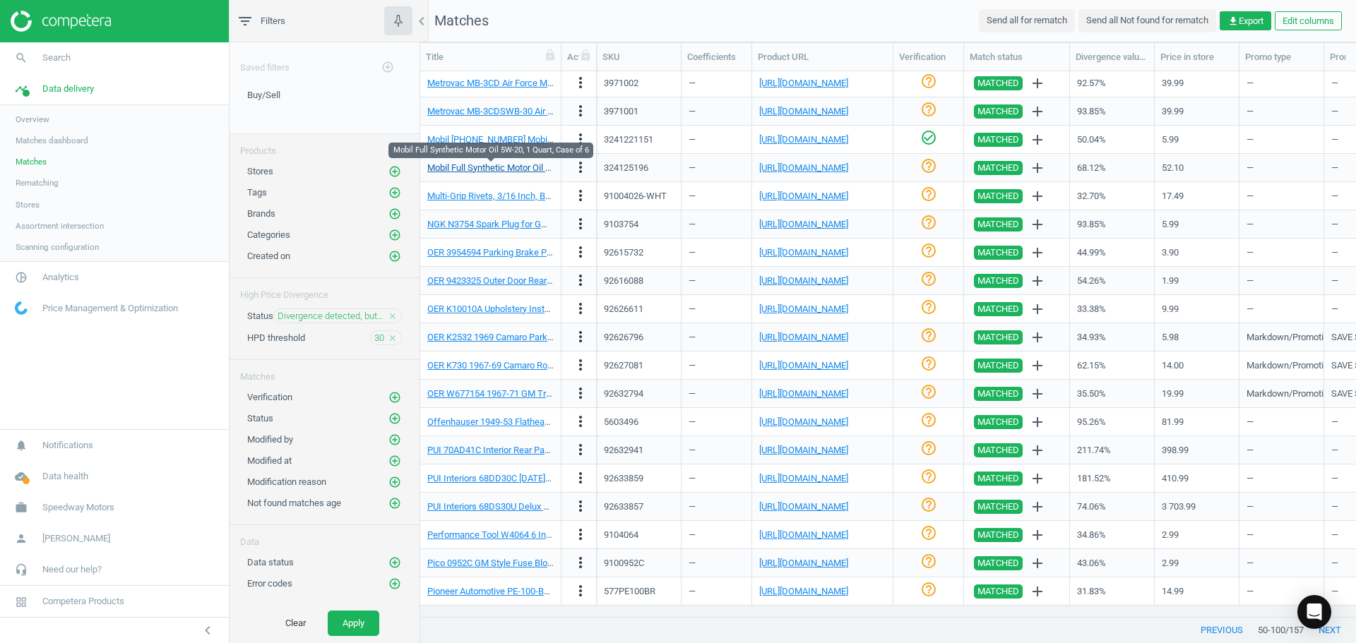
click at [494, 167] on link "Mobil Full Synthetic Motor Oil 5W-20, 1 Quart, Case of 6" at bounding box center [537, 167] width 220 height 11
click at [807, 160] on div "[URL][DOMAIN_NAME]" at bounding box center [822, 167] width 126 height 25
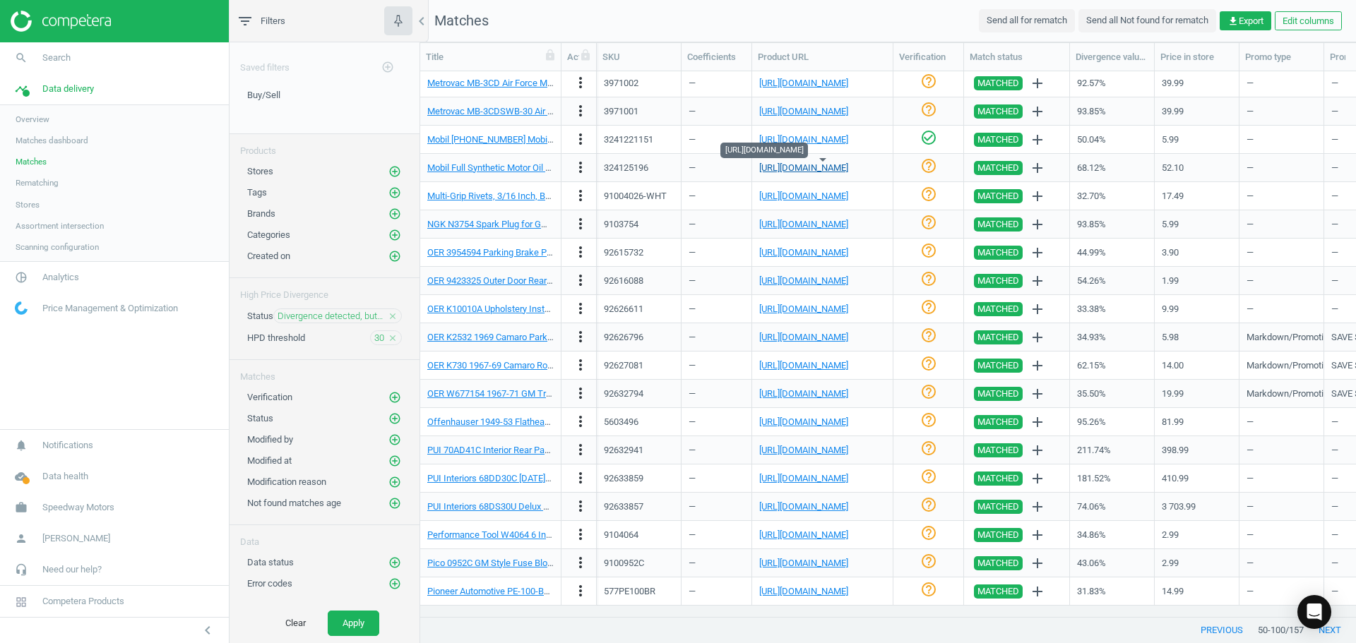
click at [808, 165] on link "[URL][DOMAIN_NAME]" at bounding box center [803, 167] width 89 height 11
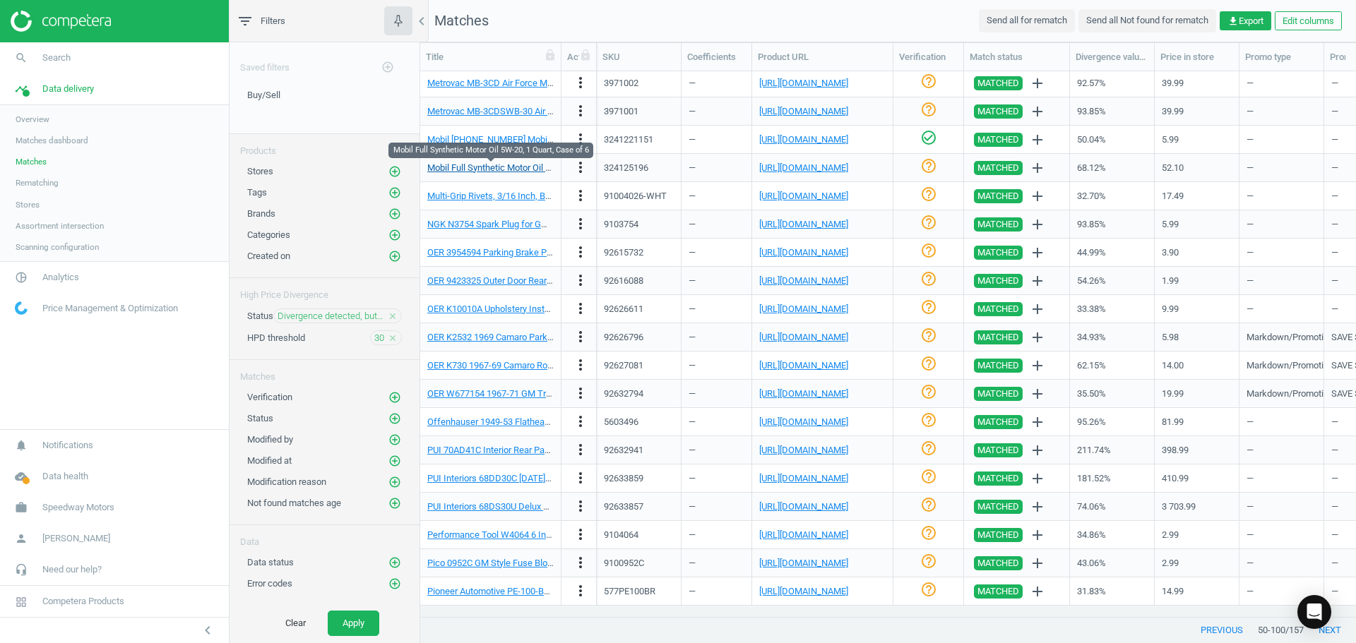
click at [525, 167] on link "Mobil Full Synthetic Motor Oil 5W-20, 1 Quart, Case of 6" at bounding box center [537, 167] width 220 height 11
click at [787, 170] on link "[URL][DOMAIN_NAME]" at bounding box center [803, 167] width 89 height 11
click at [518, 171] on link "Mobil Full Synthetic Motor Oil 5W-20, 1 Quart, Case of 6" at bounding box center [537, 167] width 220 height 11
click at [577, 168] on icon "more_vert" at bounding box center [580, 167] width 17 height 17
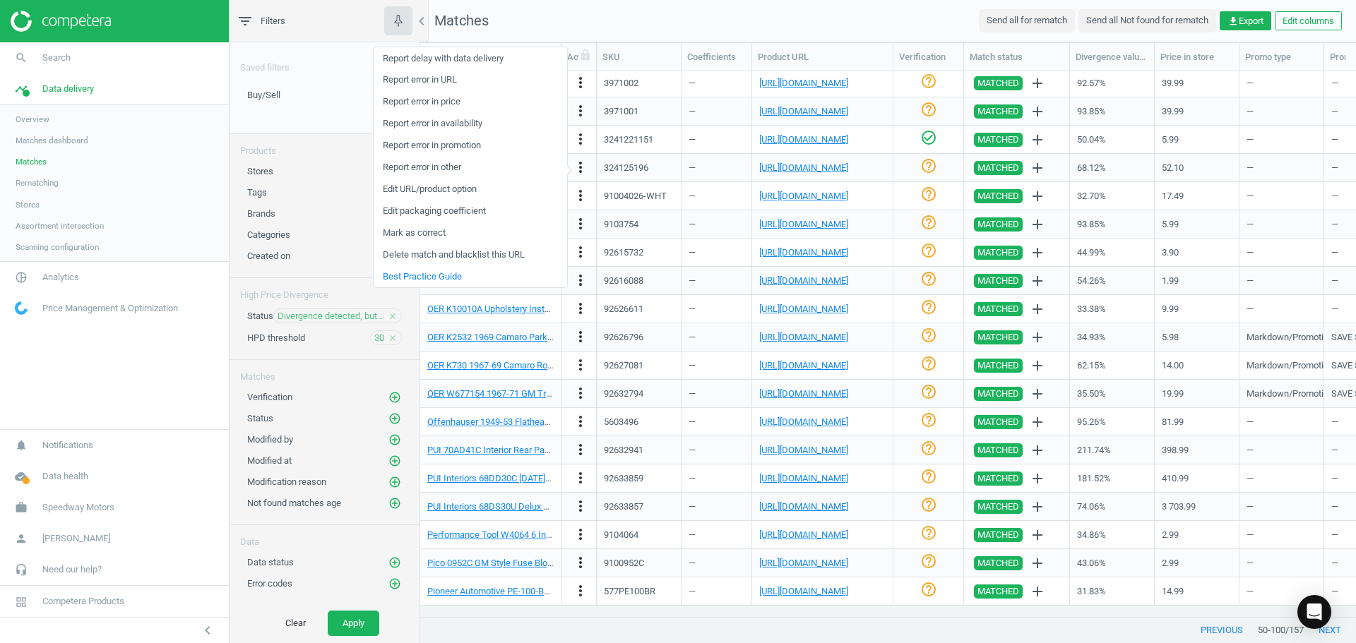
click at [418, 82] on link "Report error in URL" at bounding box center [471, 80] width 194 height 22
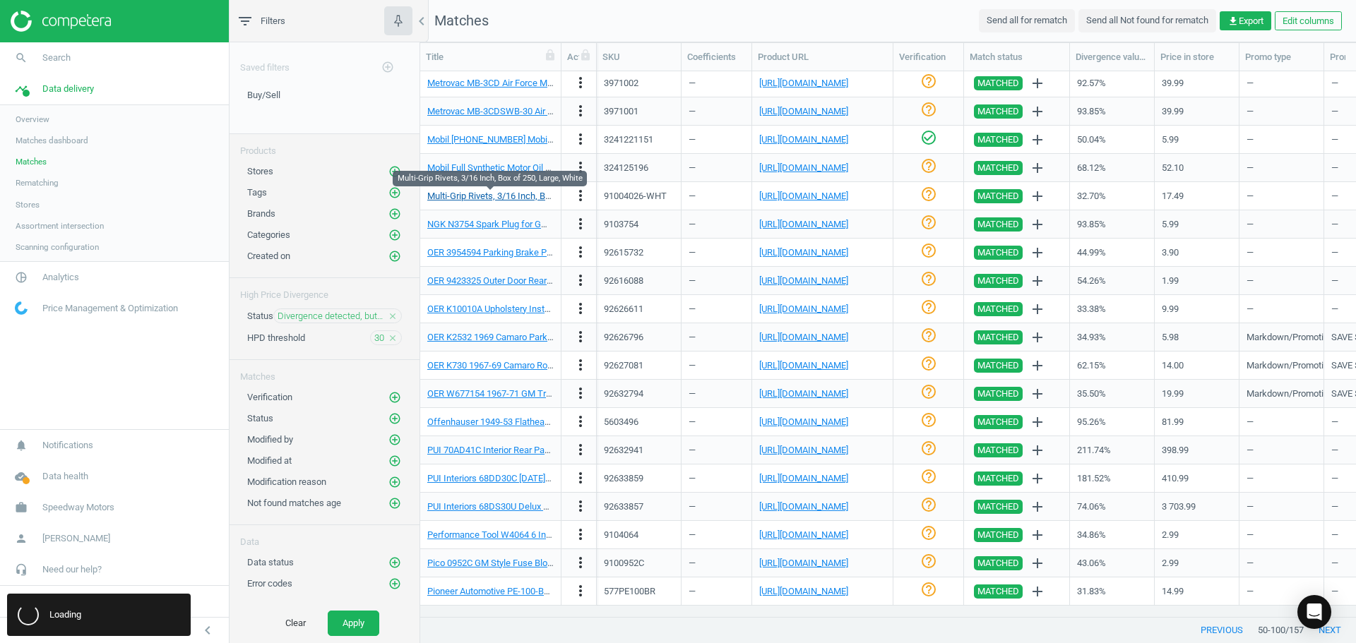
click at [507, 196] on link "Multi-Grip Rivets, 3/16 Inch, Box of 250, Large, White" at bounding box center [531, 196] width 209 height 11
click at [809, 193] on link "[URL][DOMAIN_NAME]" at bounding box center [803, 196] width 89 height 11
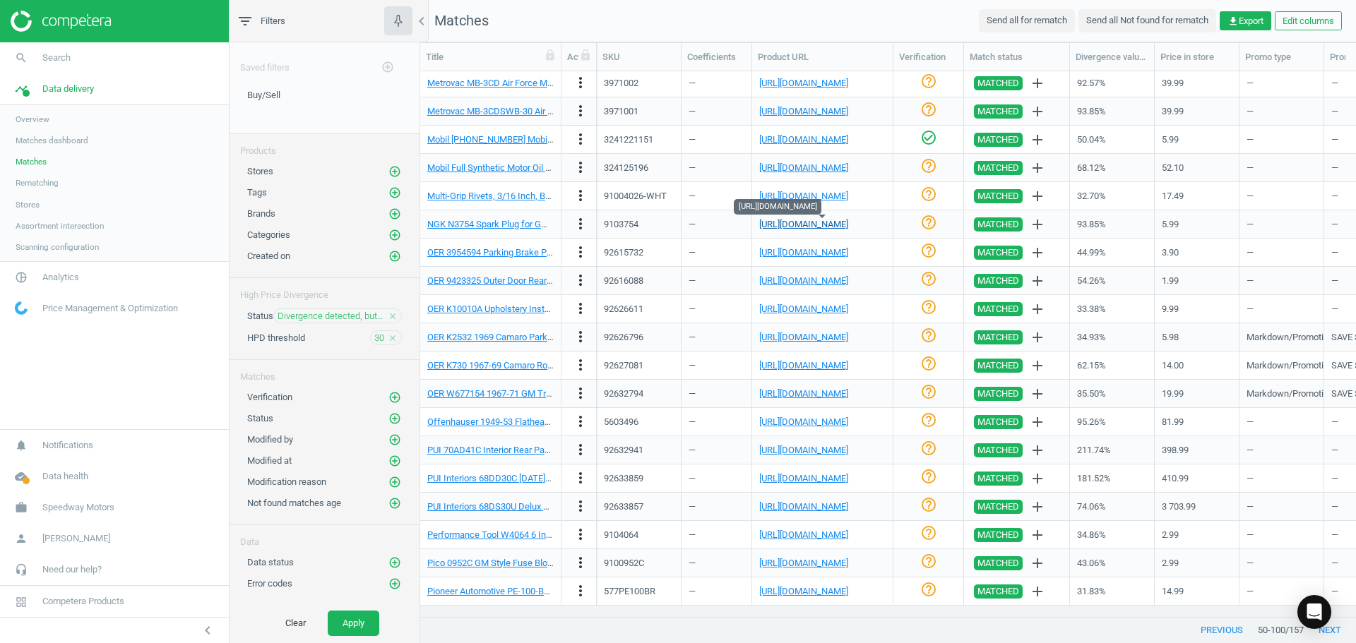
click at [789, 230] on link "[URL][DOMAIN_NAME]" at bounding box center [803, 224] width 89 height 11
click at [532, 222] on link "NGK N3754 Spark Plug for GM 602 Racing Crate Motors" at bounding box center [538, 224] width 222 height 11
click at [936, 215] on icon "check_circle_outline" at bounding box center [928, 222] width 17 height 17
click at [802, 257] on link "[URL][DOMAIN_NAME]" at bounding box center [803, 252] width 89 height 11
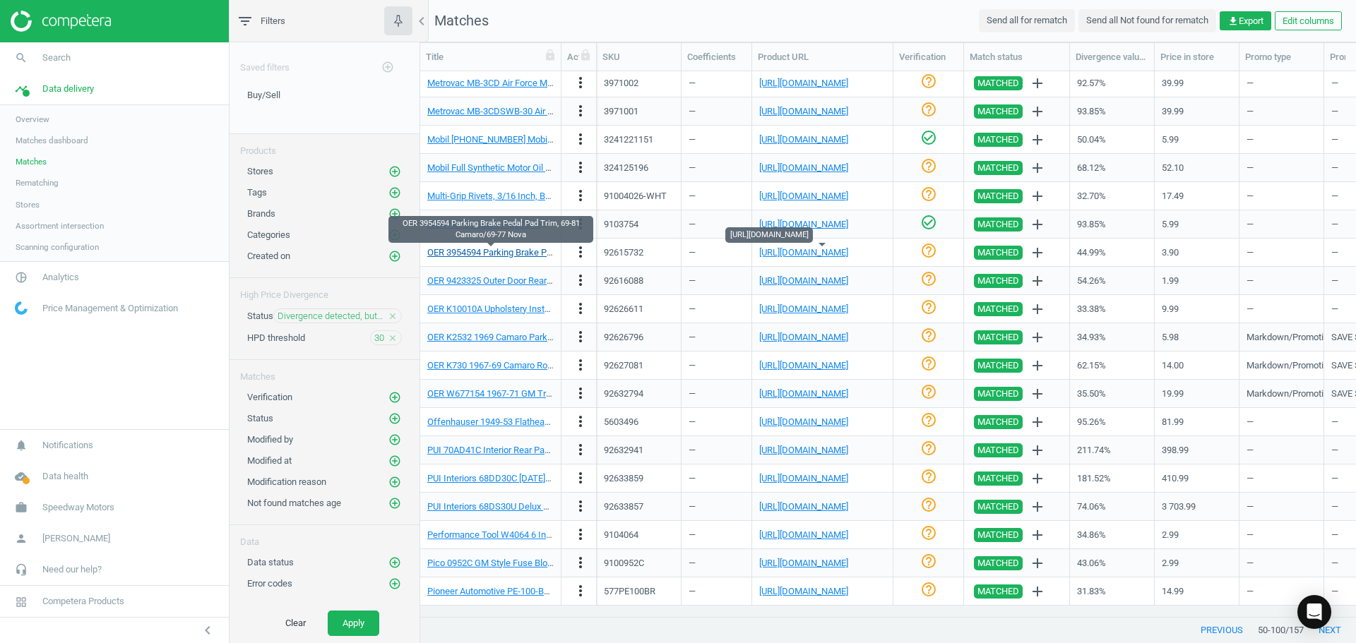
click at [513, 256] on link "OER 3954594 Parking Brake Pedal Pad Trim, 69-81 Camaro/69-77 Nova" at bounding box center [568, 252] width 283 height 11
click at [932, 255] on icon "check_circle_outline" at bounding box center [928, 250] width 17 height 17
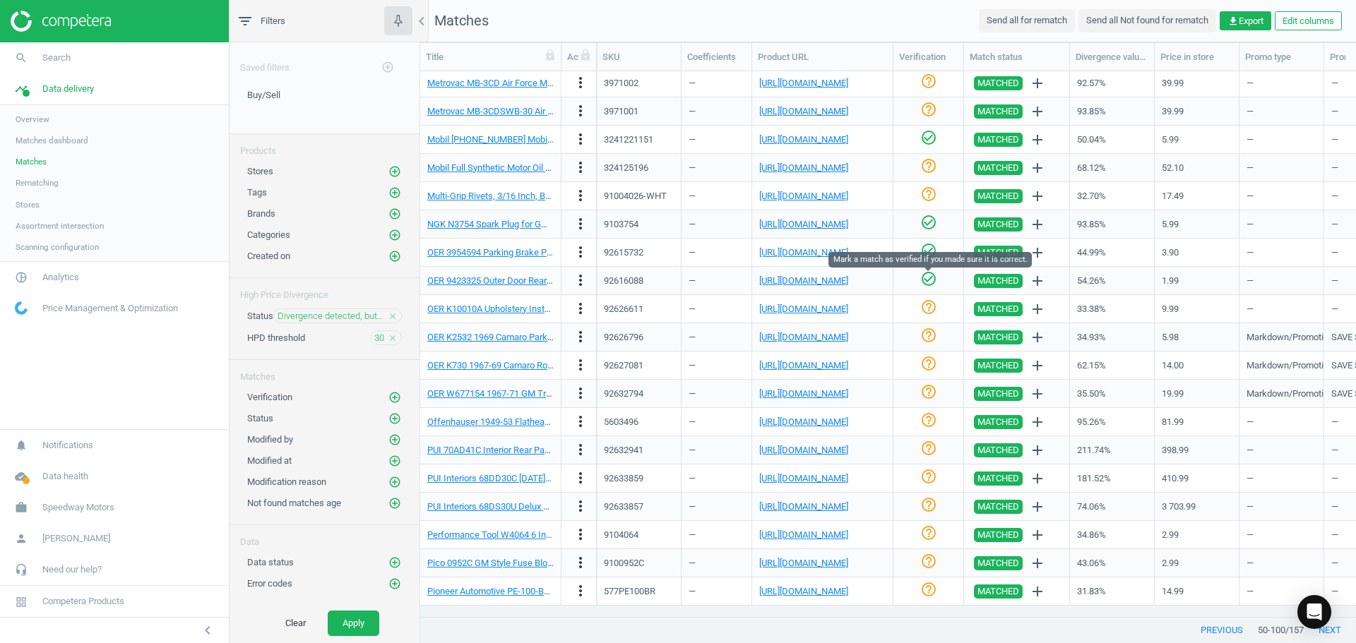
click at [922, 278] on icon "check_circle_outline" at bounding box center [928, 278] width 17 height 17
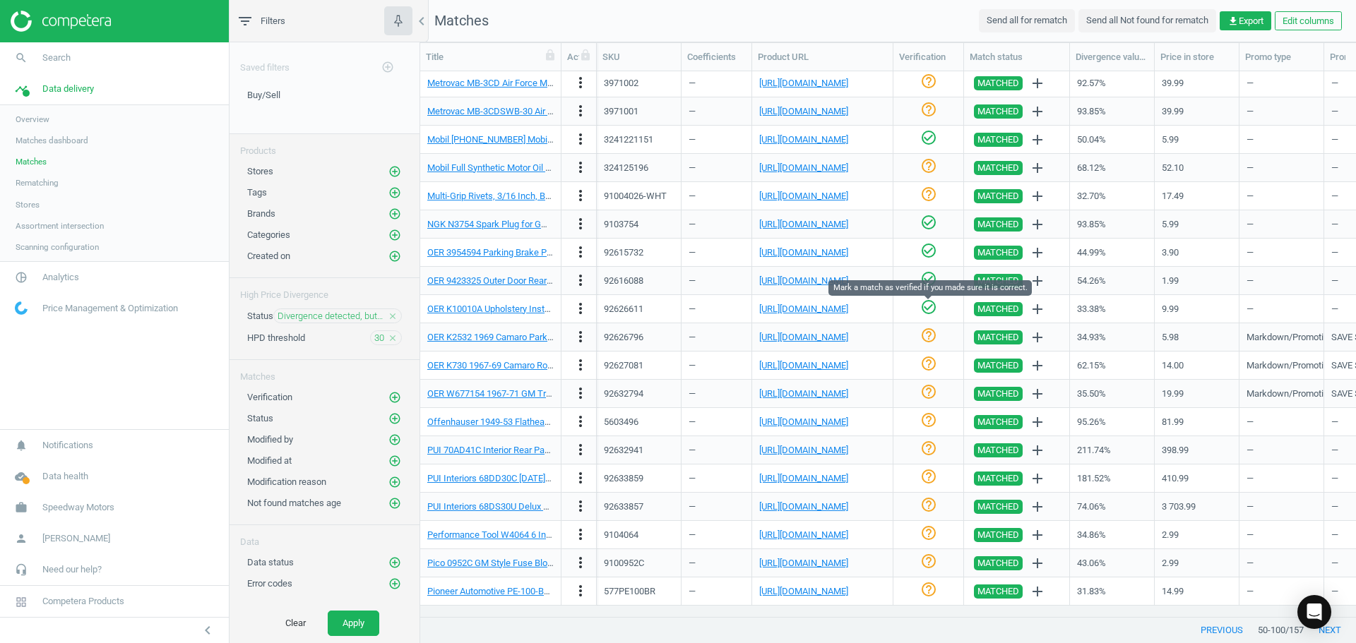
click at [925, 310] on icon "check_circle_outline" at bounding box center [928, 307] width 17 height 17
click at [829, 335] on link "[URL][DOMAIN_NAME]" at bounding box center [803, 337] width 89 height 11
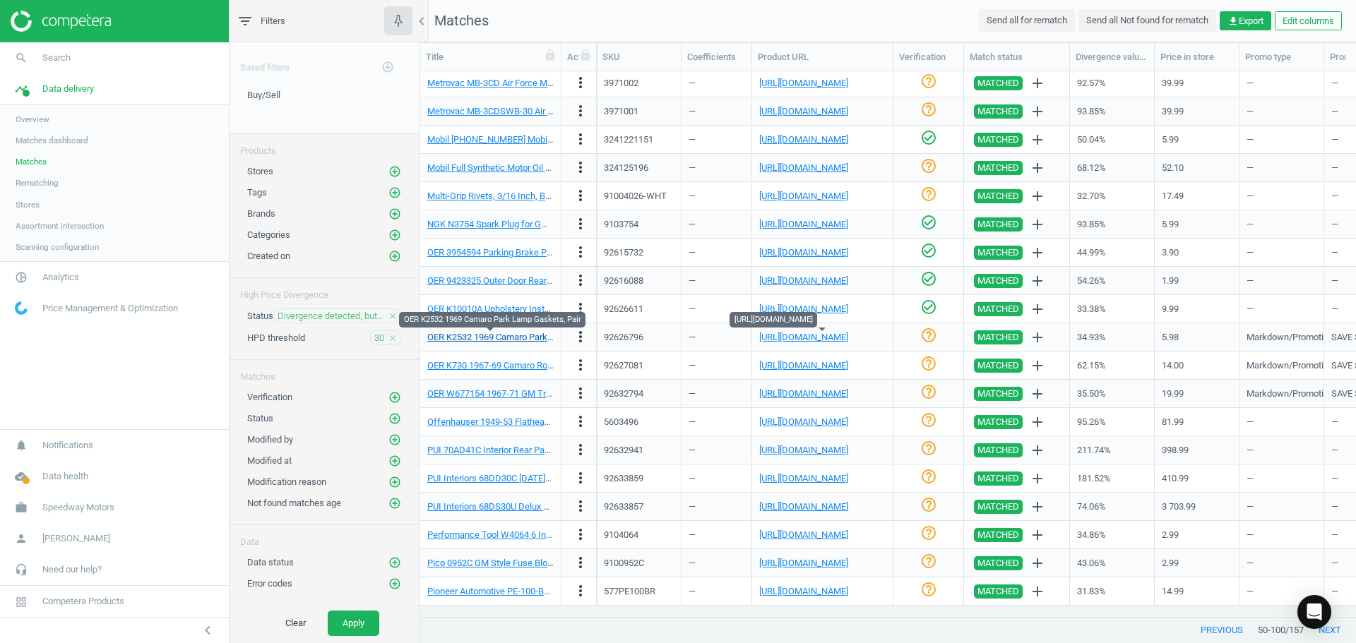
click at [530, 333] on link "OER K2532 1969 Camaro Park Lamp Gaskets, Pair" at bounding box center [527, 337] width 201 height 11
click at [934, 335] on icon "help_outline" at bounding box center [928, 335] width 17 height 17
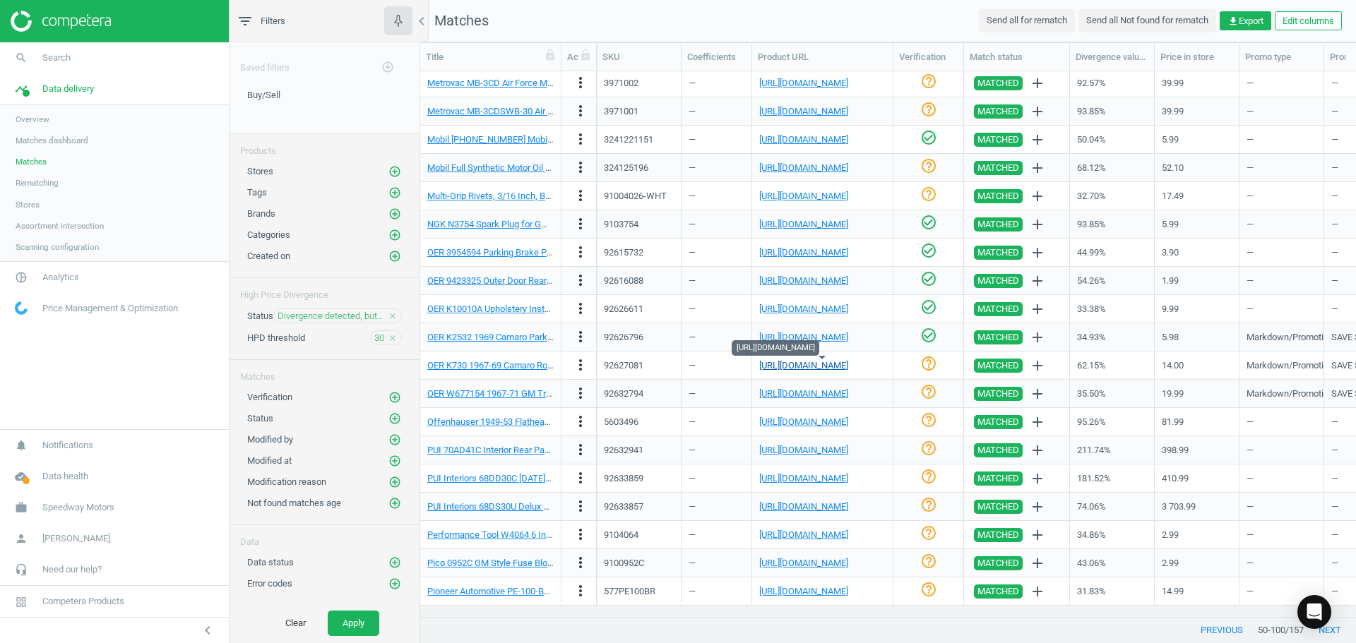
click at [848, 363] on link "[URL][DOMAIN_NAME]" at bounding box center [803, 365] width 89 height 11
click at [522, 371] on link "OER K730 1967-69 Camaro Roof Drip Pillar Moldings, Coupe, Pair" at bounding box center [555, 365] width 257 height 11
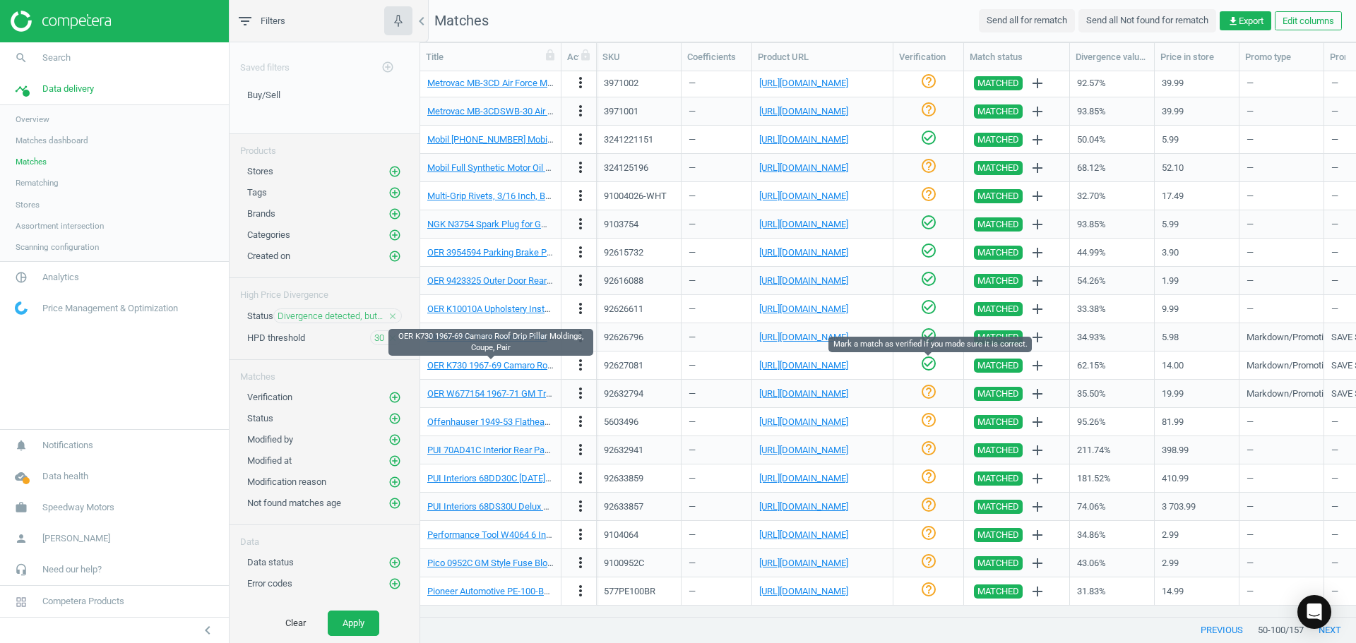
click at [931, 369] on icon "check_circle_outline" at bounding box center [928, 363] width 17 height 17
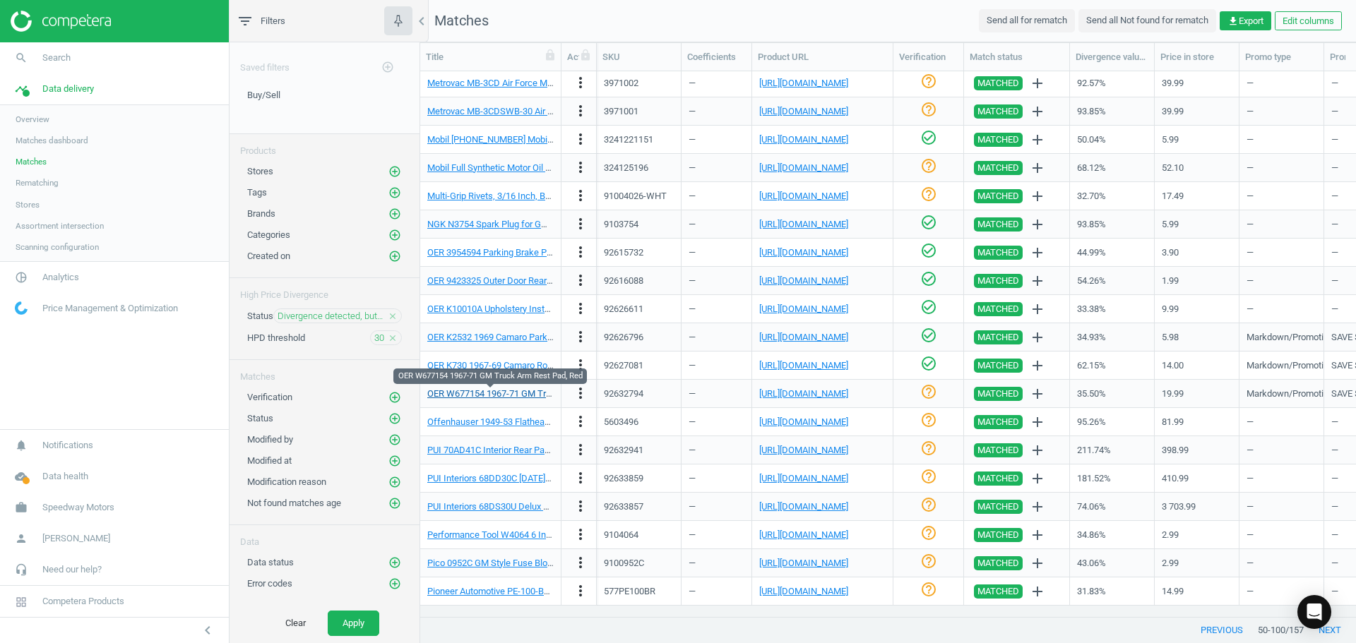
click at [521, 396] on link "OER W677154 1967-71 GM Truck Arm Rest Pad, Red" at bounding box center [532, 393] width 210 height 11
click at [848, 393] on link "[URL][DOMAIN_NAME]" at bounding box center [803, 393] width 89 height 11
click at [501, 403] on div "OER W677154 1967-71 GM Truck Arm Rest Pad, Red" at bounding box center [490, 393] width 126 height 25
click at [501, 394] on link "OER W677154 1967-71 GM Truck Arm Rest Pad, Red" at bounding box center [532, 393] width 210 height 11
click at [794, 394] on link "[URL][DOMAIN_NAME]" at bounding box center [803, 393] width 89 height 11
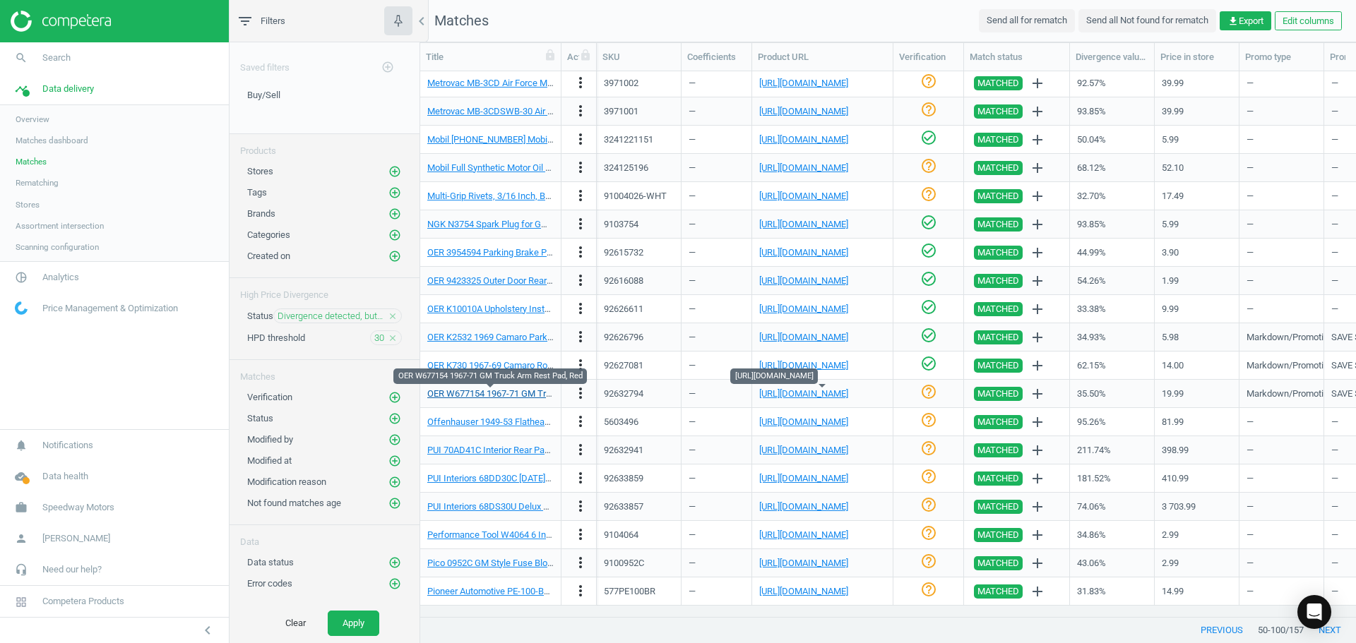
click at [525, 391] on link "OER W677154 1967-71 GM Truck Arm Rest Pad, Red" at bounding box center [532, 393] width 210 height 11
click at [578, 394] on icon "more_vert" at bounding box center [580, 393] width 17 height 17
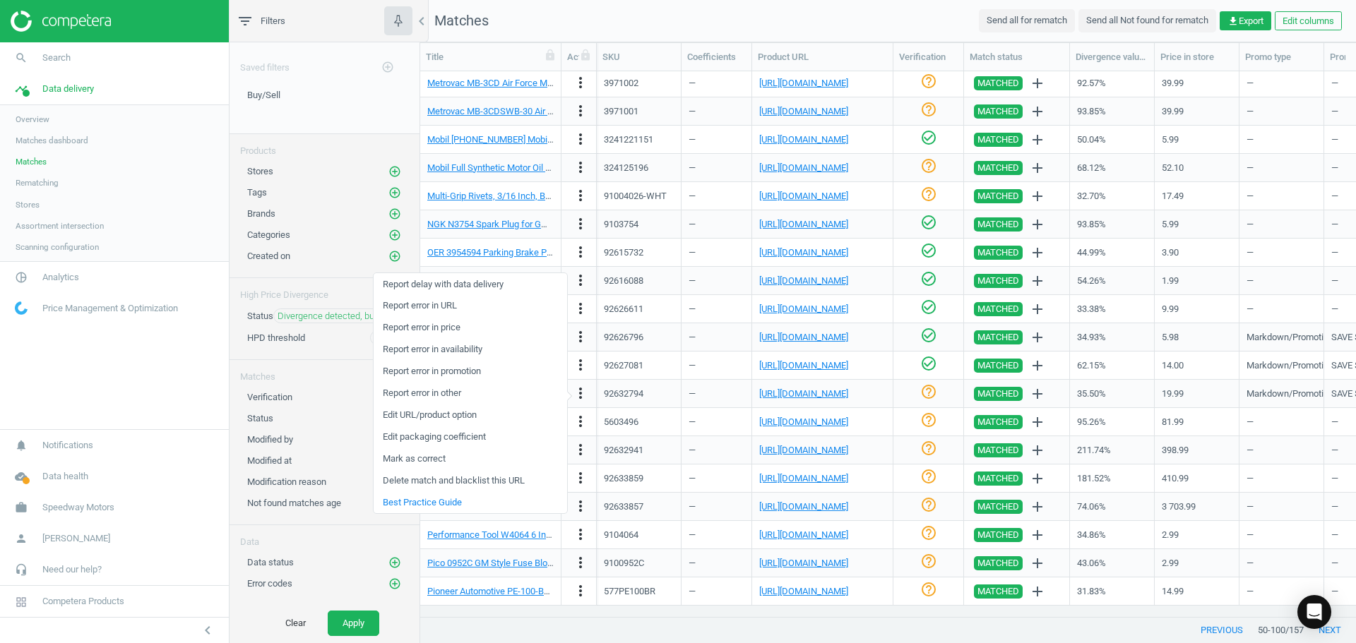
click at [452, 418] on link "Edit URL/product option" at bounding box center [471, 416] width 194 height 22
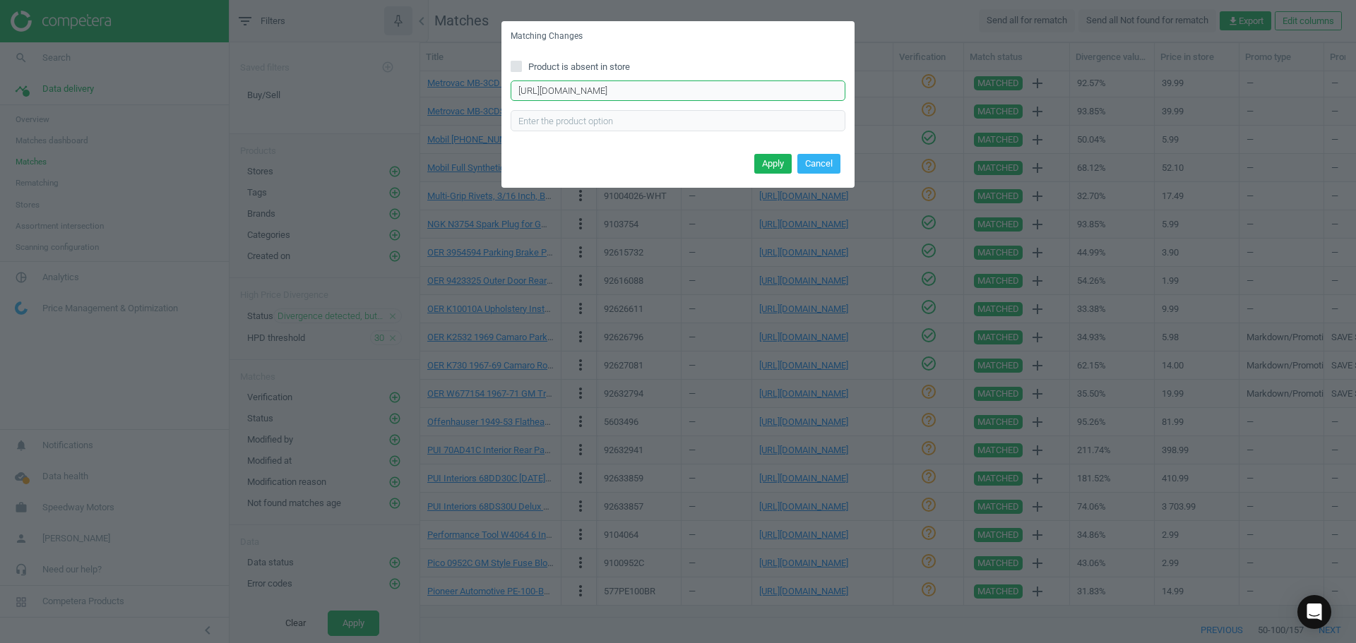
drag, startPoint x: 656, startPoint y: 89, endPoint x: 227, endPoint y: 83, distance: 429.4
click at [227, 84] on div "Matching Changes Product is absent in store [URL][DOMAIN_NAME] Enter correct pr…" at bounding box center [678, 321] width 1356 height 643
paste input "JEGS/555/91432"
type input "[URL][DOMAIN_NAME]"
click at [780, 165] on button "Apply" at bounding box center [772, 164] width 37 height 20
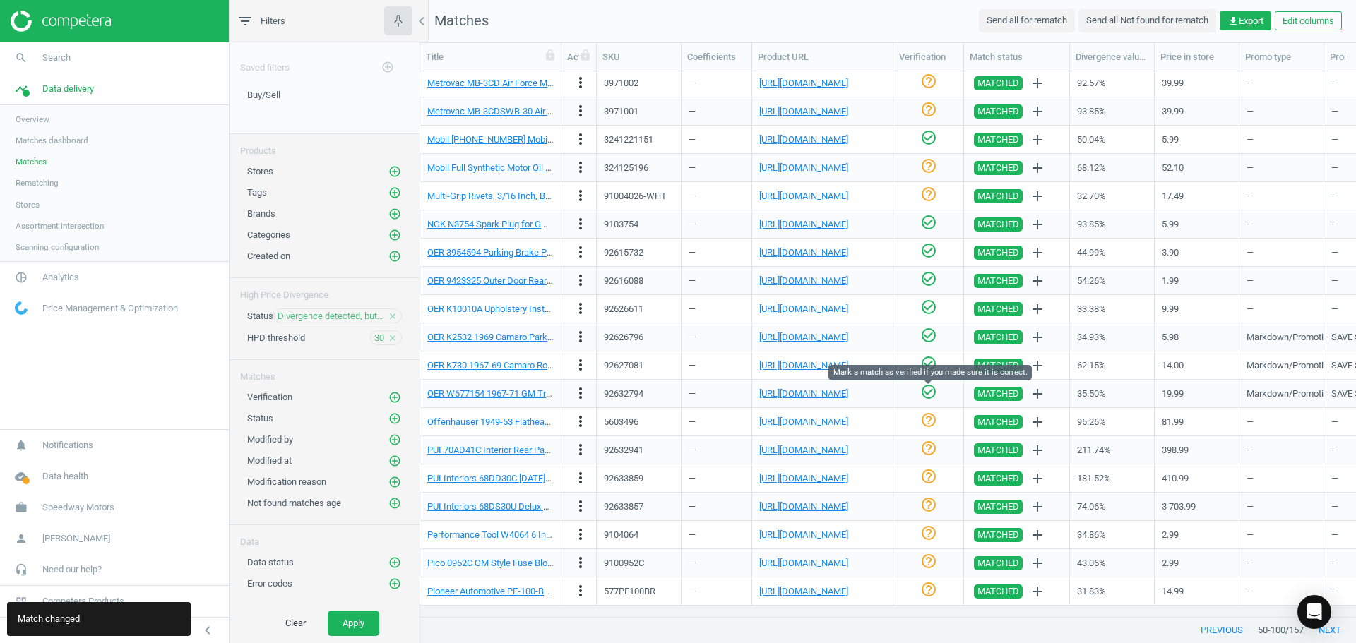
click at [927, 390] on icon "check_circle_outline" at bounding box center [928, 391] width 17 height 17
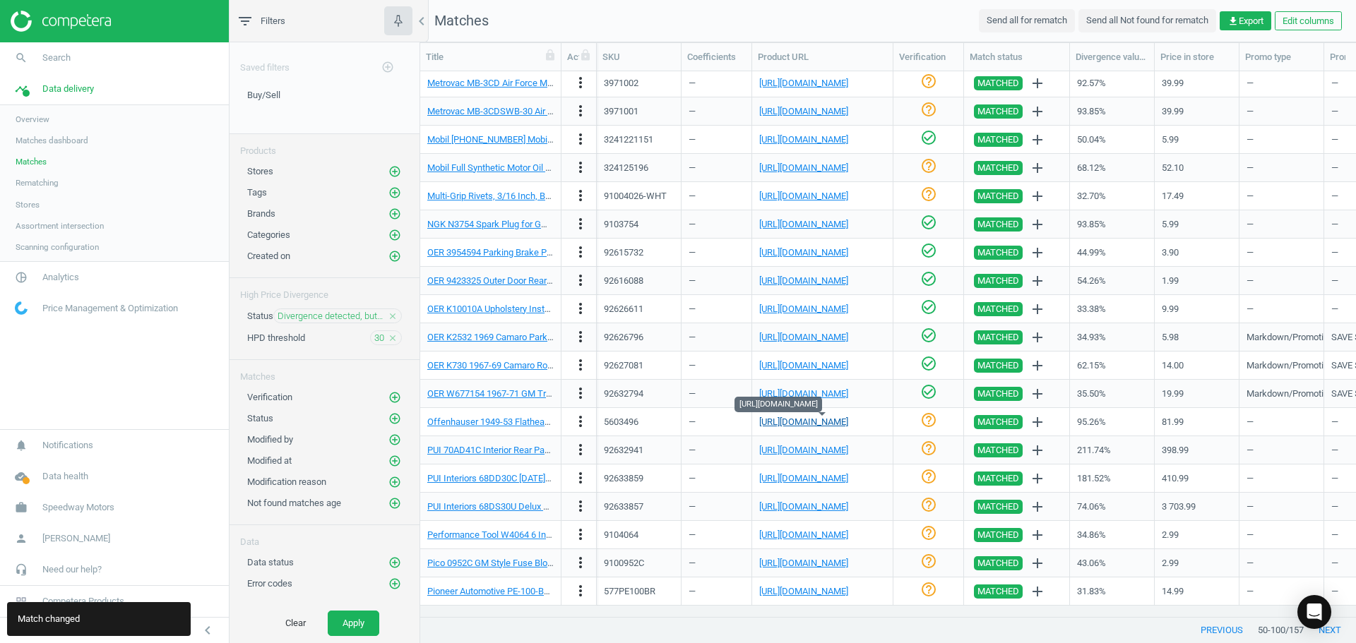
click at [817, 422] on link "[URL][DOMAIN_NAME]" at bounding box center [803, 422] width 89 height 11
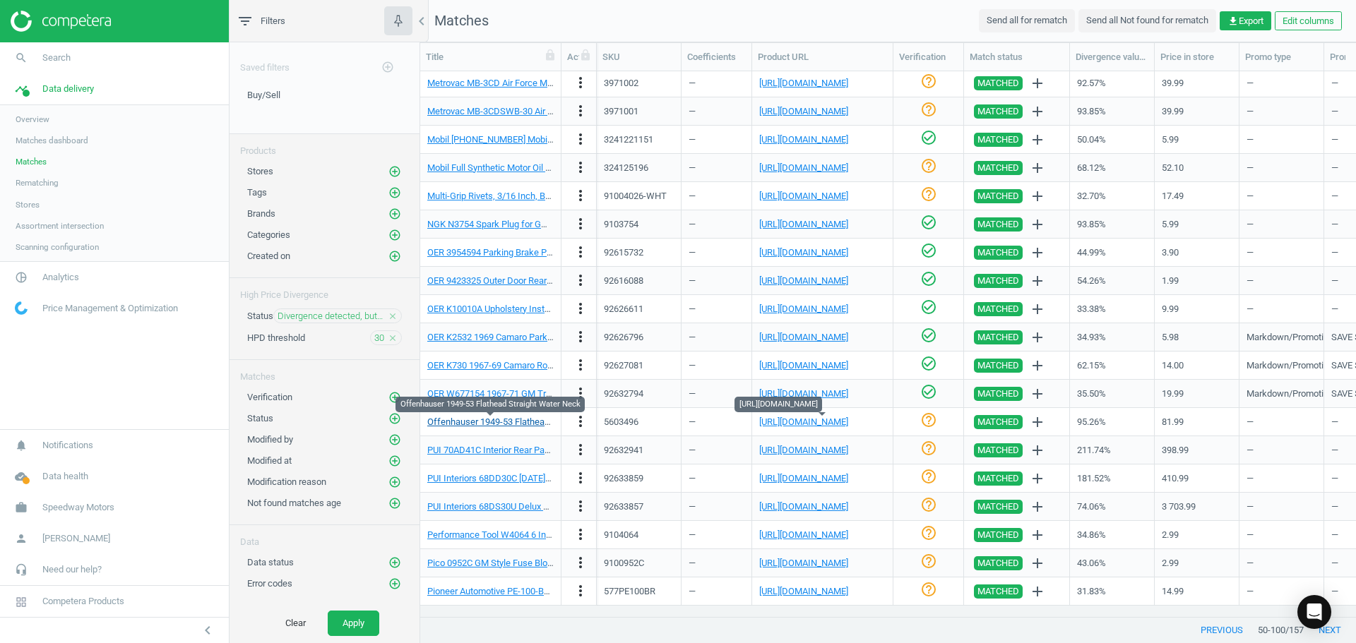
click at [532, 417] on link "Offenhauser 1949-53 Flathead Straight Water Neck" at bounding box center [529, 422] width 205 height 11
click at [926, 428] on icon "check_circle_outline" at bounding box center [928, 420] width 17 height 17
click at [775, 422] on link "[URL][DOMAIN_NAME]" at bounding box center [803, 422] width 89 height 11
click at [497, 417] on link "Offenhauser 1949-53 Flathead Straight Water Neck" at bounding box center [529, 422] width 205 height 11
click at [848, 451] on link "[URL][DOMAIN_NAME]" at bounding box center [803, 450] width 89 height 11
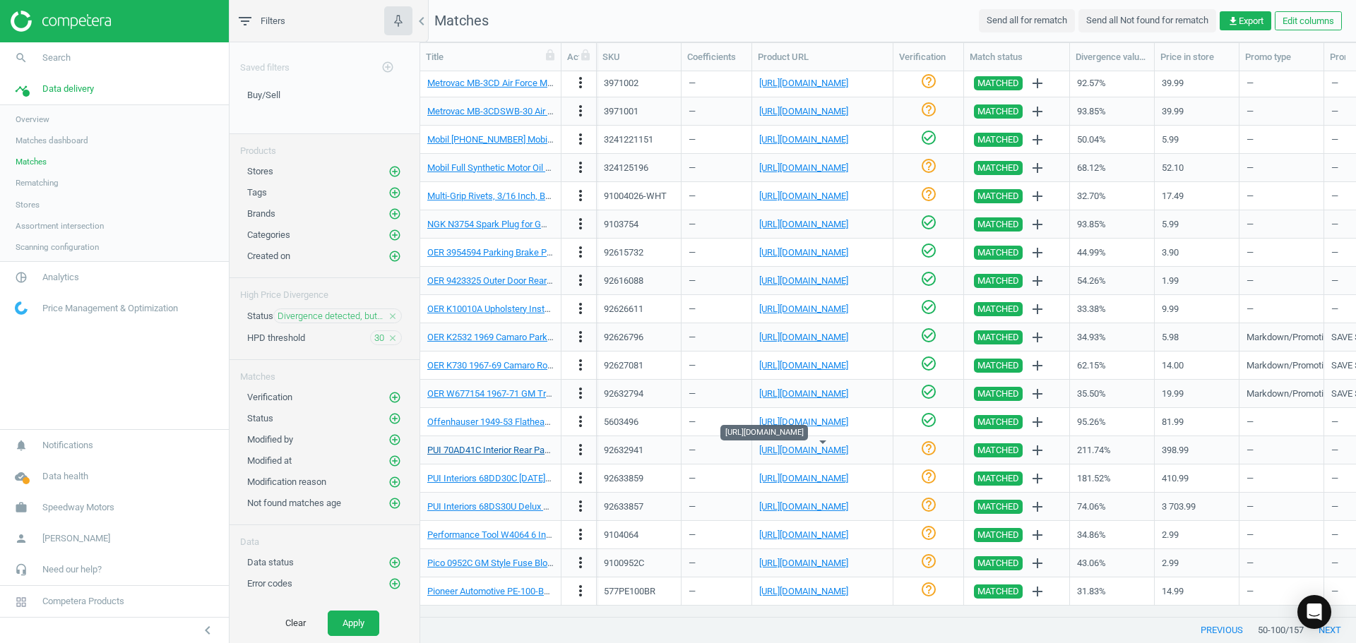
click at [489, 443] on div "PUI 70AD41C Interior Rear Panel, 1970-72 Chevelle Coupe, Sandalwood" at bounding box center [490, 450] width 126 height 25
click at [502, 448] on link "PUI 70AD41C Interior Rear Panel, 1970-72 Chevelle Coupe, Sandalwood" at bounding box center [568, 450] width 283 height 11
click at [848, 452] on link "[URL][DOMAIN_NAME]" at bounding box center [803, 450] width 89 height 11
click at [470, 448] on link "PUI 70AD41C Interior Rear Panel, 1970-72 Chevelle Coupe, Sandalwood" at bounding box center [568, 450] width 283 height 11
click at [939, 449] on div "help_outline" at bounding box center [928, 450] width 56 height 25
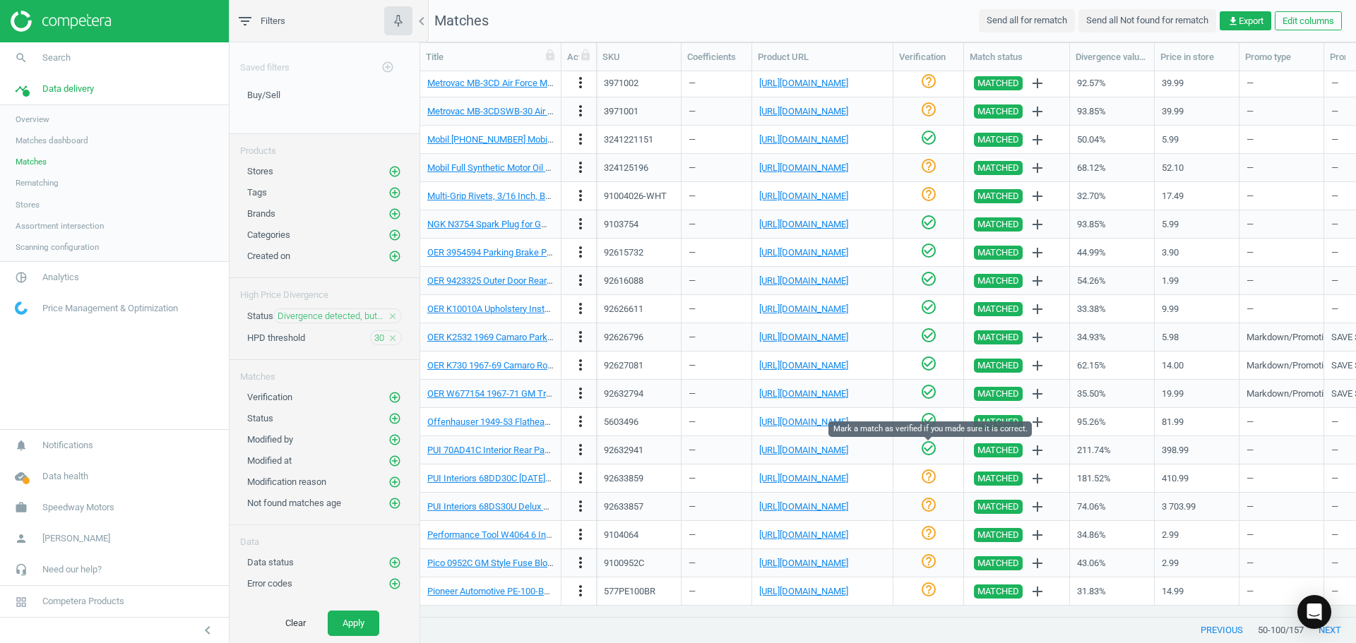
click at [934, 451] on icon "check_circle_outline" at bounding box center [928, 448] width 17 height 17
click at [816, 475] on link "[URL][DOMAIN_NAME]" at bounding box center [803, 478] width 89 height 11
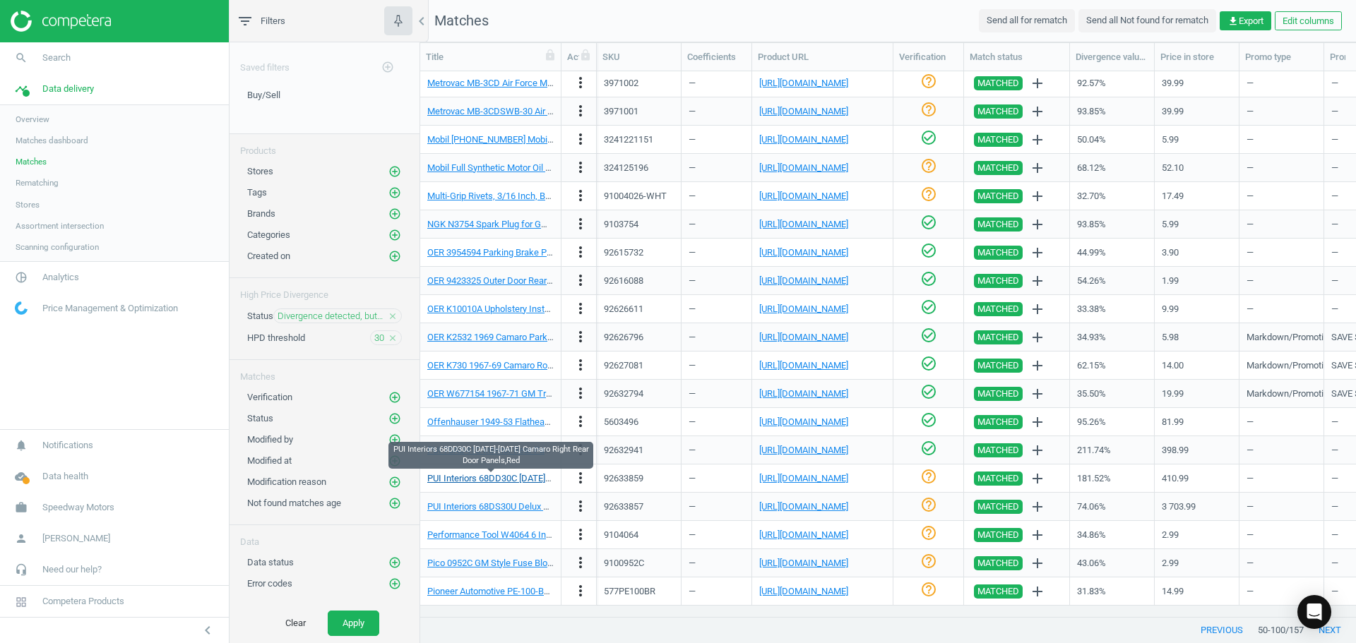
click at [524, 477] on link "PUI Interiors 68DD30C [DATE]-[DATE] Camaro Right Rear Door Panels,Red" at bounding box center [573, 478] width 292 height 11
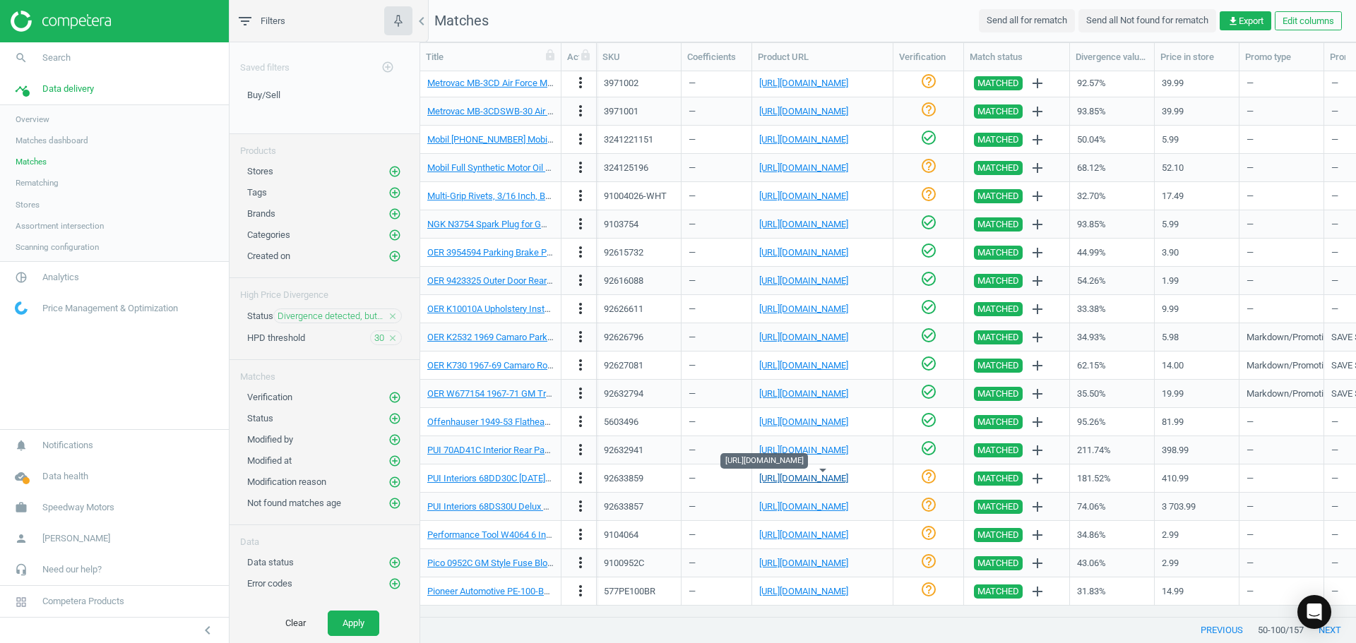
click at [819, 473] on link "[URL][DOMAIN_NAME]" at bounding box center [803, 478] width 89 height 11
click at [914, 480] on div "help_outline" at bounding box center [928, 478] width 56 height 25
click at [931, 480] on icon "help_outline" at bounding box center [928, 476] width 17 height 17
click at [848, 506] on link "[URL][DOMAIN_NAME]" at bounding box center [803, 506] width 89 height 11
click at [923, 513] on icon "check_circle_outline" at bounding box center [928, 504] width 17 height 17
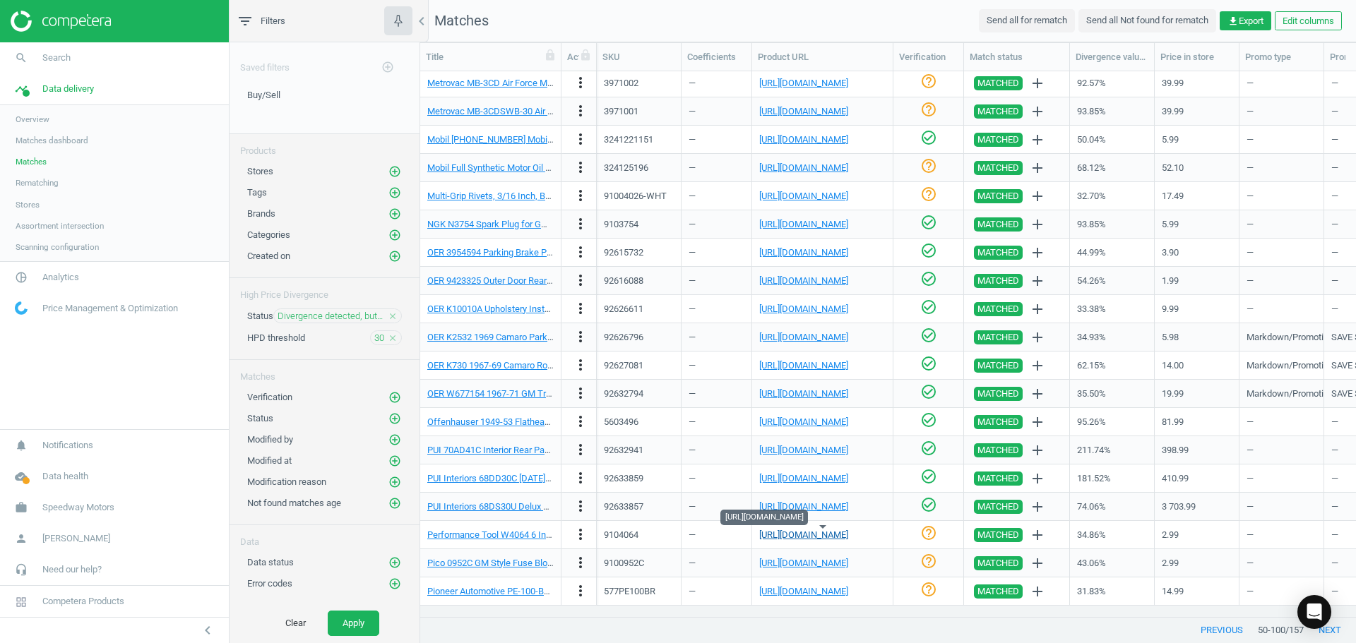
click at [848, 538] on link "[URL][DOMAIN_NAME]" at bounding box center [803, 535] width 89 height 11
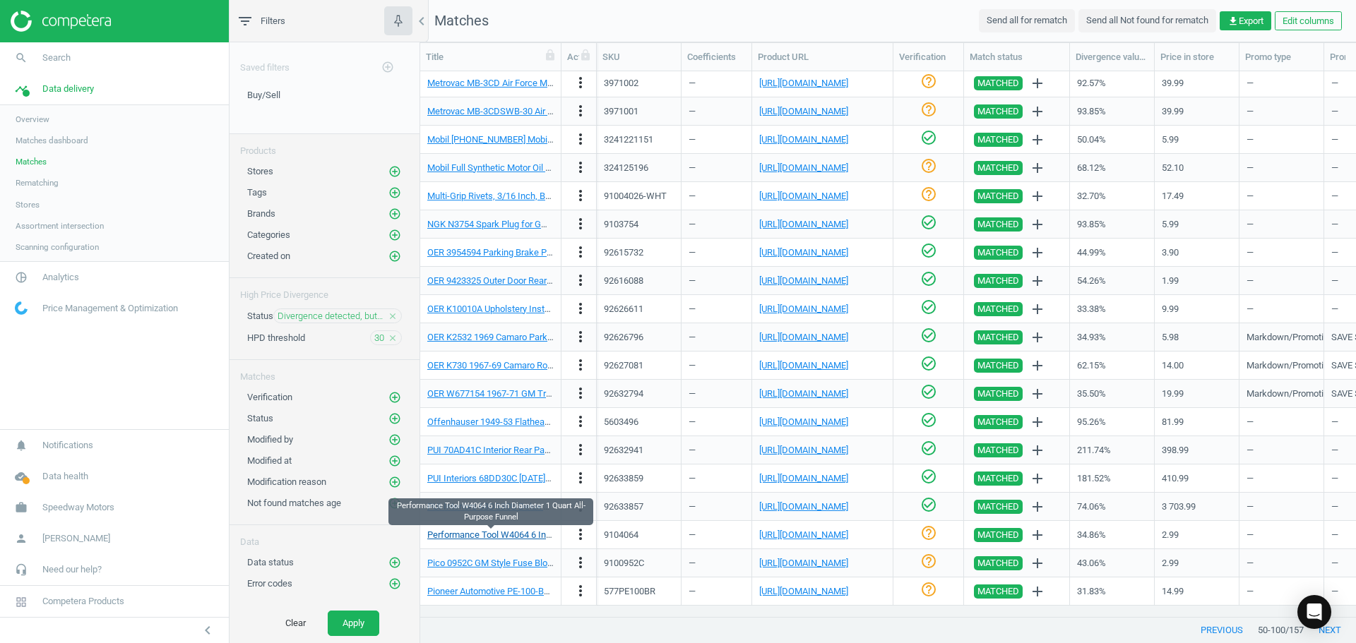
click at [517, 534] on link "Performance Tool W4064 6 Inch Diameter 1 Quart All-Purpose Funnel" at bounding box center [564, 535] width 275 height 11
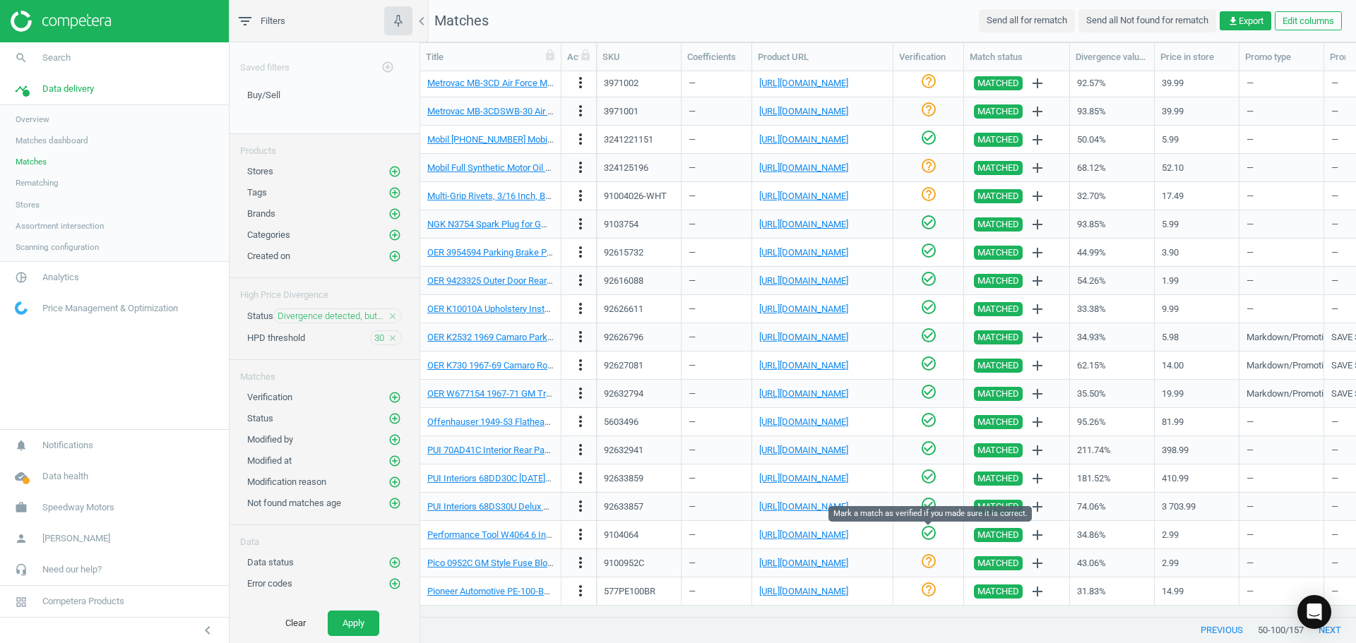
click at [927, 532] on icon "check_circle_outline" at bounding box center [928, 533] width 17 height 17
click at [818, 567] on link "[URL][DOMAIN_NAME]" at bounding box center [803, 563] width 89 height 11
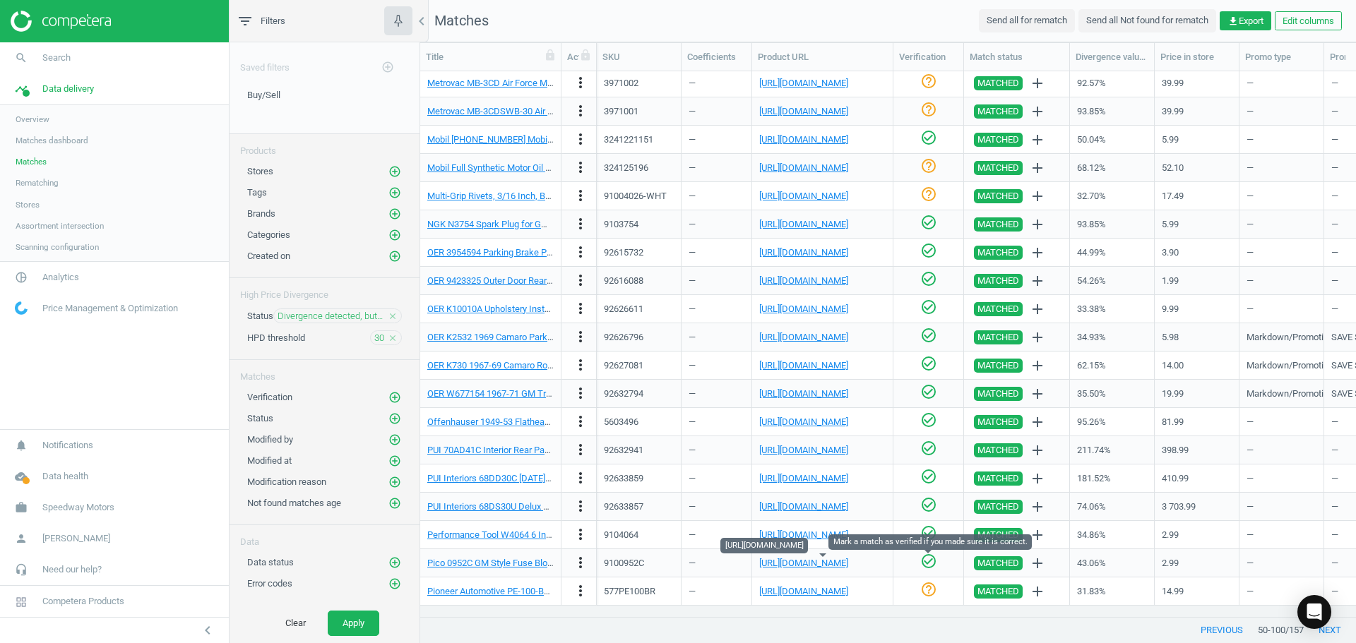
click at [935, 567] on icon "check_circle_outline" at bounding box center [928, 561] width 17 height 17
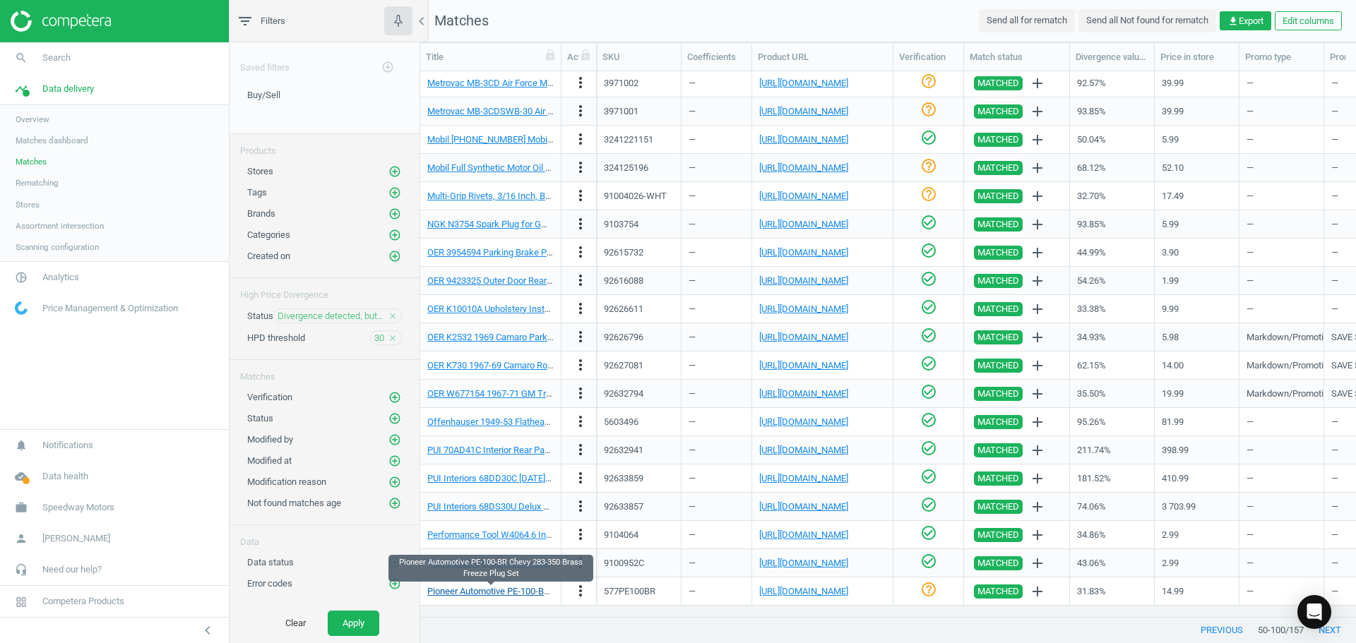
click at [523, 594] on link "Pioneer Automotive PE-100-BR Chevy 283-350 Brass Freeze Plug Set" at bounding box center [563, 591] width 273 height 11
click at [811, 597] on div "[URL][DOMAIN_NAME]" at bounding box center [803, 591] width 89 height 13
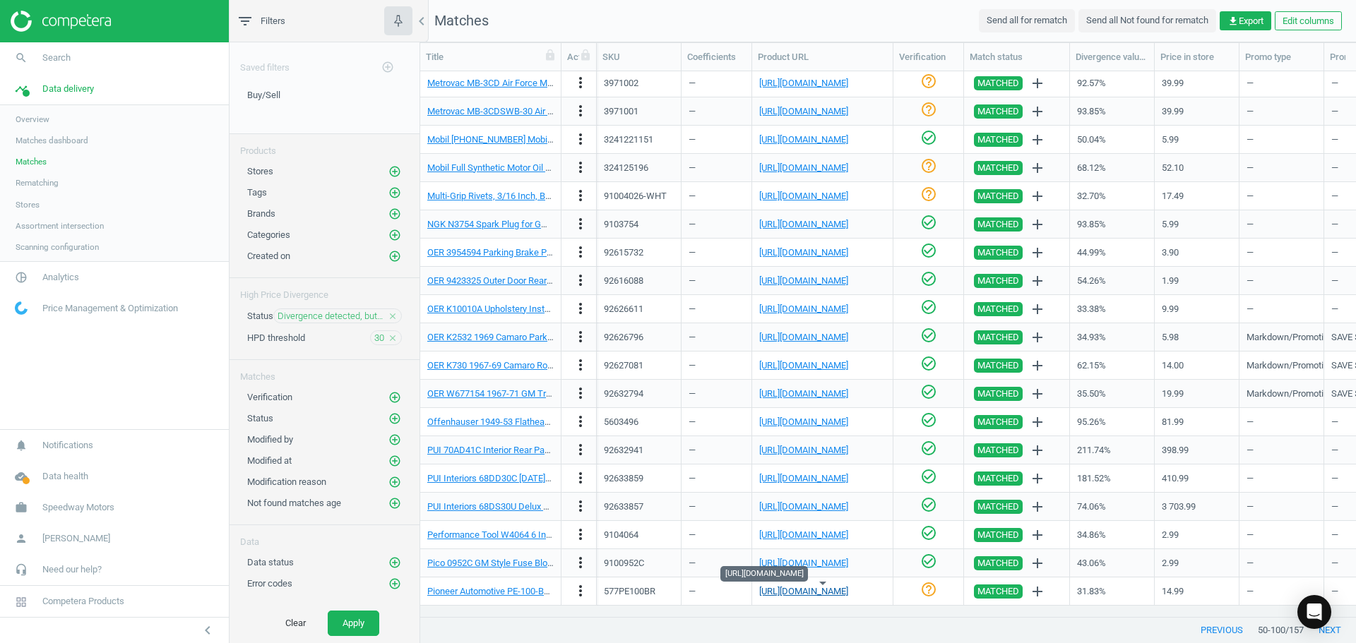
click at [811, 594] on link "[URL][DOMAIN_NAME]" at bounding box center [803, 591] width 89 height 11
click at [935, 590] on icon "help_outline" at bounding box center [928, 589] width 17 height 17
